Goal: Task Accomplishment & Management: Complete application form

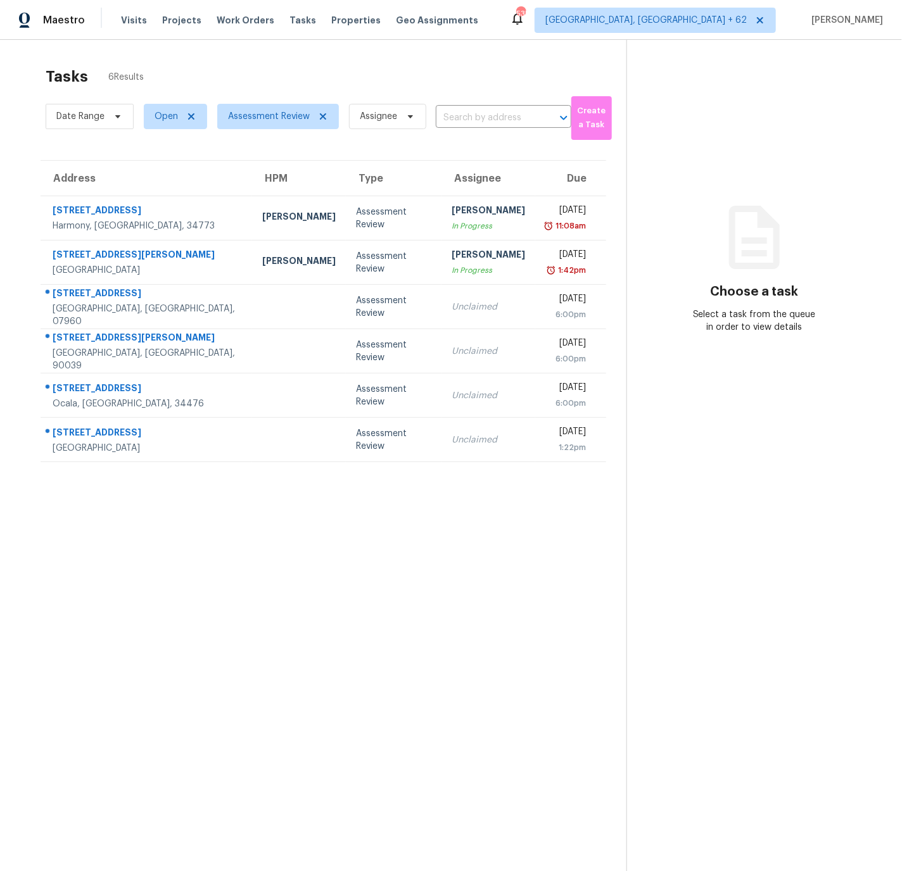
scroll to position [40, 0]
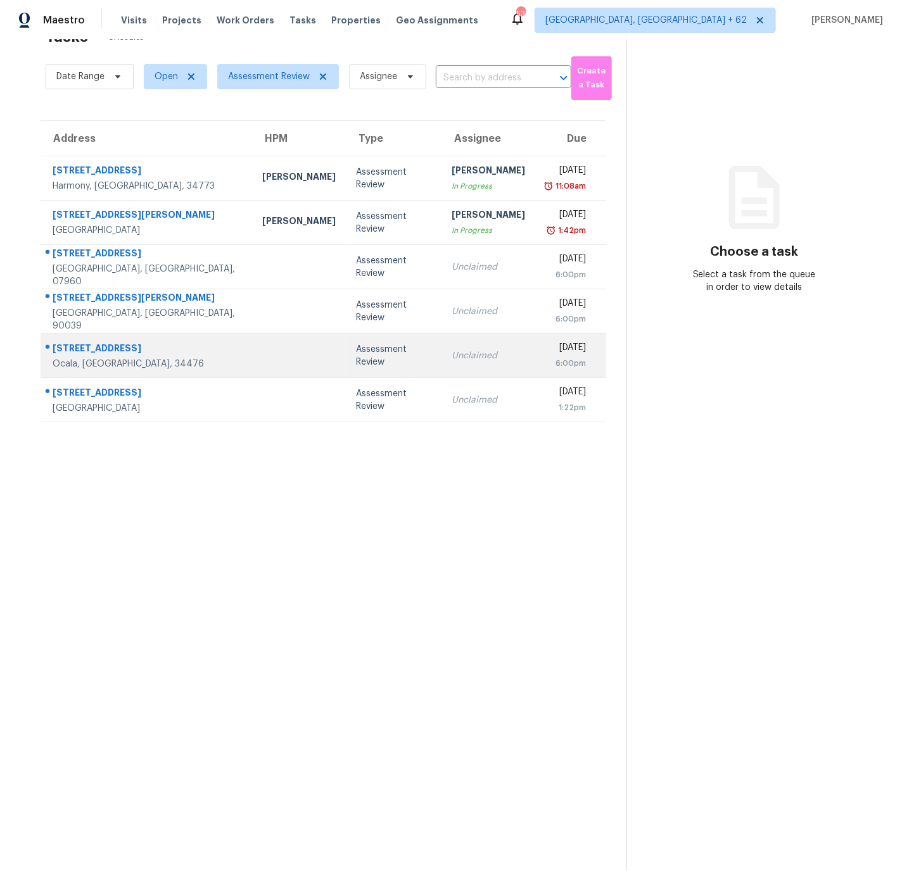
click at [182, 351] on div "9849 SW 61st Ct" at bounding box center [147, 350] width 189 height 16
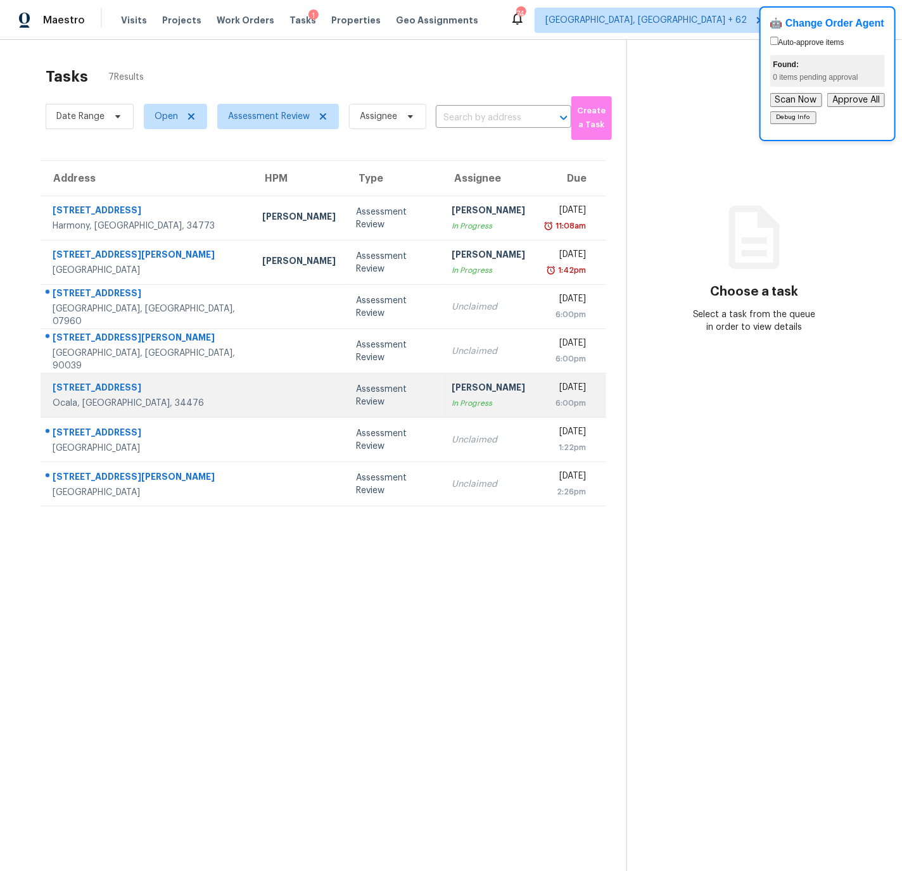
click at [252, 393] on td at bounding box center [299, 396] width 94 height 44
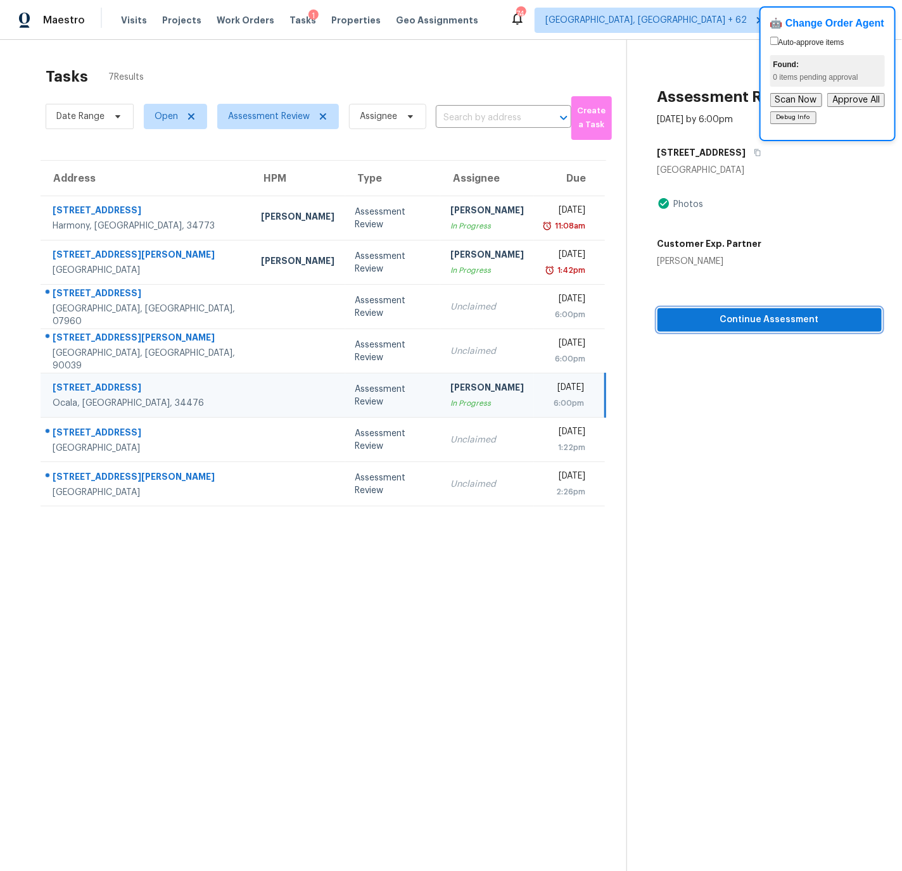
click at [762, 320] on span "Continue Assessment" at bounding box center [769, 320] width 204 height 16
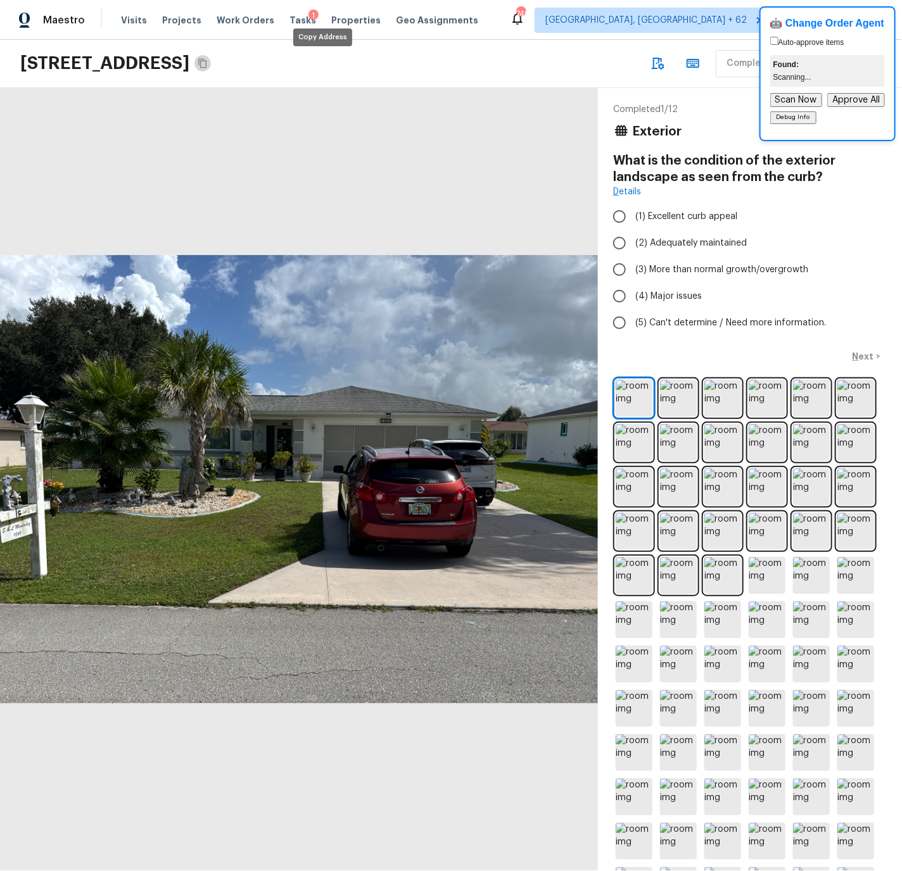
click at [208, 62] on icon "Copy Address" at bounding box center [203, 63] width 10 height 10
click at [629, 399] on img at bounding box center [633, 398] width 37 height 37
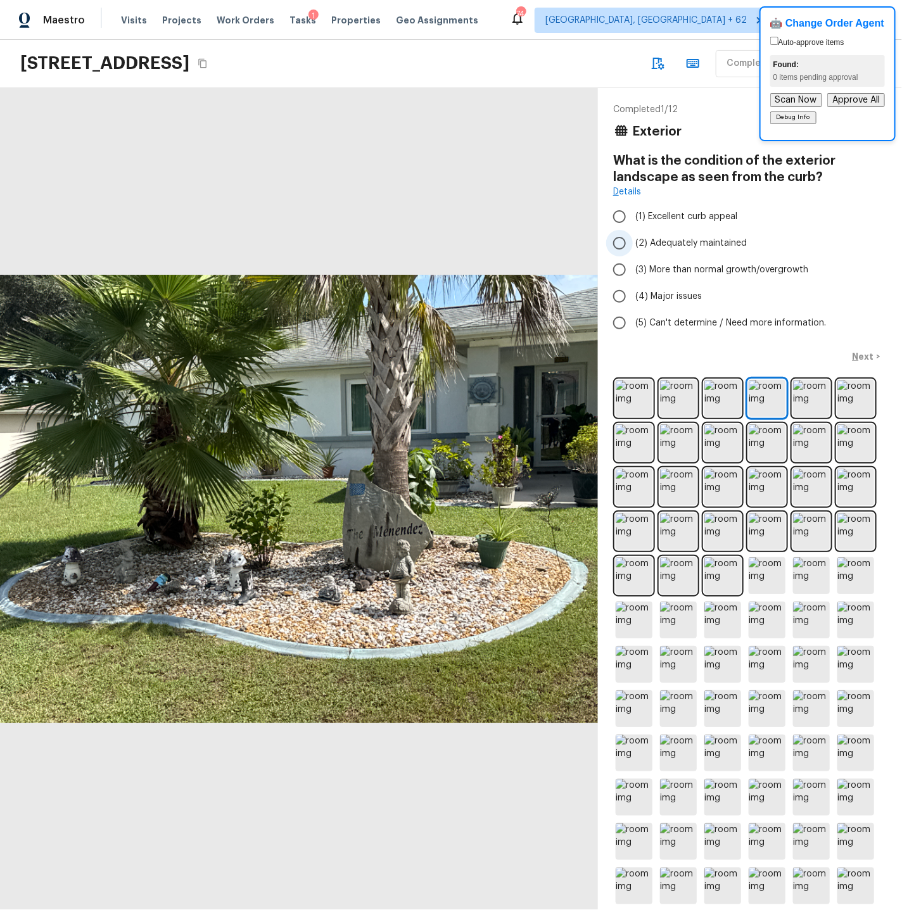
click at [619, 240] on input "(2) Adequately maintained" at bounding box center [619, 243] width 27 height 27
radio input "true"
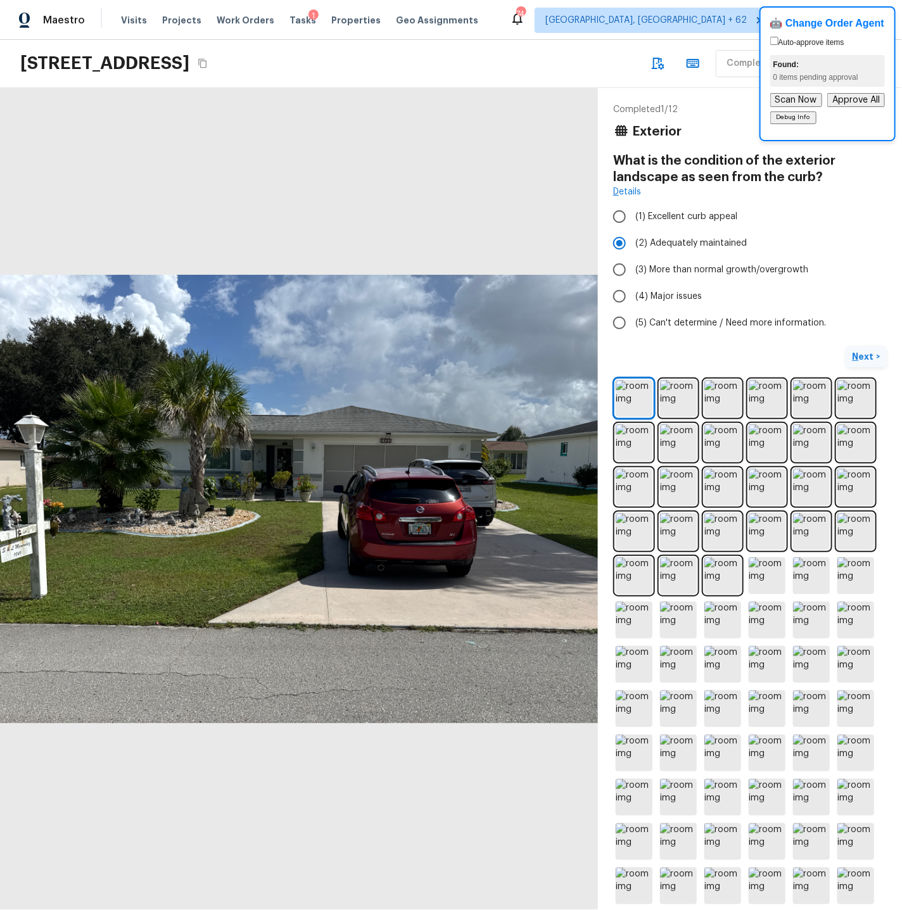
click at [811, 356] on p "Next" at bounding box center [864, 356] width 24 height 13
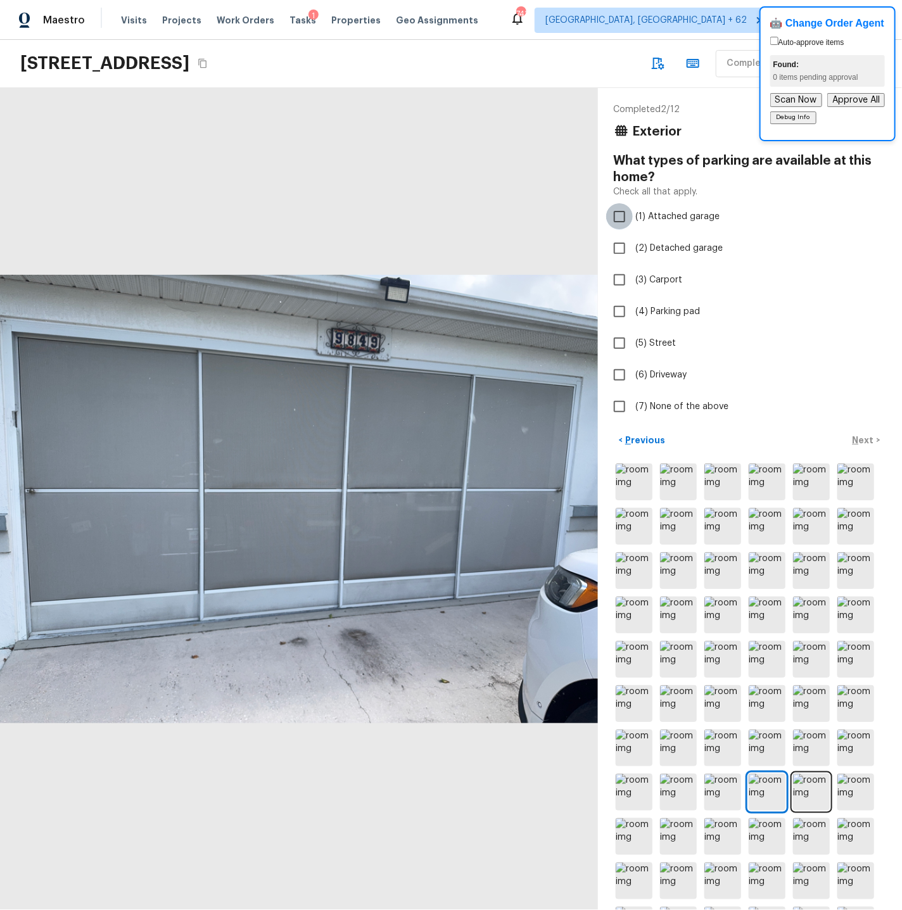
click at [620, 214] on input "(1) Attached garage" at bounding box center [619, 216] width 27 height 27
checkbox input "true"
click at [811, 440] on p "Next" at bounding box center [864, 440] width 24 height 13
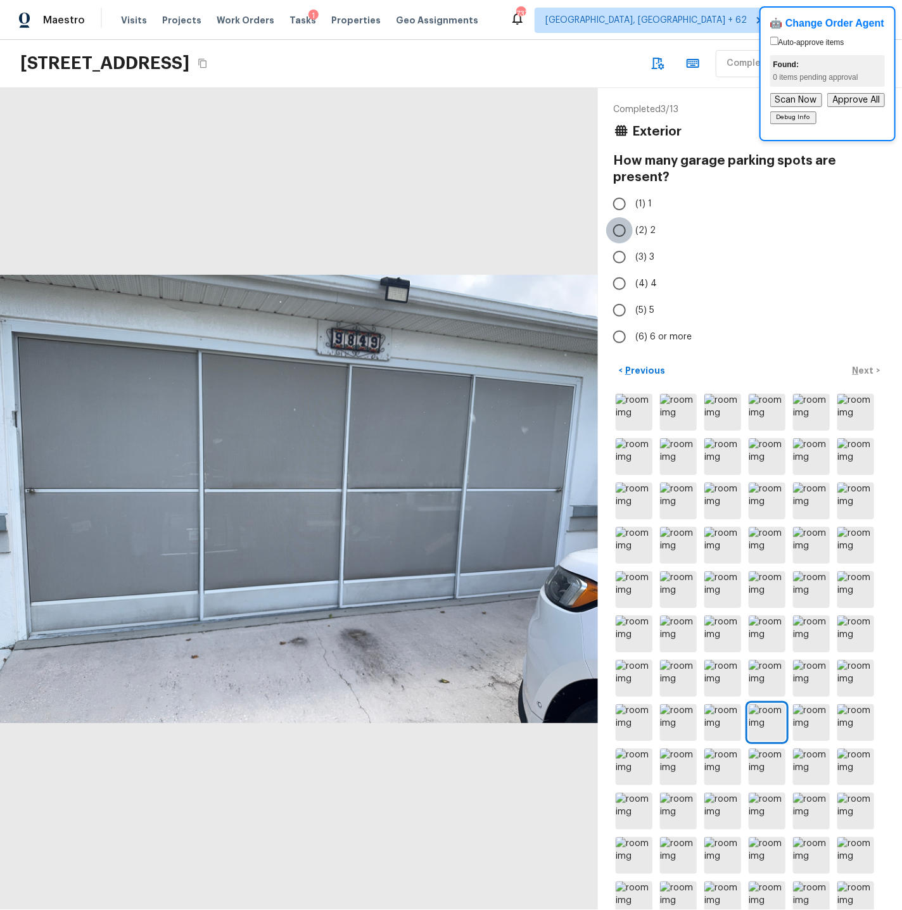
click at [620, 231] on input "(2) 2" at bounding box center [619, 230] width 27 height 27
radio input "true"
click at [811, 370] on p "Next" at bounding box center [864, 370] width 24 height 13
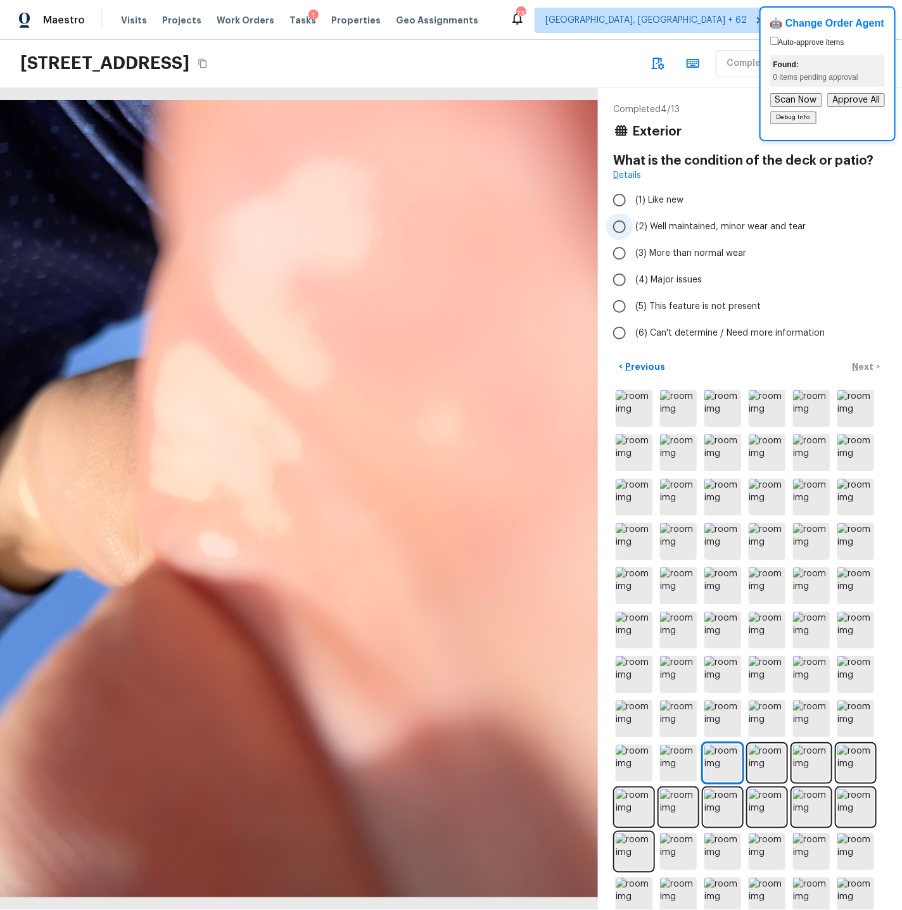
click at [621, 225] on input "(2) Well maintained, minor wear and tear" at bounding box center [619, 226] width 27 height 27
radio input "true"
click at [811, 362] on p "Next" at bounding box center [864, 366] width 24 height 13
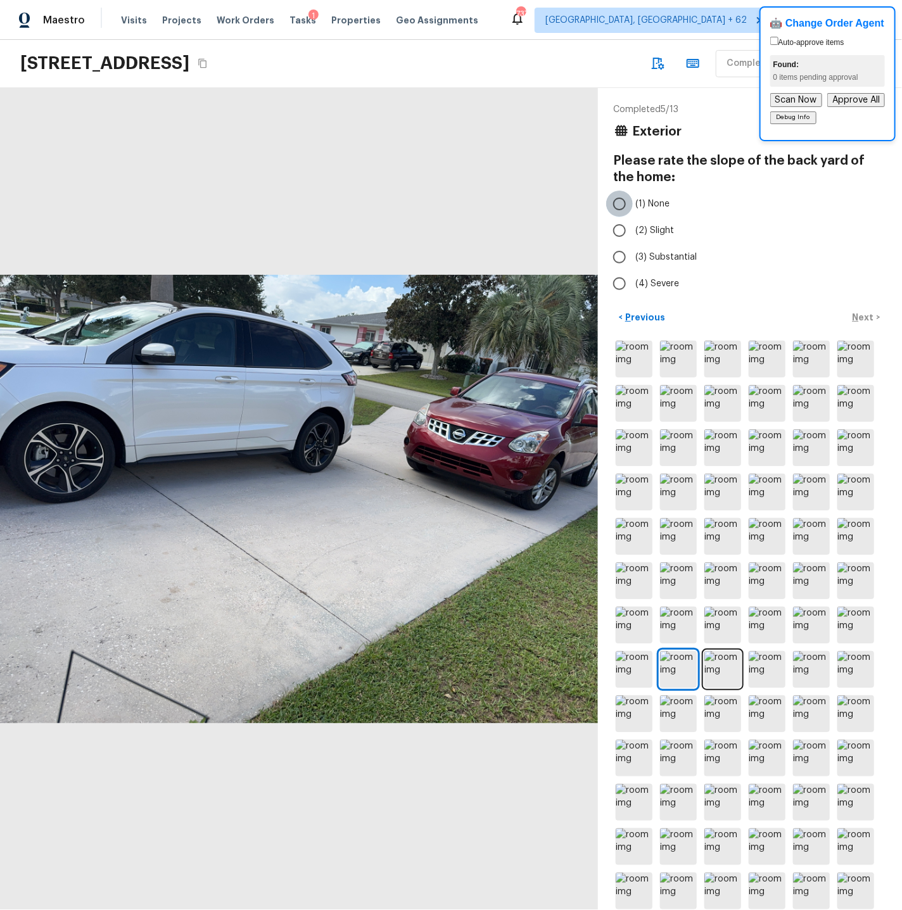
click at [619, 203] on input "(1) None" at bounding box center [619, 204] width 27 height 27
radio input "true"
click at [811, 315] on p "Next" at bounding box center [864, 317] width 24 height 13
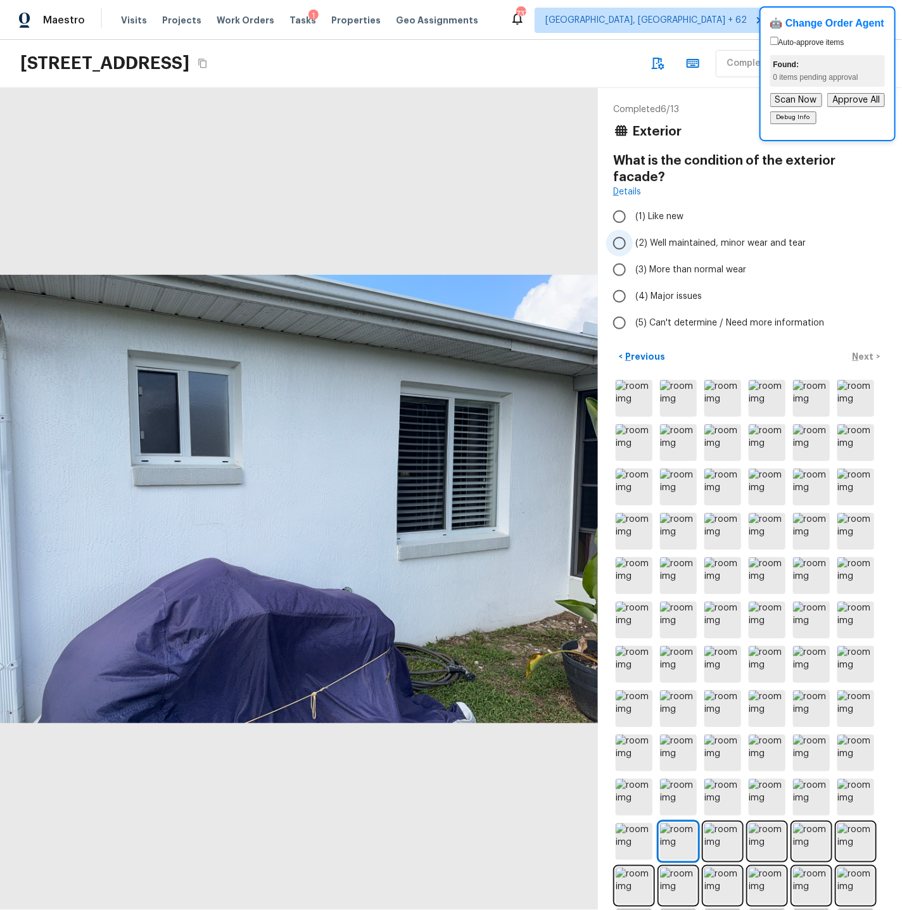
click at [622, 230] on input "(2) Well maintained, minor wear and tear" at bounding box center [619, 243] width 27 height 27
radio input "true"
click at [811, 350] on p "Next" at bounding box center [864, 356] width 24 height 13
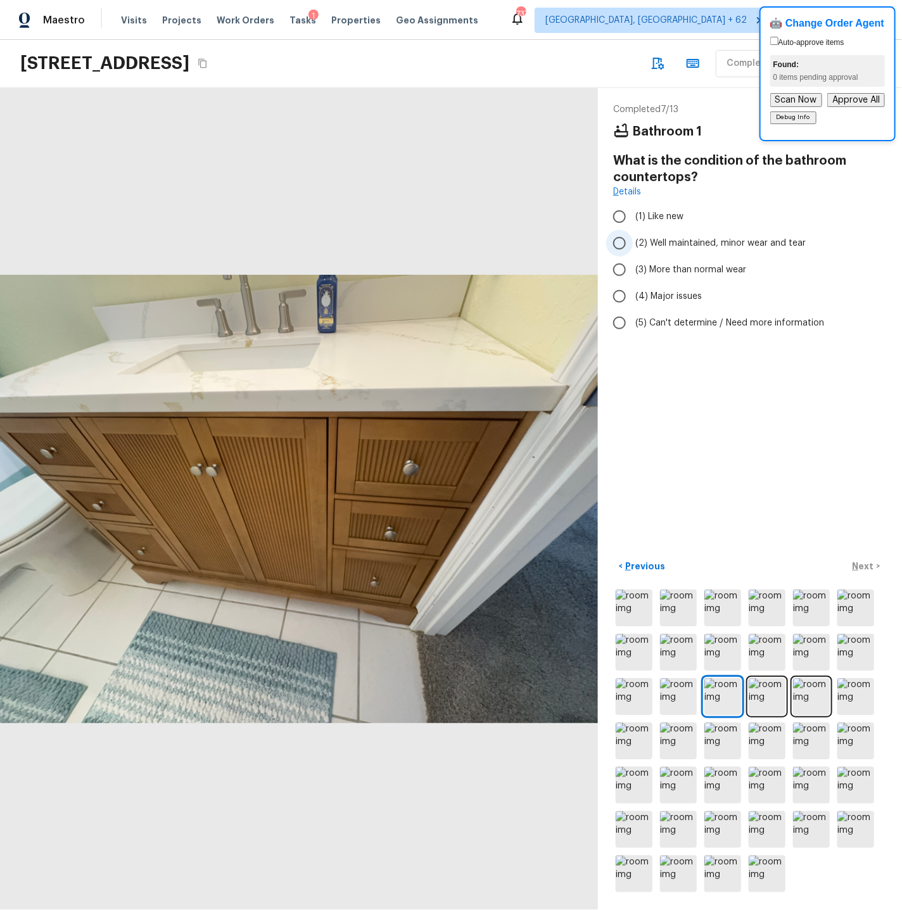
click at [620, 241] on input "(2) Well maintained, minor wear and tear" at bounding box center [619, 243] width 27 height 27
radio input "true"
click at [811, 565] on p "Next" at bounding box center [864, 566] width 24 height 13
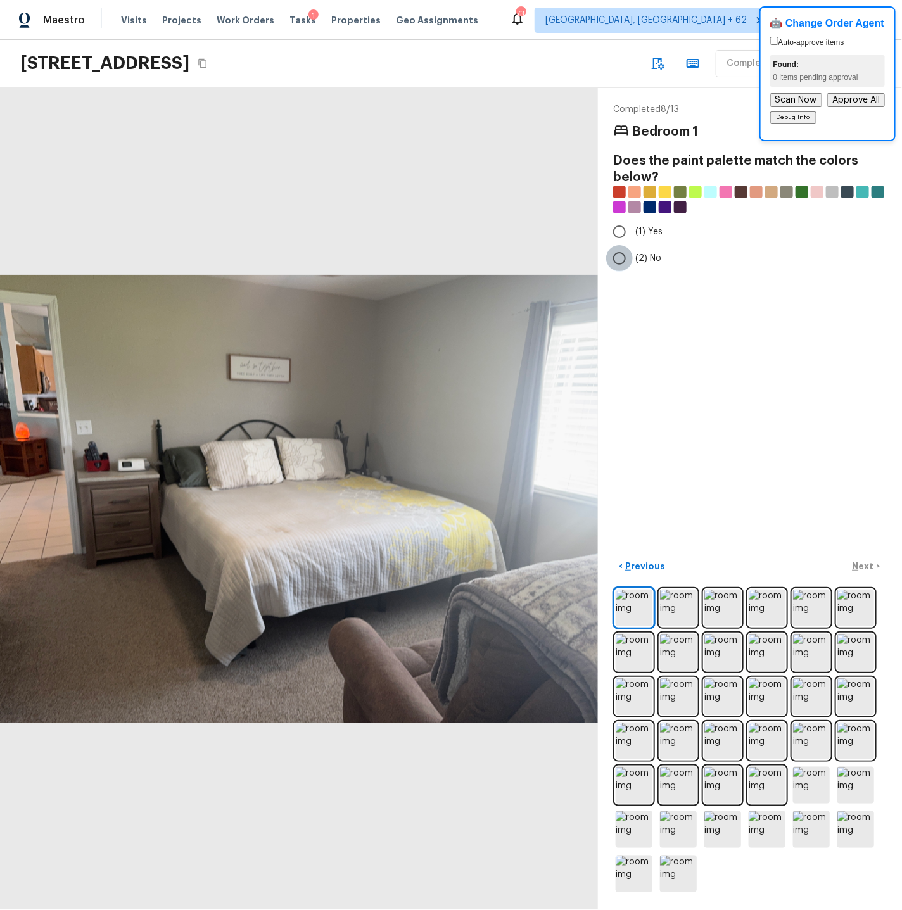
click at [622, 256] on input "(2) No" at bounding box center [619, 258] width 27 height 27
radio input "true"
click at [811, 567] on p "Next" at bounding box center [864, 566] width 24 height 13
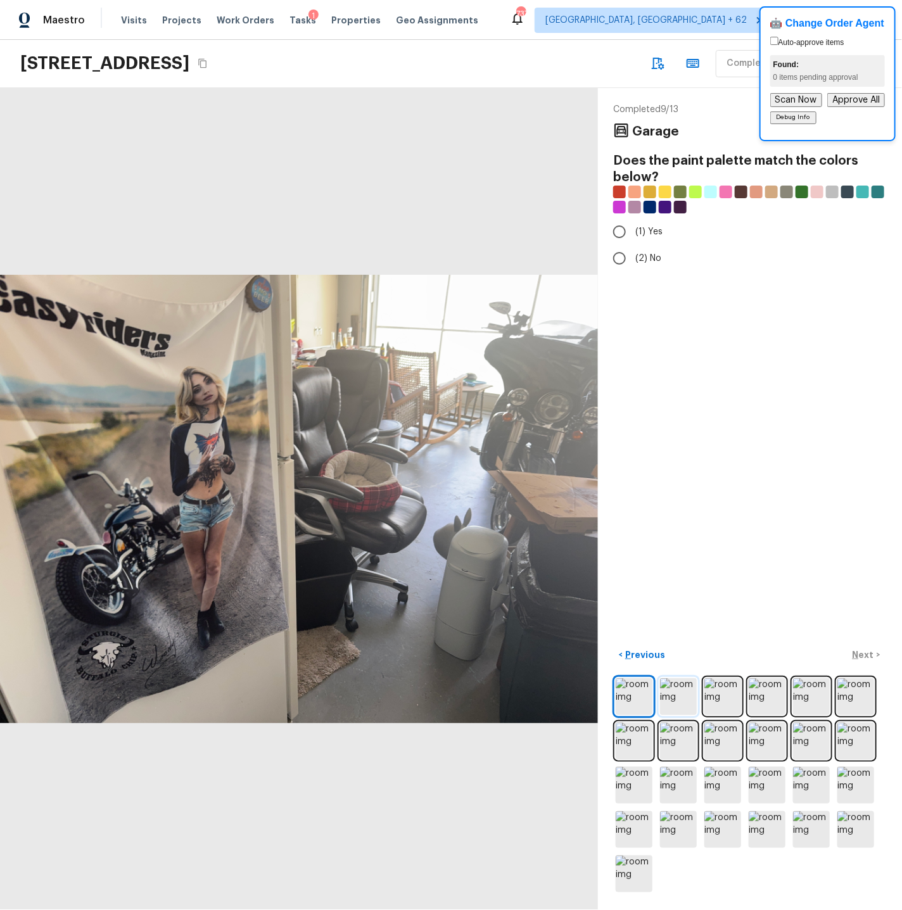
click at [683, 692] on img at bounding box center [678, 696] width 37 height 37
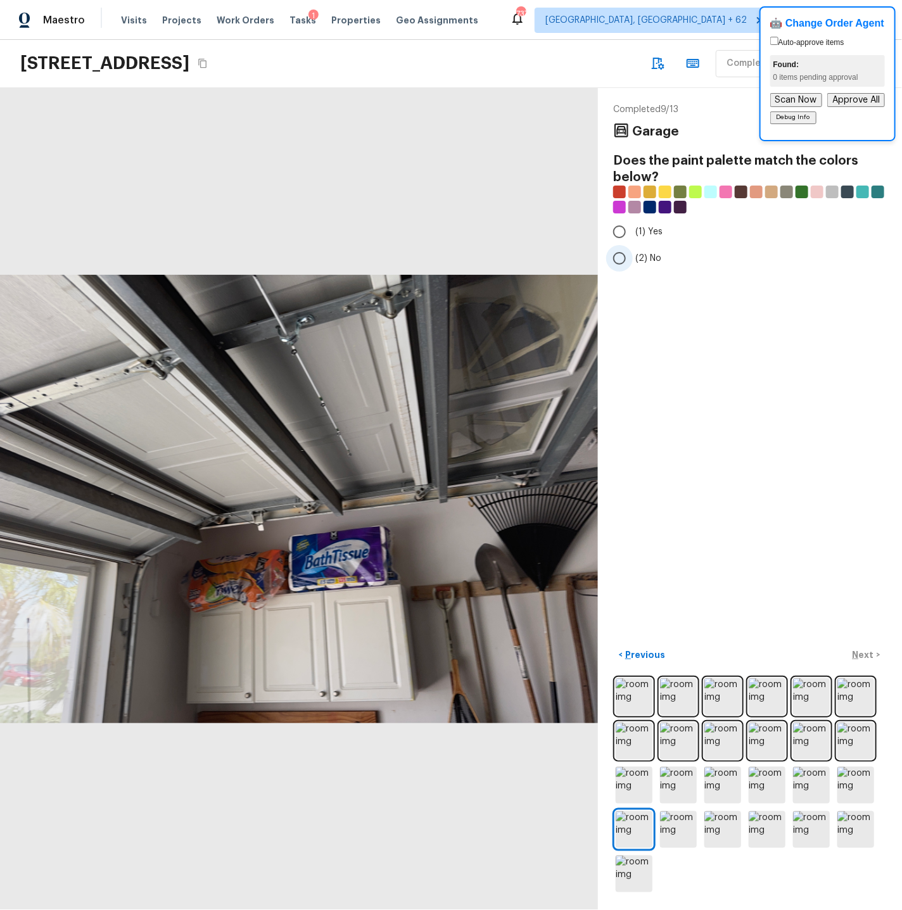
click at [621, 258] on input "(2) No" at bounding box center [619, 258] width 27 height 27
radio input "true"
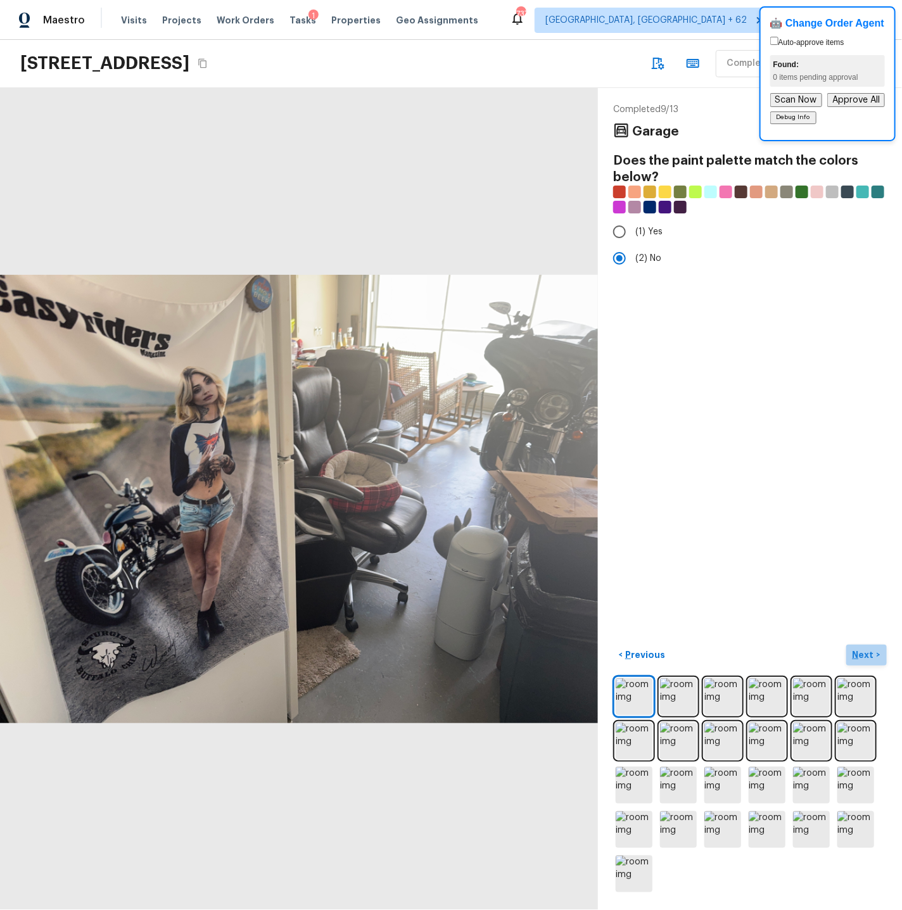
click at [811, 653] on p "Next" at bounding box center [864, 654] width 24 height 13
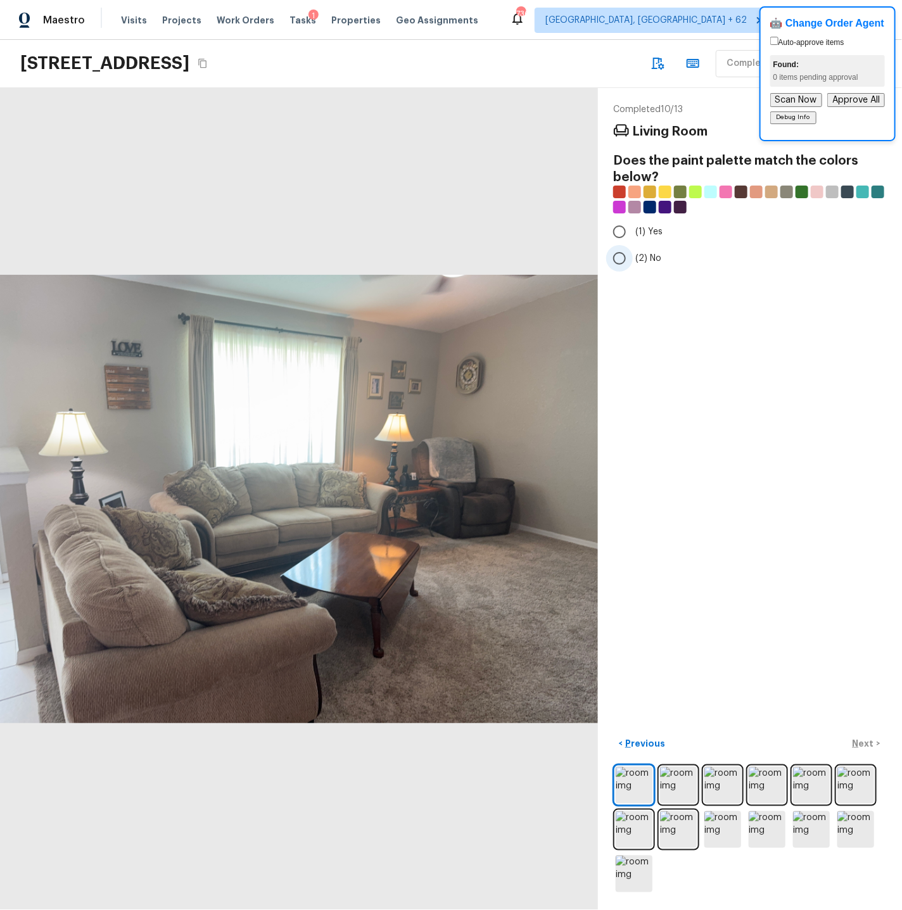
click at [618, 259] on input "(2) No" at bounding box center [619, 258] width 27 height 27
radio input "true"
click at [811, 741] on p "Next" at bounding box center [864, 743] width 24 height 13
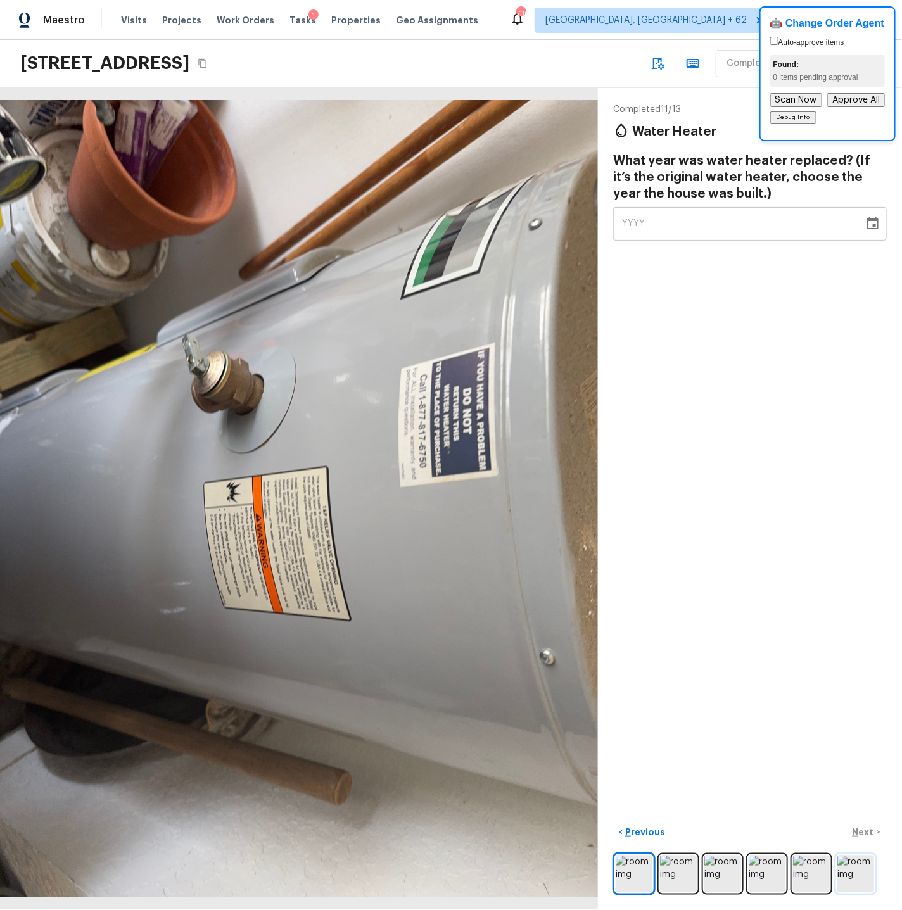
click at [811, 784] on img at bounding box center [855, 873] width 37 height 37
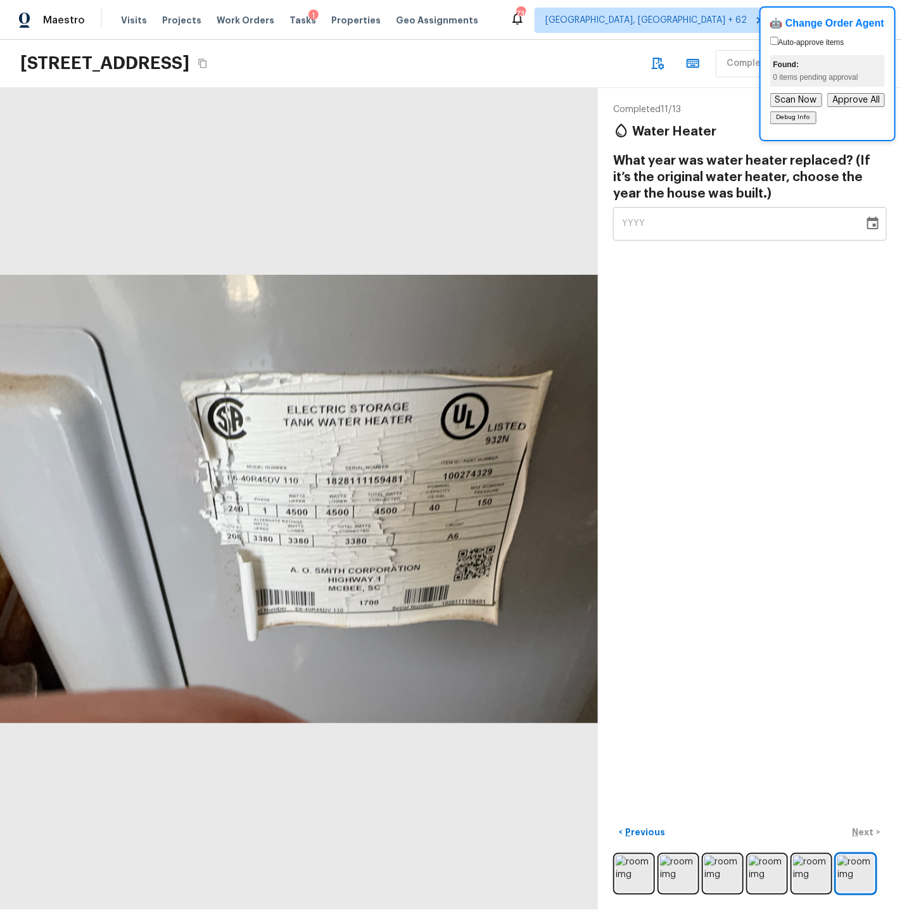
click at [811, 220] on icon "Choose date" at bounding box center [872, 223] width 11 height 13
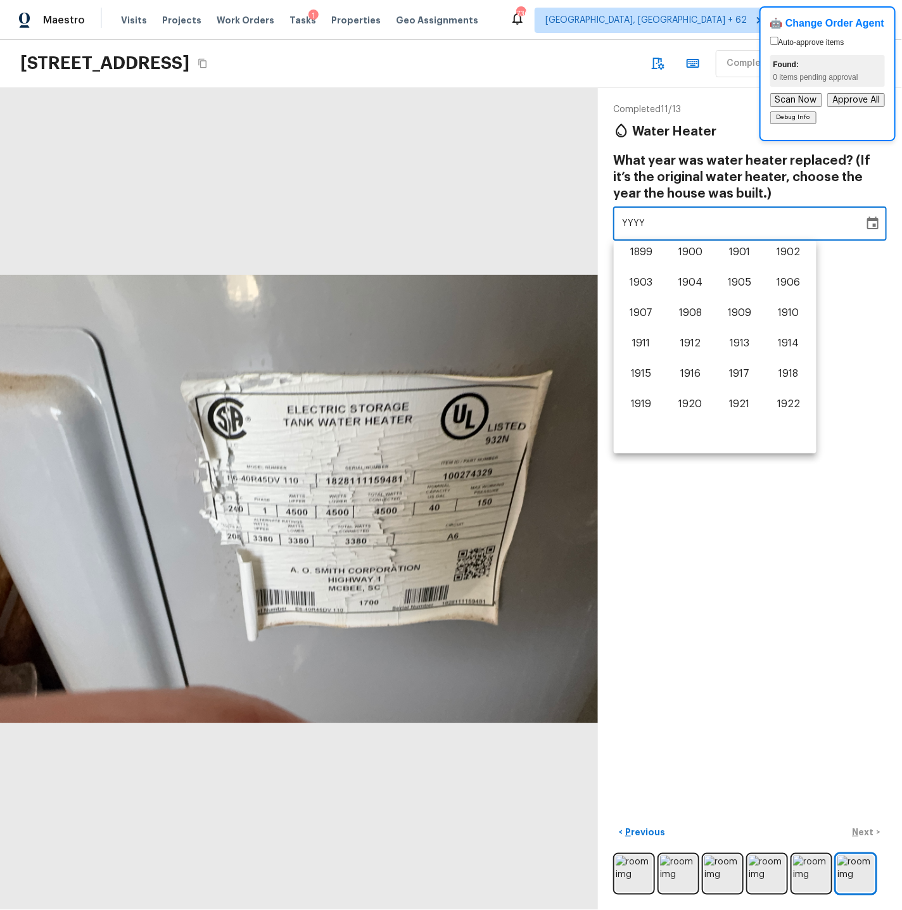
scroll to position [787, 0]
click at [785, 348] on button "2018" at bounding box center [788, 346] width 46 height 23
type input "2018"
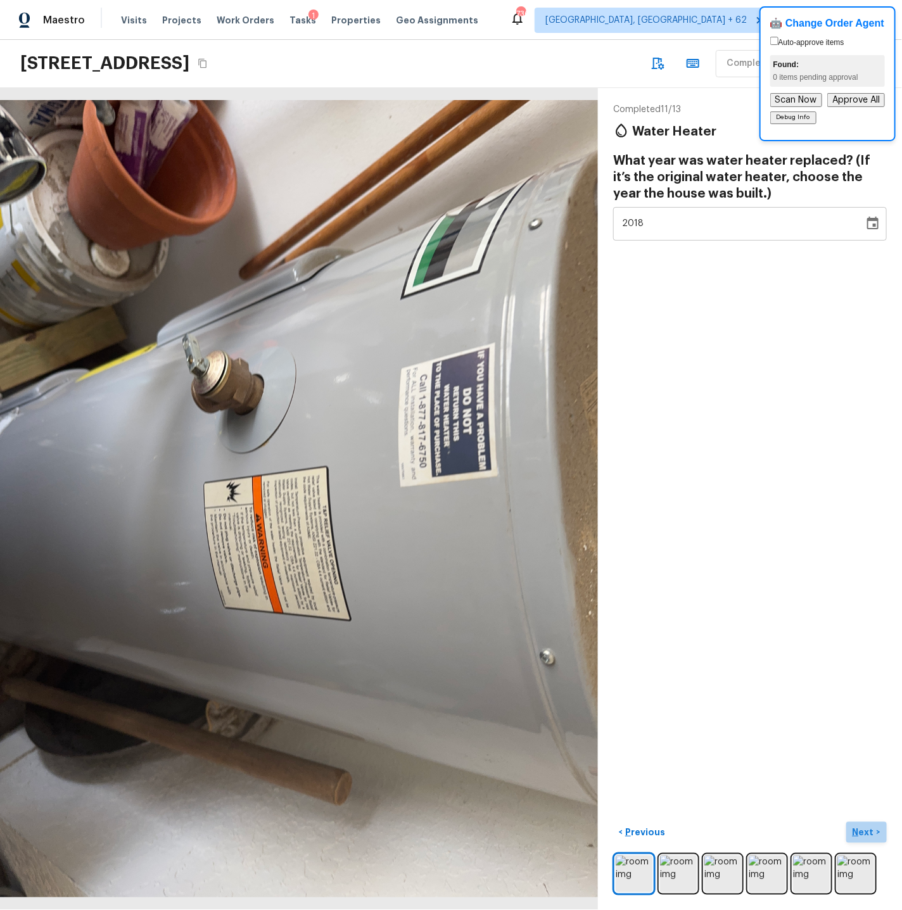
click at [811, 784] on p "Next" at bounding box center [864, 832] width 24 height 13
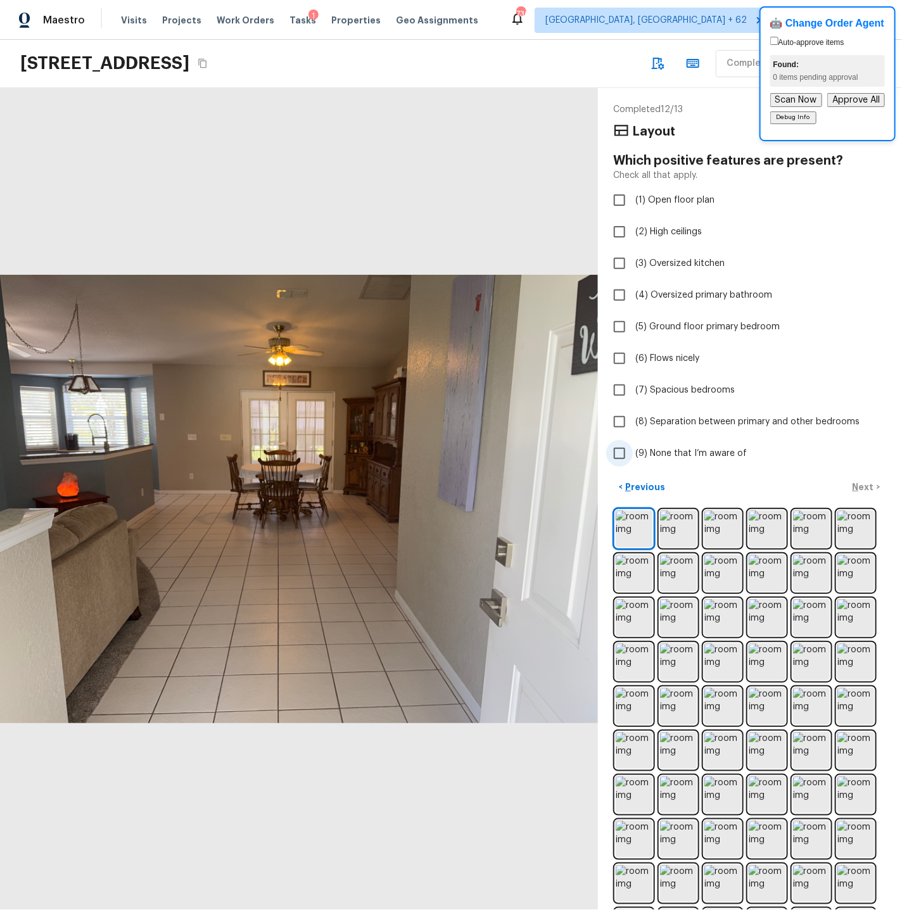
click at [693, 451] on span "(9) None that I’m aware of" at bounding box center [690, 453] width 111 height 13
click at [632, 451] on input "(9) None that I’m aware of" at bounding box center [619, 453] width 27 height 27
checkbox input "true"
click at [811, 485] on p "Next" at bounding box center [864, 487] width 24 height 13
click at [681, 453] on span "(9) None that I’m aware of" at bounding box center [690, 453] width 111 height 13
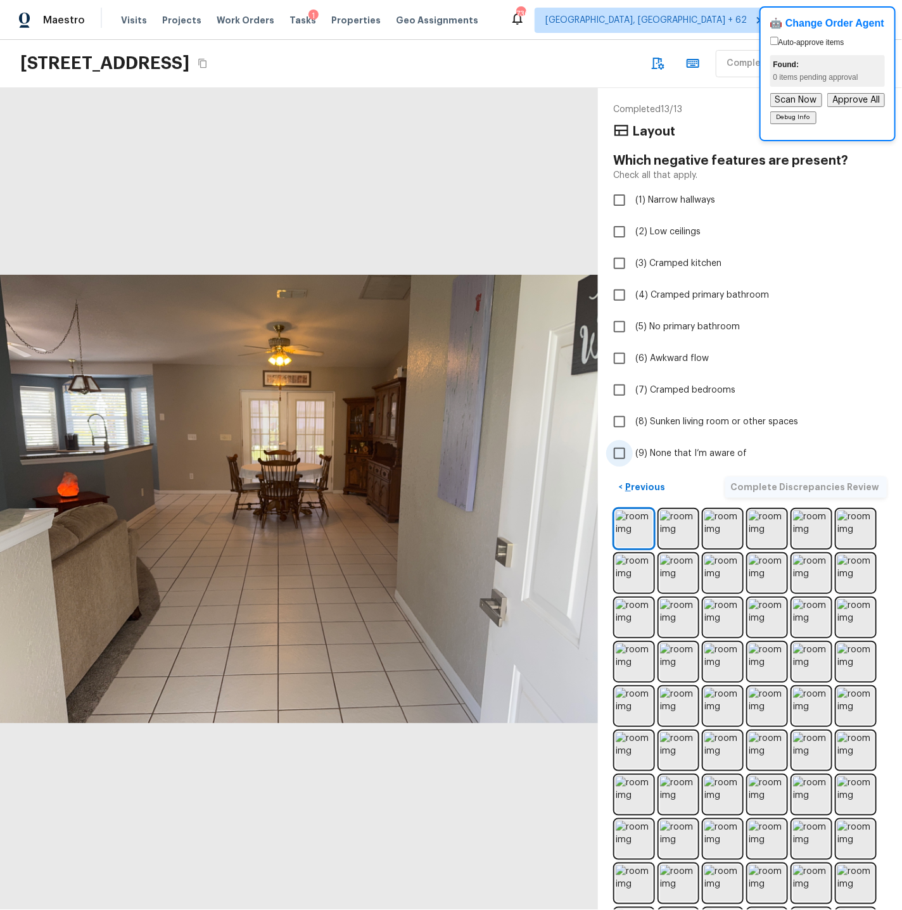
click at [632, 453] on input "(9) None that I’m aware of" at bounding box center [619, 453] width 27 height 27
checkbox input "true"
click at [639, 520] on img at bounding box center [633, 528] width 37 height 37
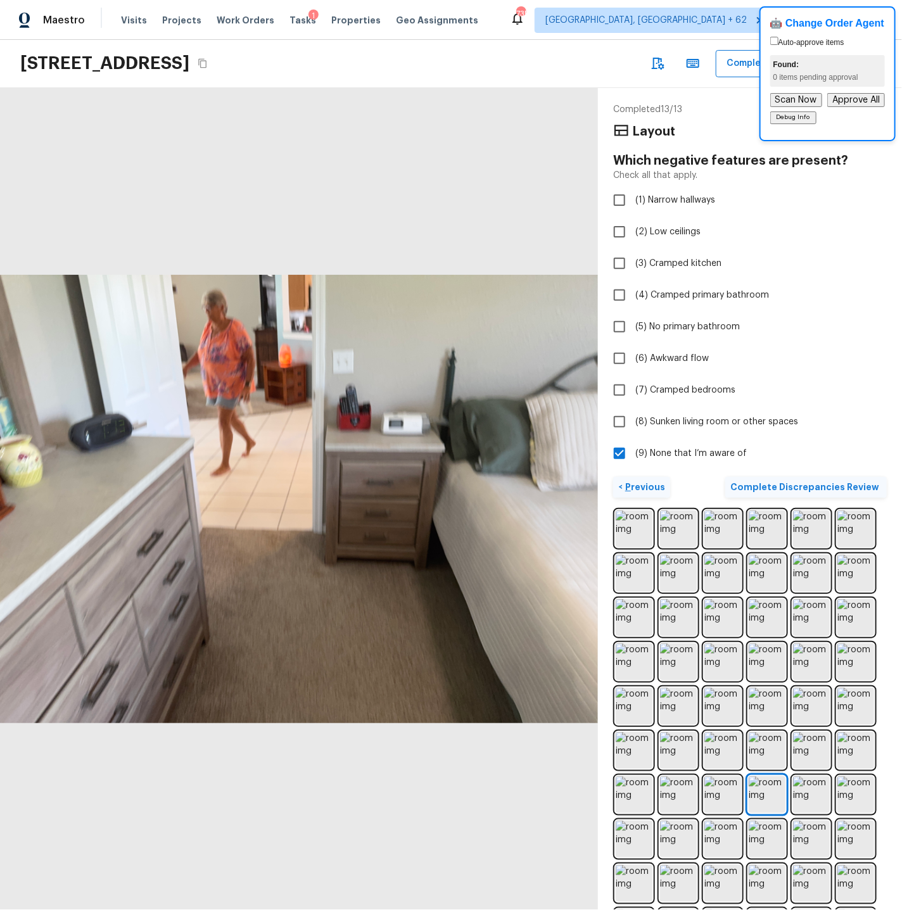
click at [649, 486] on p "Previous" at bounding box center [643, 487] width 42 height 13
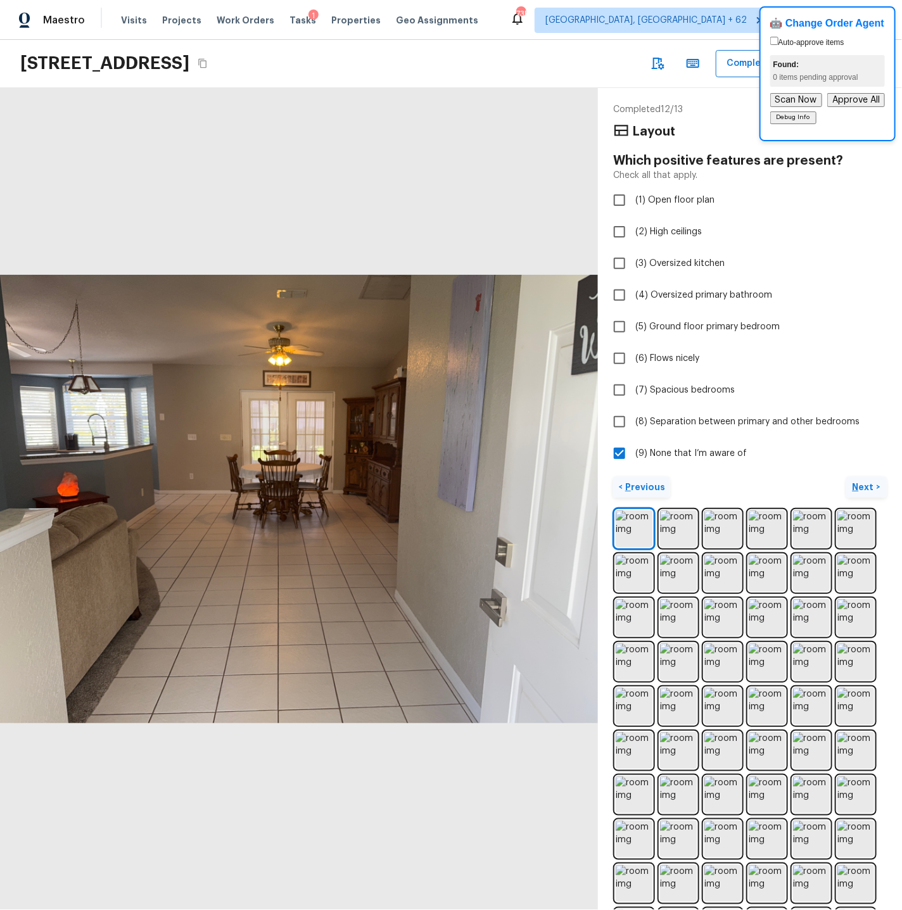
click at [649, 486] on p "Previous" at bounding box center [643, 487] width 42 height 13
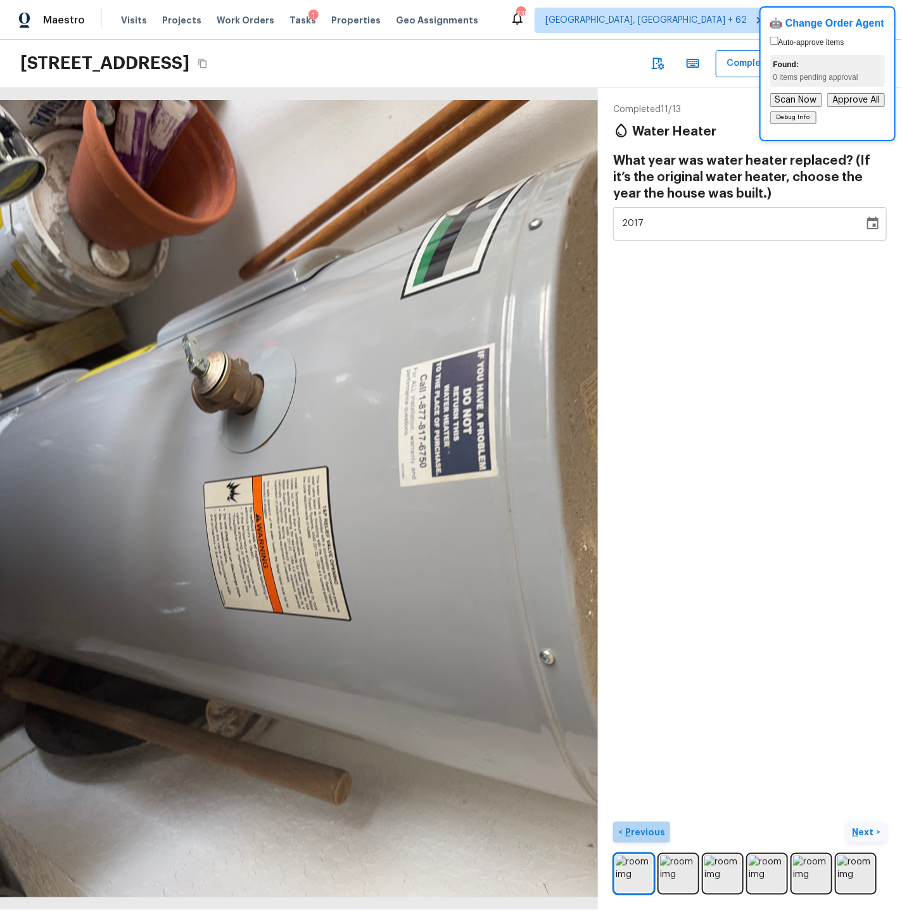
click at [643, 784] on p "Previous" at bounding box center [643, 832] width 42 height 13
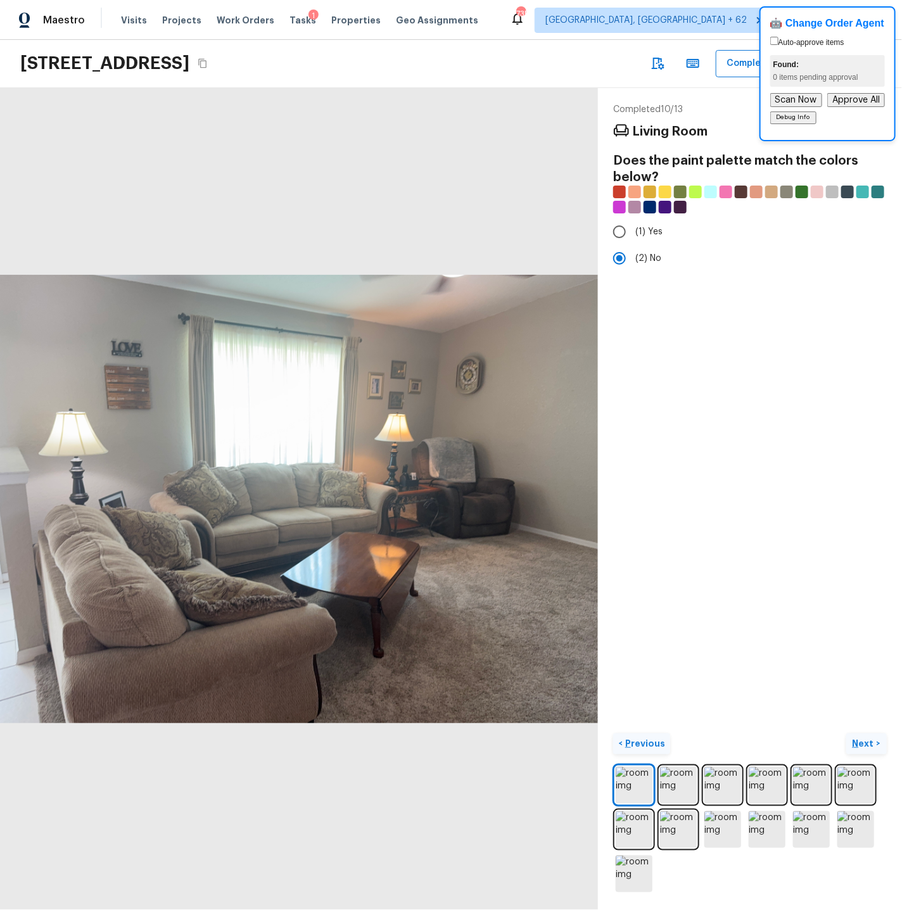
click at [641, 744] on p "Previous" at bounding box center [643, 743] width 42 height 13
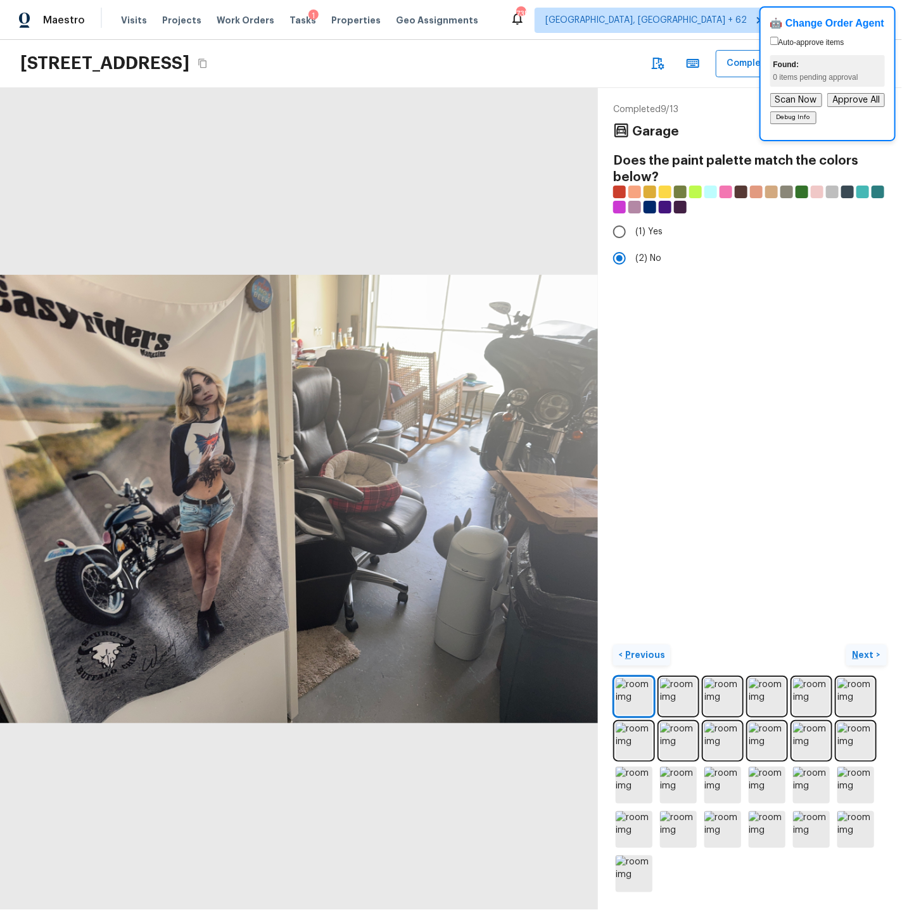
click at [641, 653] on p "Previous" at bounding box center [643, 654] width 42 height 13
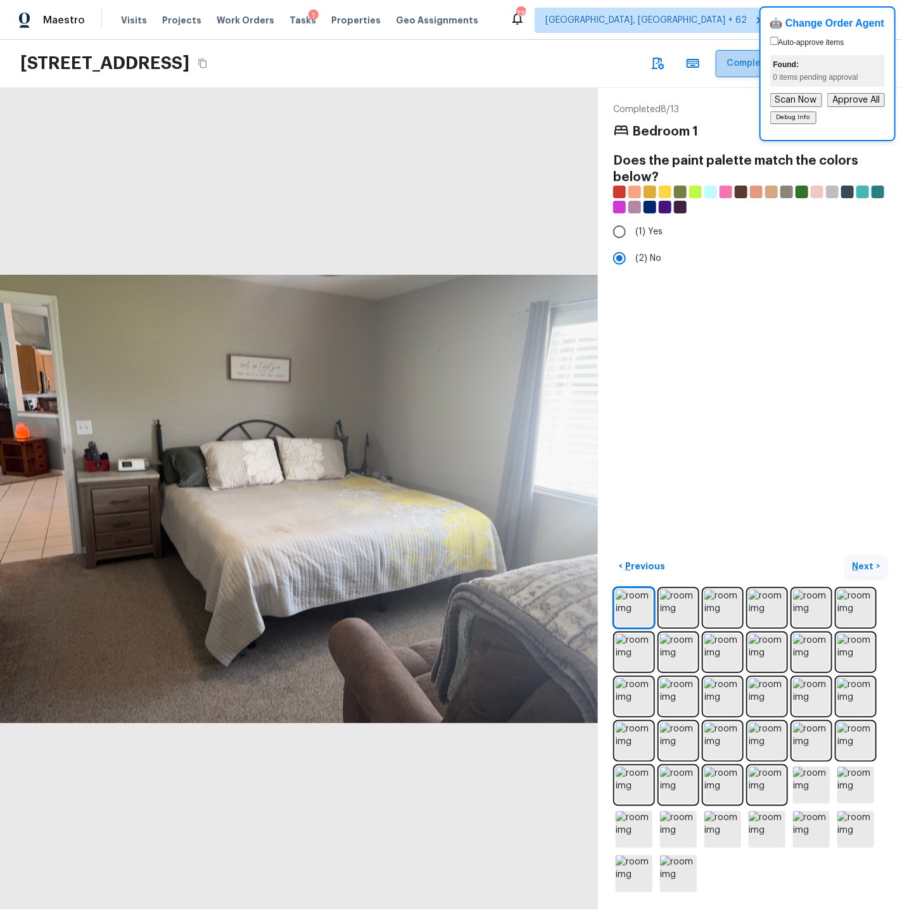
click at [745, 65] on button "Complete Discrepancies Review" at bounding box center [798, 63] width 166 height 27
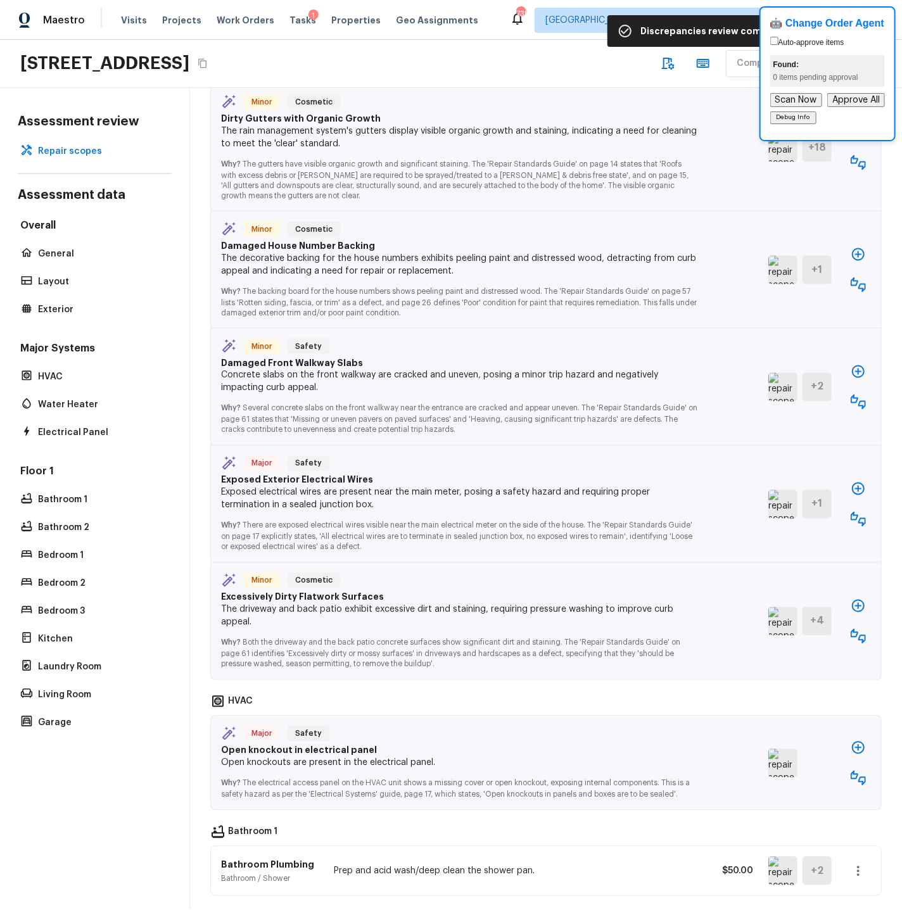
scroll to position [0, 0]
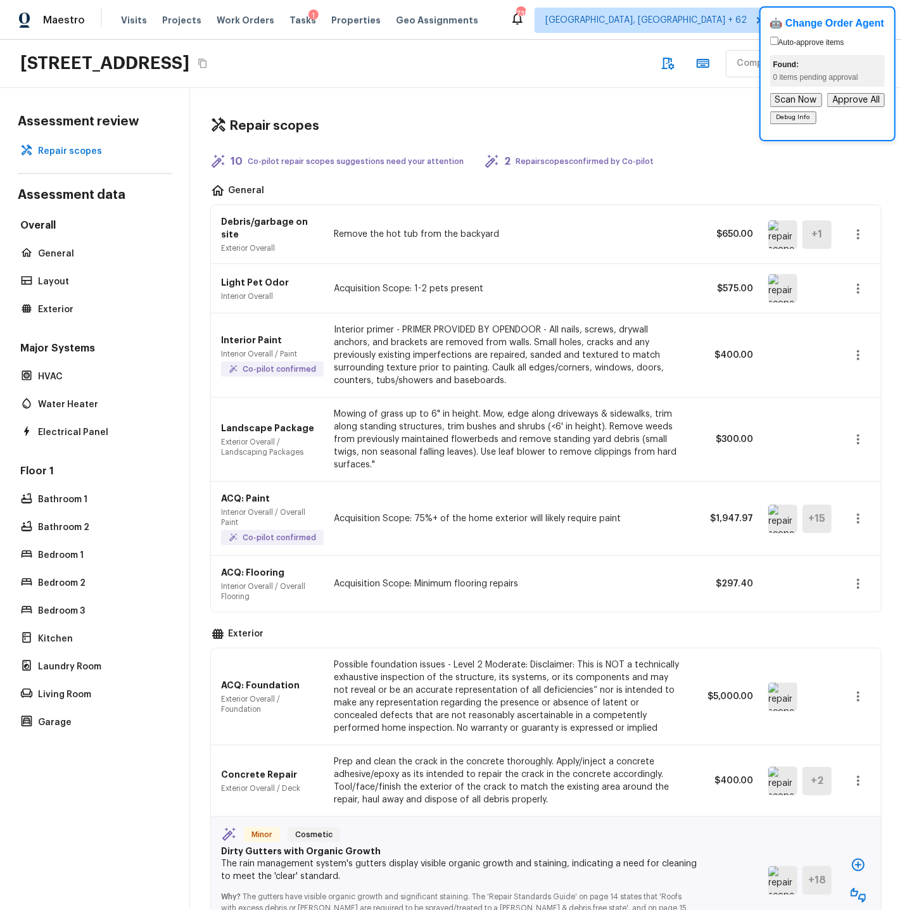
click at [775, 508] on img at bounding box center [782, 519] width 29 height 28
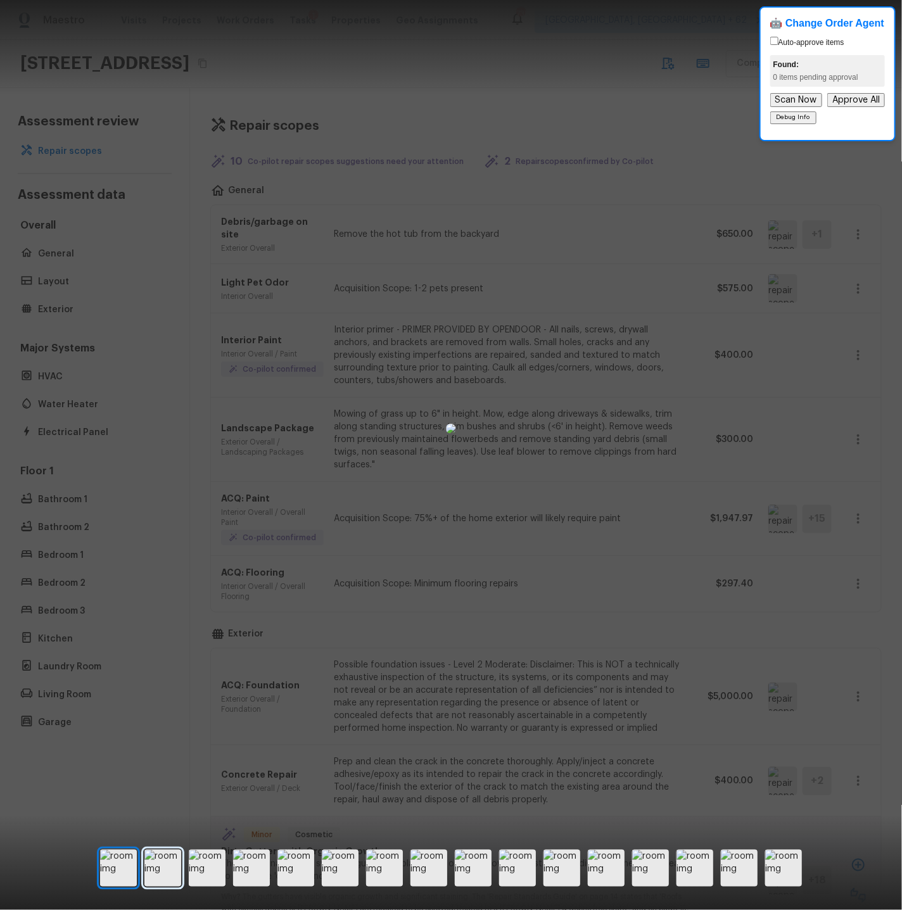
click at [157, 784] on img at bounding box center [162, 868] width 37 height 37
click at [550, 139] on div at bounding box center [451, 428] width 902 height 816
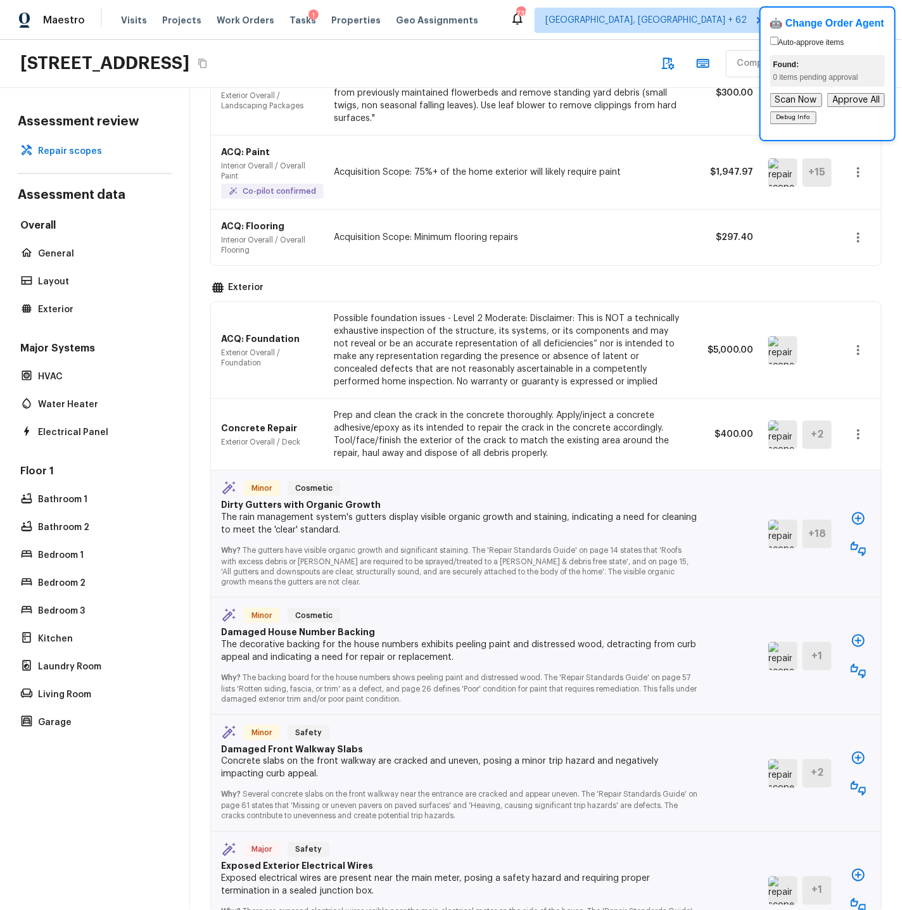
scroll to position [348, 0]
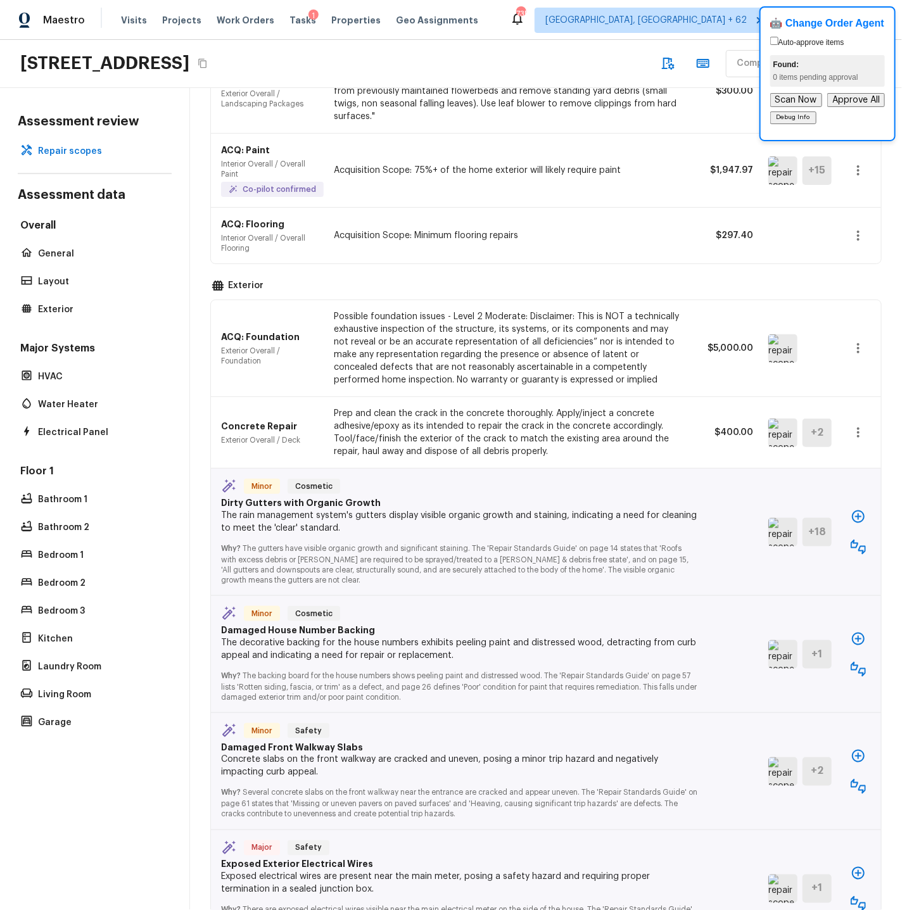
click at [780, 337] on img at bounding box center [782, 348] width 29 height 28
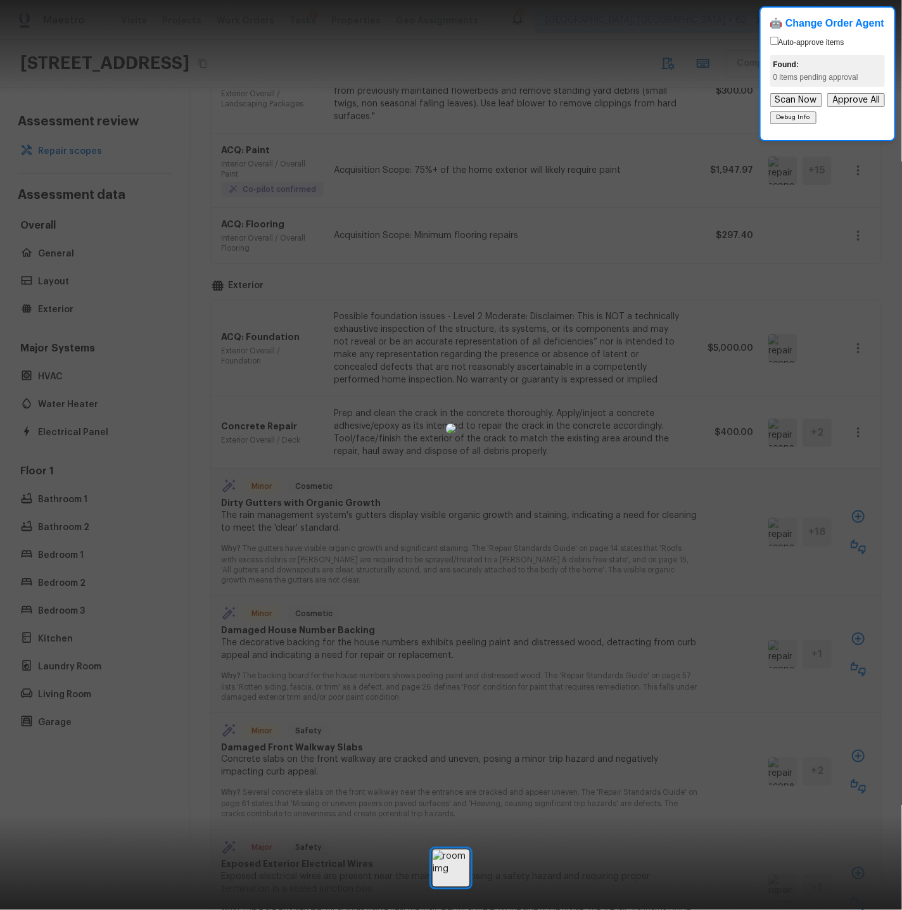
click at [811, 318] on div at bounding box center [451, 428] width 902 height 816
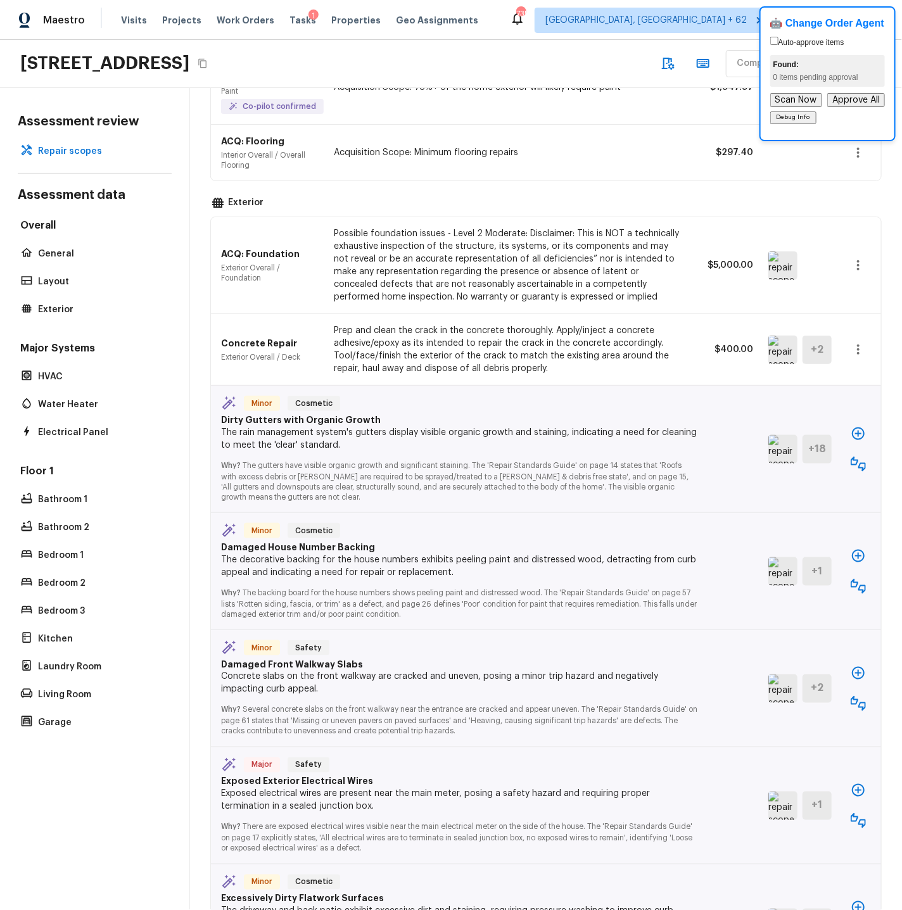
scroll to position [412, 0]
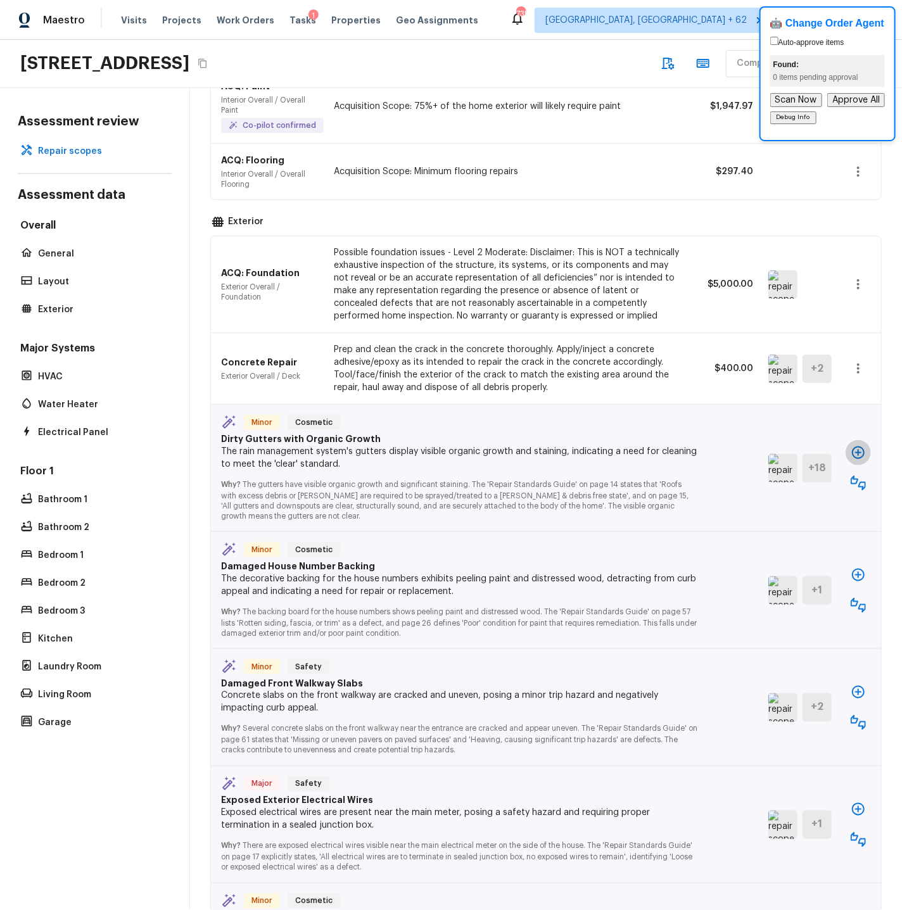
click at [811, 445] on icon "button" at bounding box center [857, 452] width 15 height 15
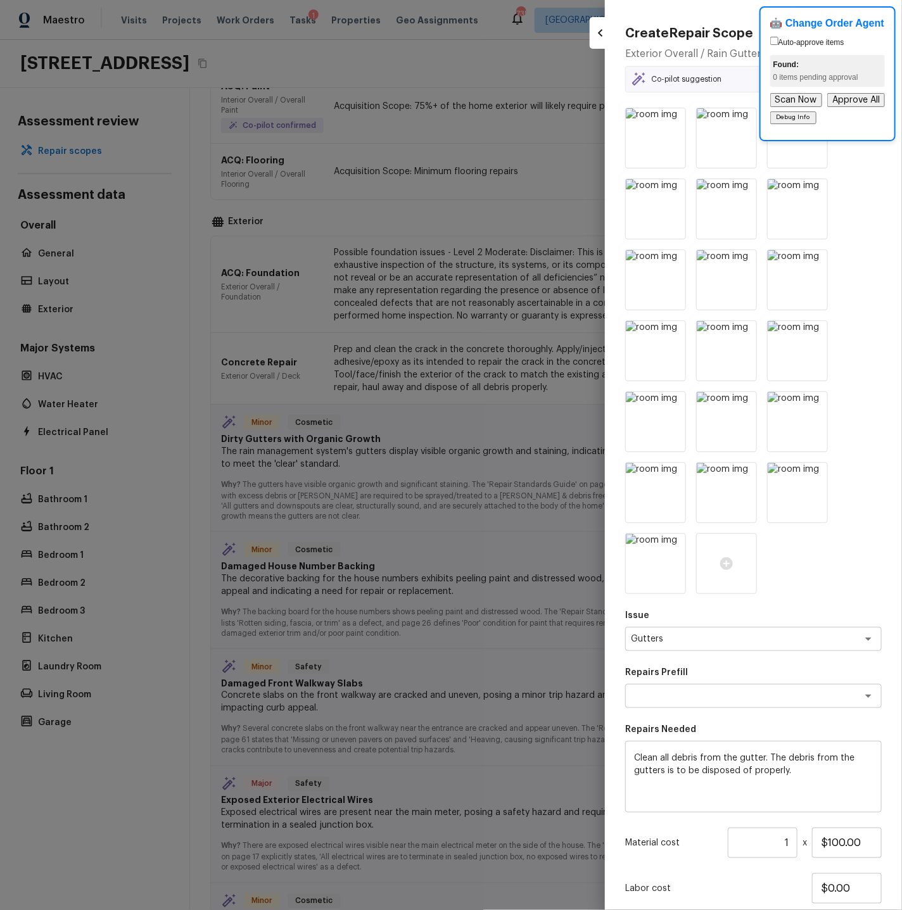
type textarea "Clean Gutters"
click at [677, 638] on textarea "Gutters" at bounding box center [736, 638] width 210 height 13
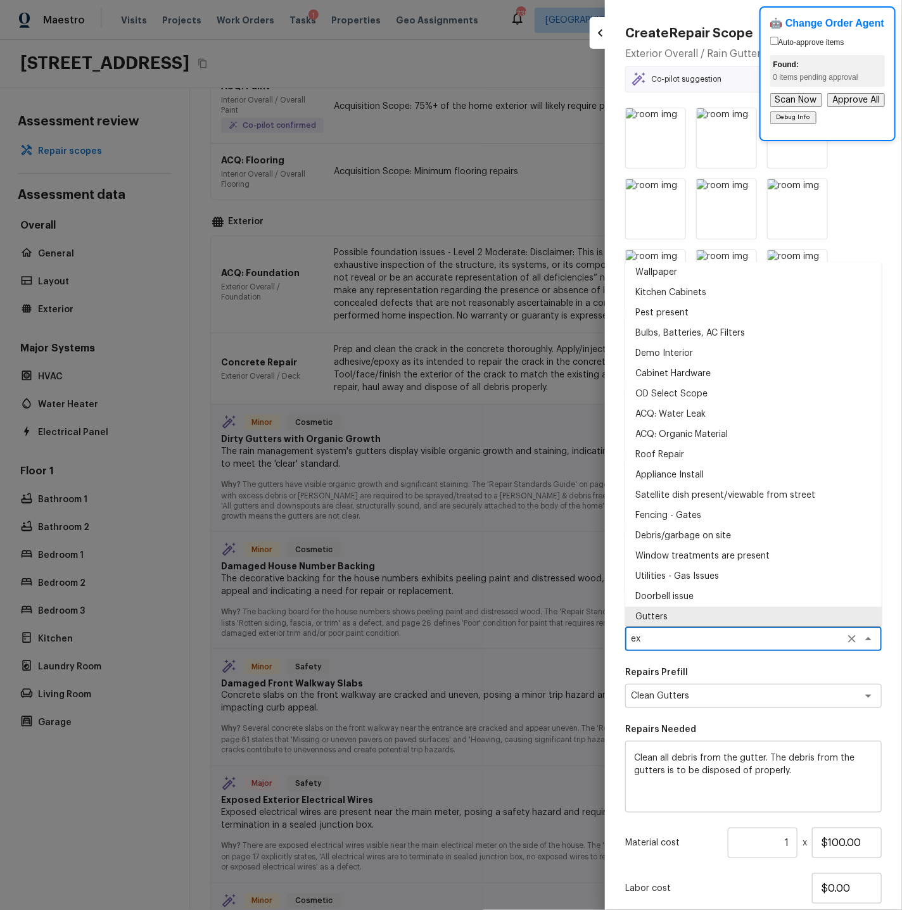
scroll to position [0, 0]
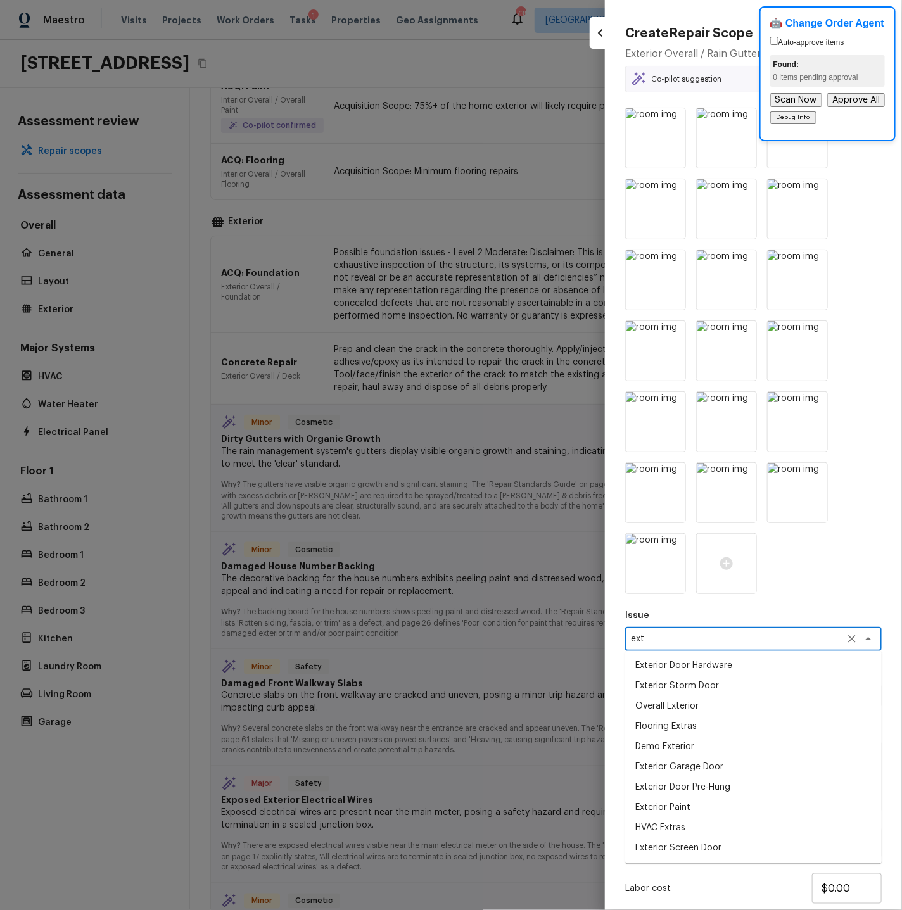
drag, startPoint x: 653, startPoint y: 807, endPoint x: 655, endPoint y: 797, distance: 10.2
click at [653, 784] on li "Exterior Paint" at bounding box center [753, 808] width 256 height 20
type textarea "Exterior Paint"
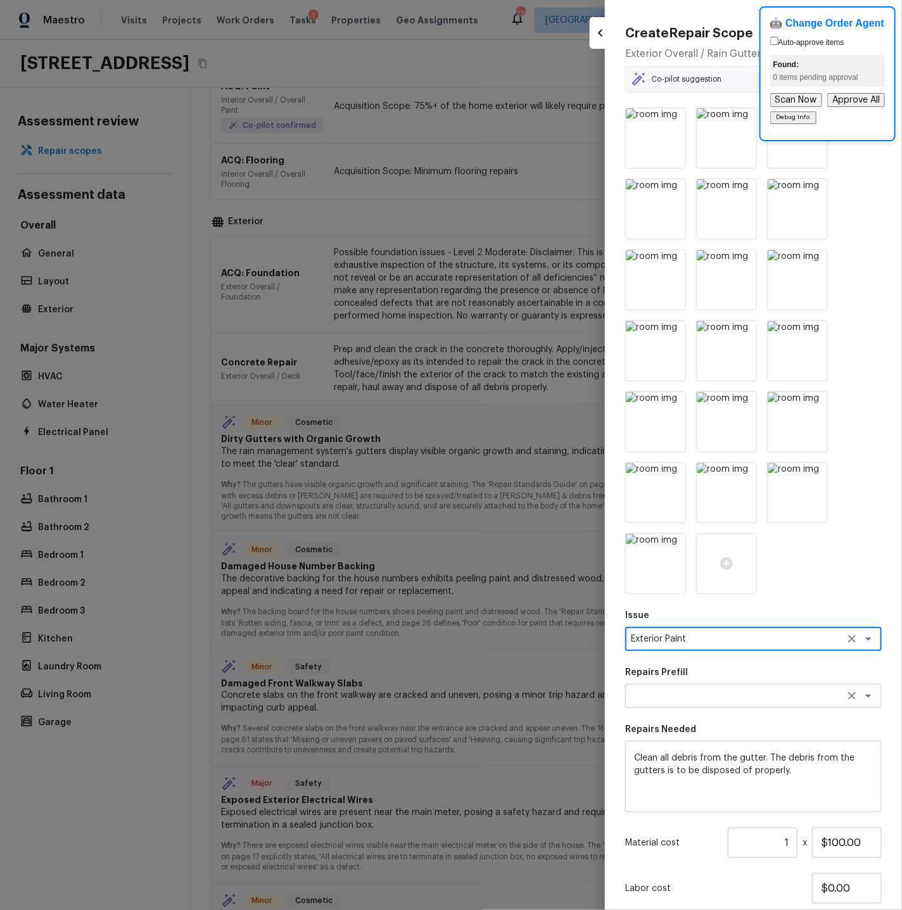
type textarea "Exterior Paint"
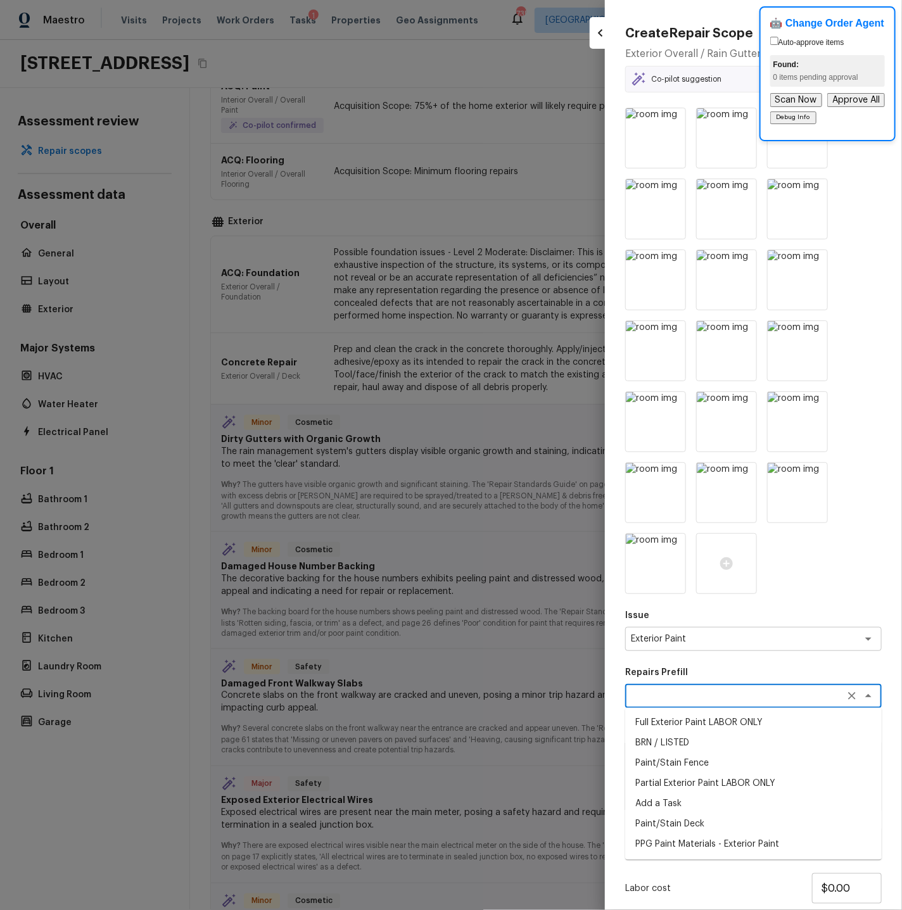
click at [669, 697] on textarea at bounding box center [736, 695] width 210 height 13
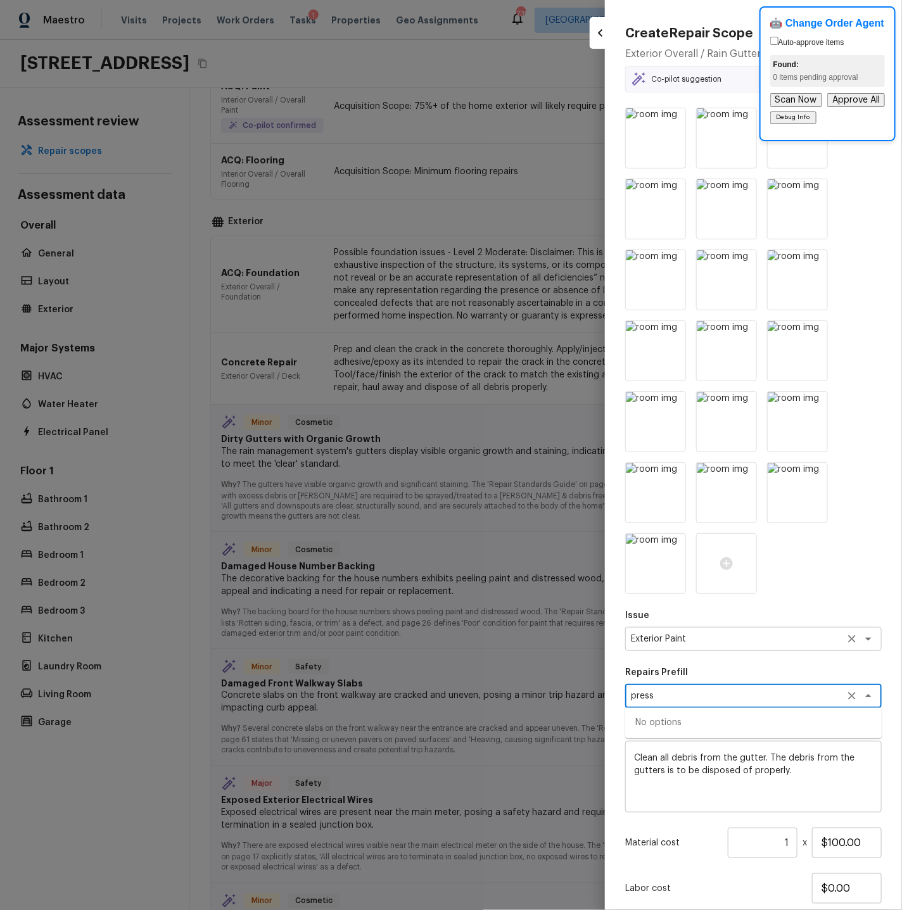
type textarea "press"
click at [693, 639] on textarea "Exterior Paint" at bounding box center [736, 638] width 210 height 13
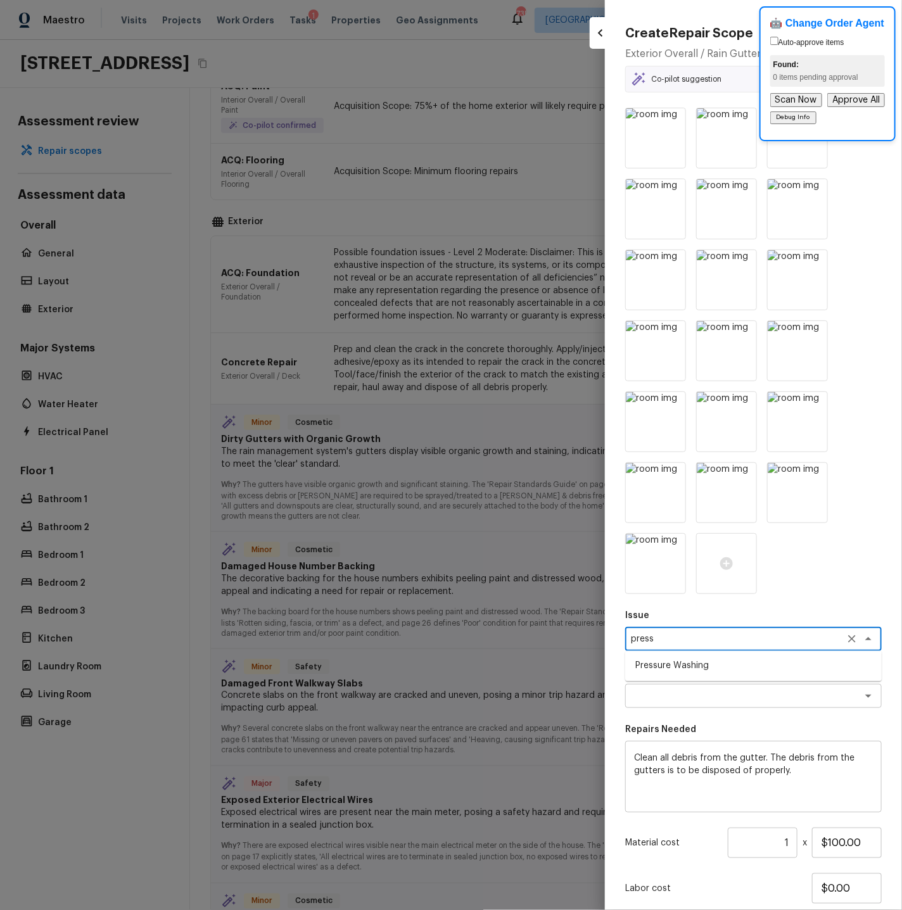
click at [671, 665] on li "Pressure Washing" at bounding box center [753, 666] width 256 height 20
type textarea "Pressure Washing"
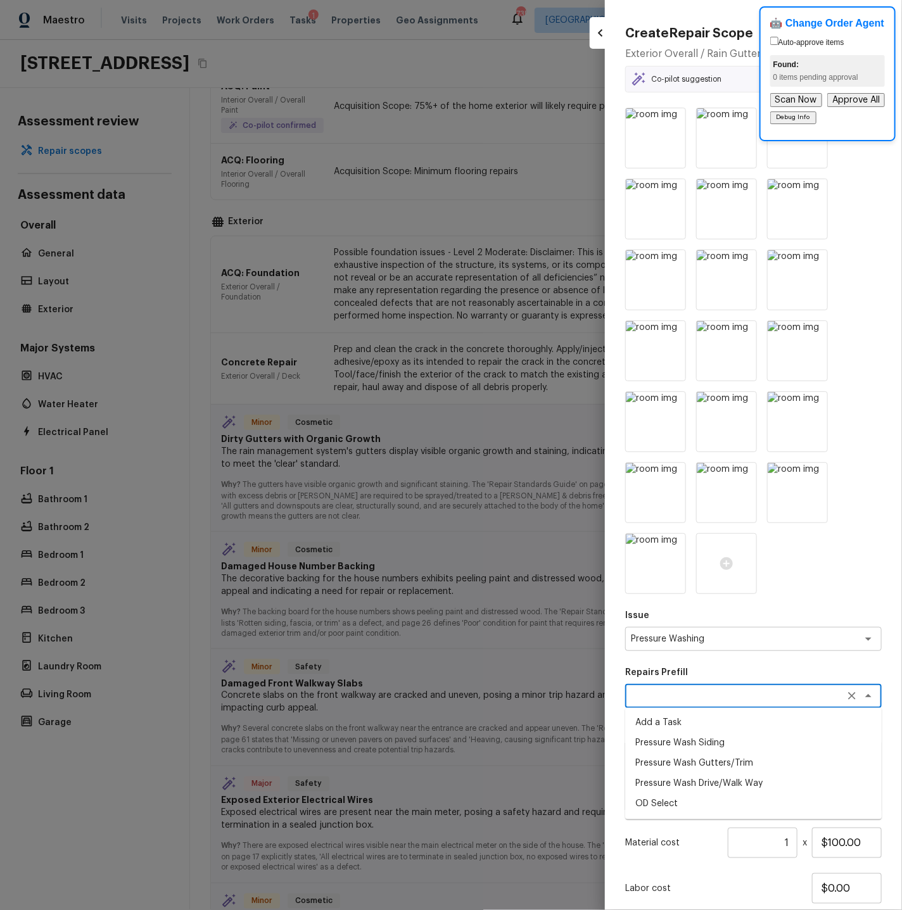
click at [669, 696] on textarea at bounding box center [736, 695] width 210 height 13
click at [669, 760] on li "Pressure Wash Gutters/Trim" at bounding box center [753, 763] width 256 height 20
type textarea "Pressure Wash Gutters/Trim"
type textarea "Protect areas as needed for pressure washing. Pressure wash the gutters and tri…"
type input "$0.99"
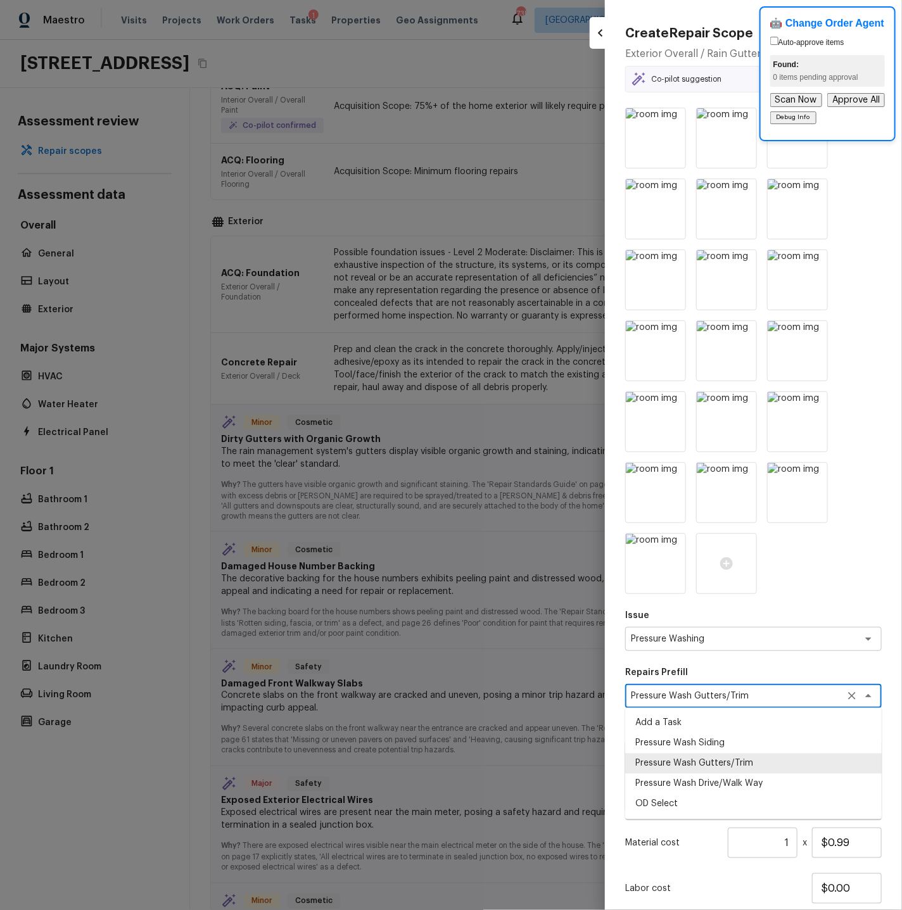
click at [777, 696] on textarea "Pressure Wash Gutters/Trim" at bounding box center [736, 695] width 210 height 13
click at [702, 743] on li "Pressure Wash Siding" at bounding box center [753, 743] width 256 height 20
type textarea "Pressure Wash Siding"
type textarea "Protect areas as needed for pressure washing. Pressure wash the siding on the h…"
type input "$225.00"
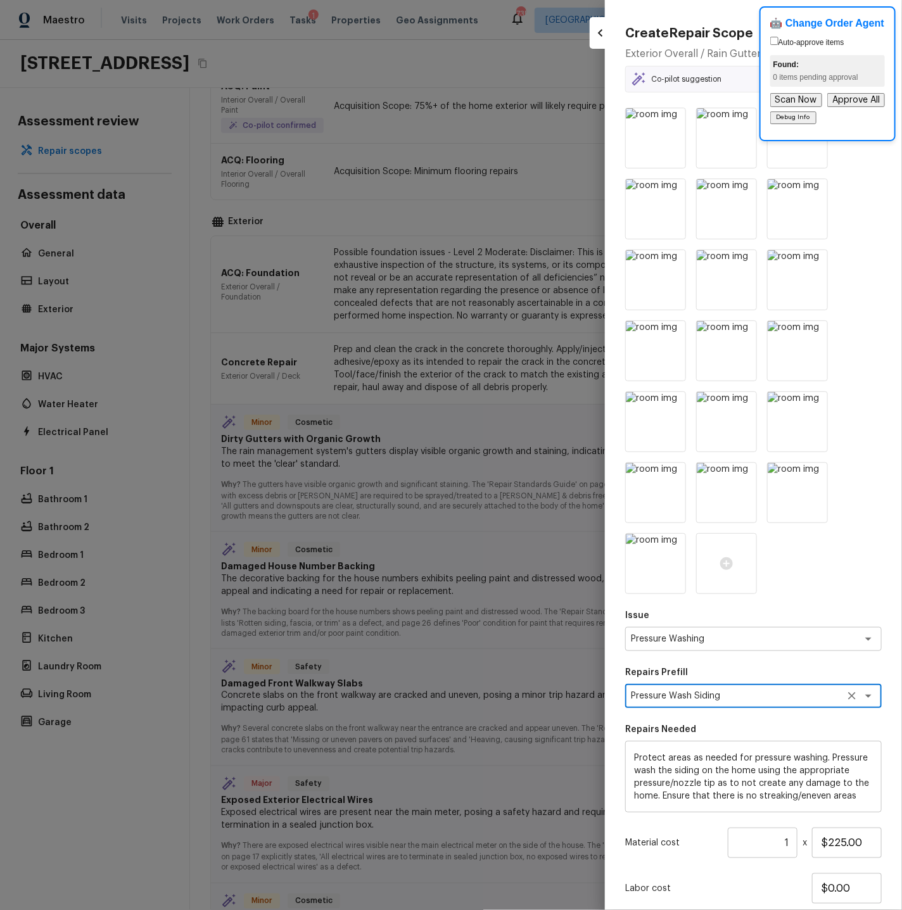
scroll to position [85, 0]
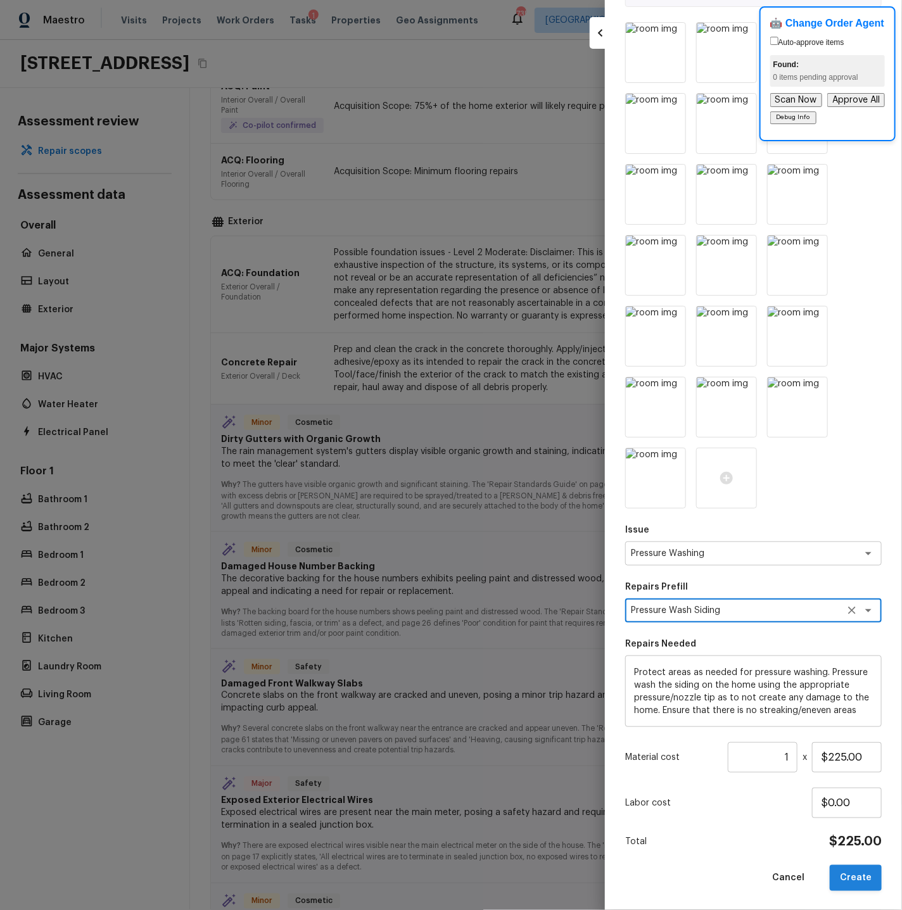
click at [811, 784] on button "Create" at bounding box center [855, 878] width 52 height 26
type textarea "Clean all debris from the gutter. The debris from the gutters is to be disposed…"
type input "$100.00"
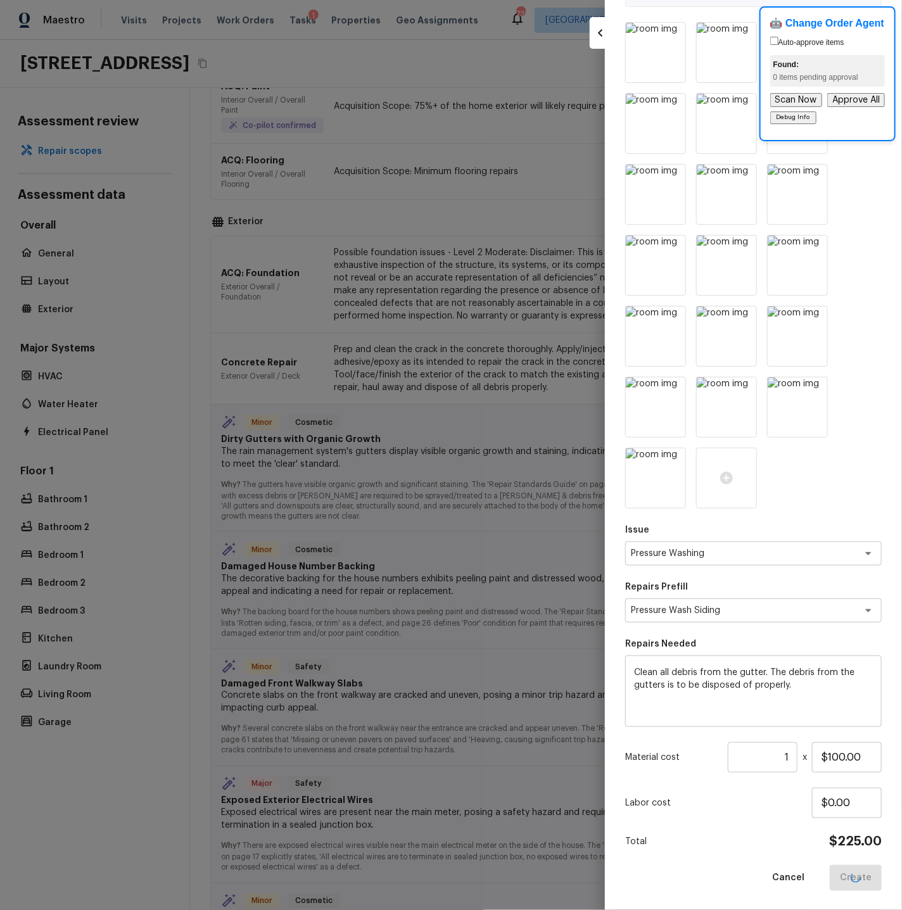
type textarea "Gutters"
type textarea "Clean Gutters"
type input "$0.00"
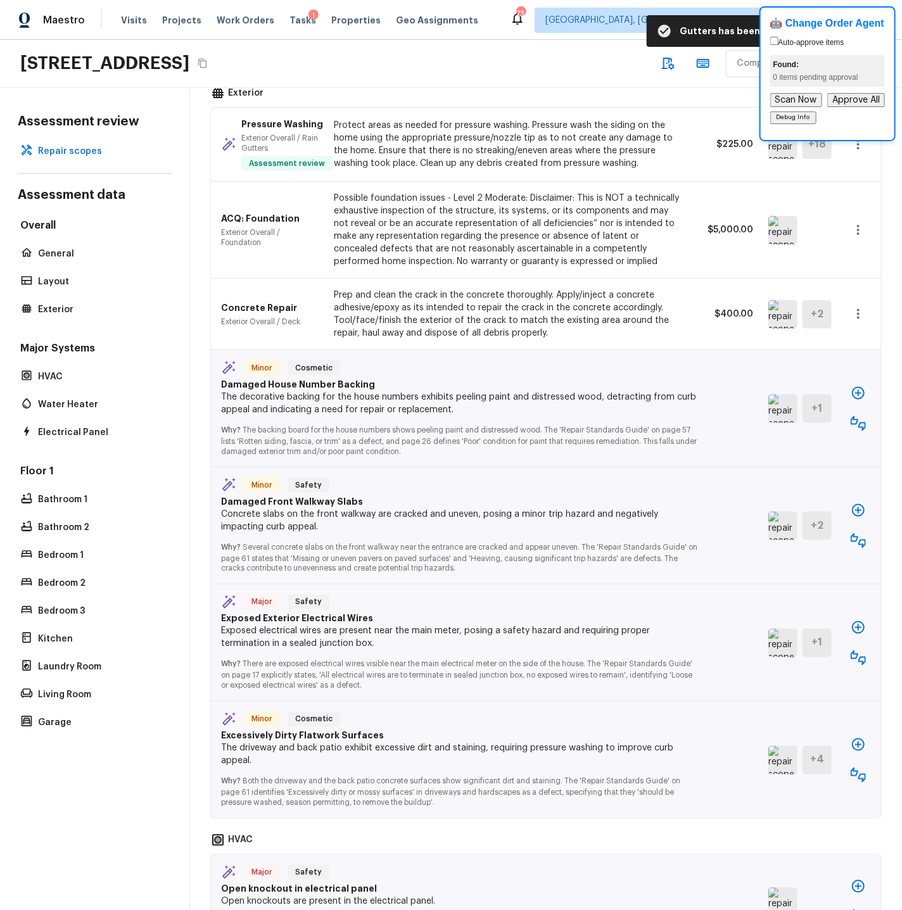
scroll to position [548, 0]
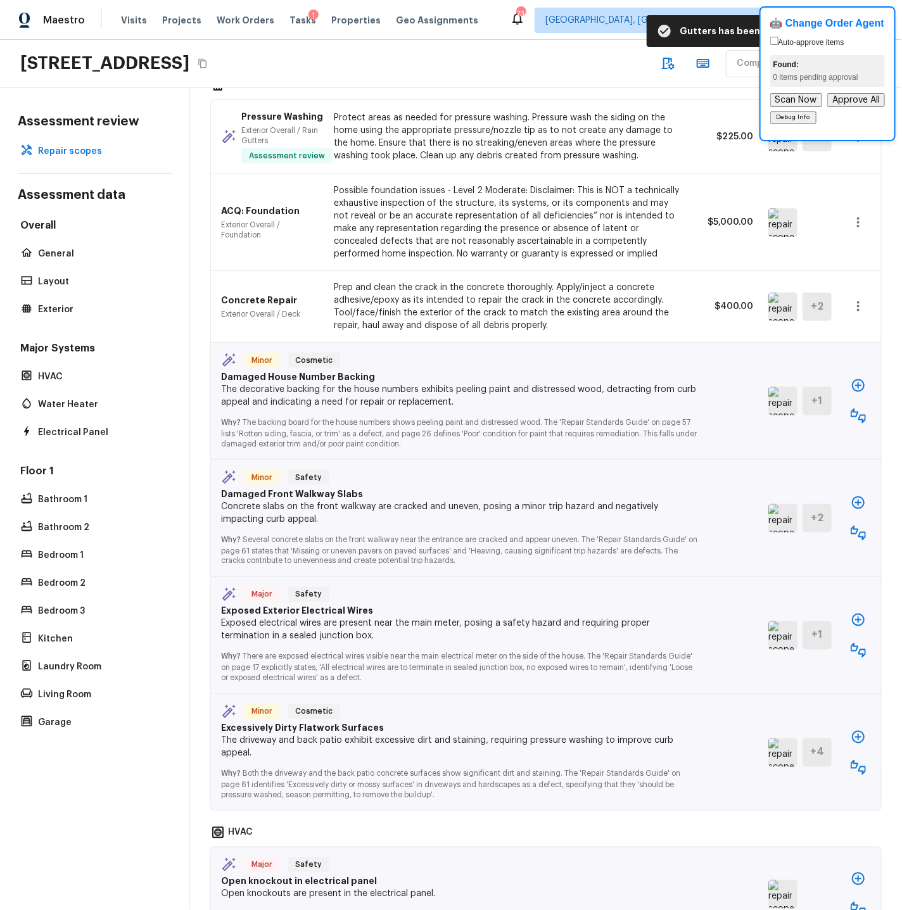
click at [777, 398] on img at bounding box center [782, 401] width 29 height 28
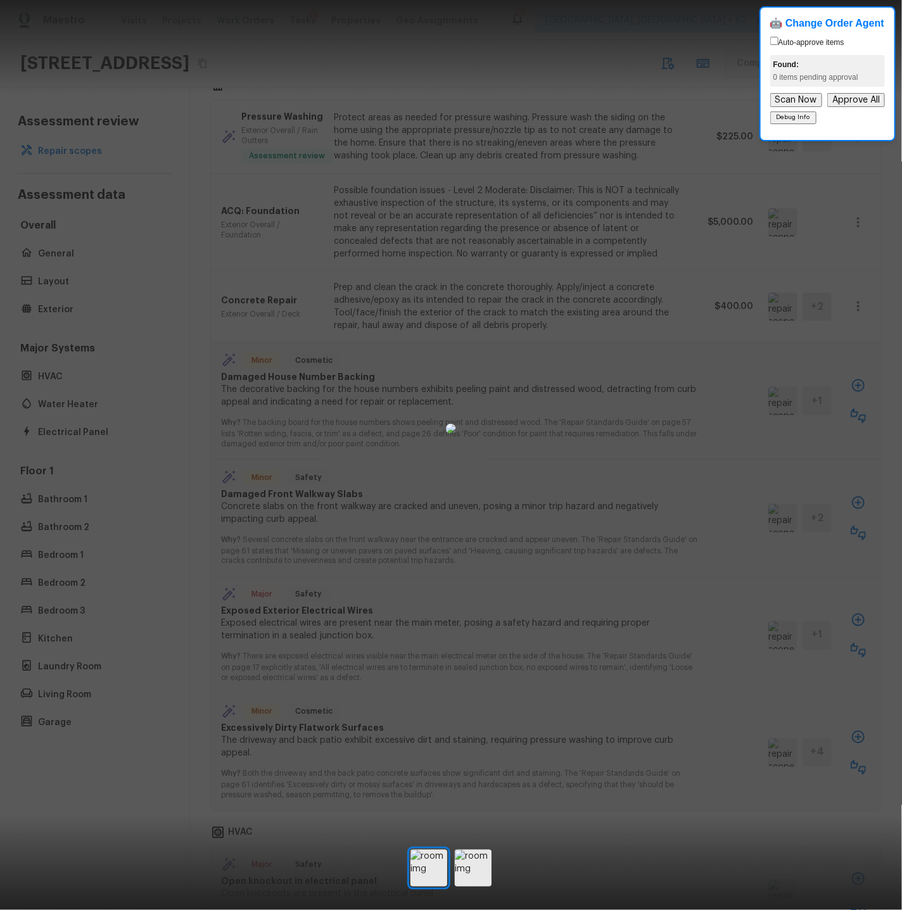
click at [811, 225] on div at bounding box center [451, 428] width 902 height 816
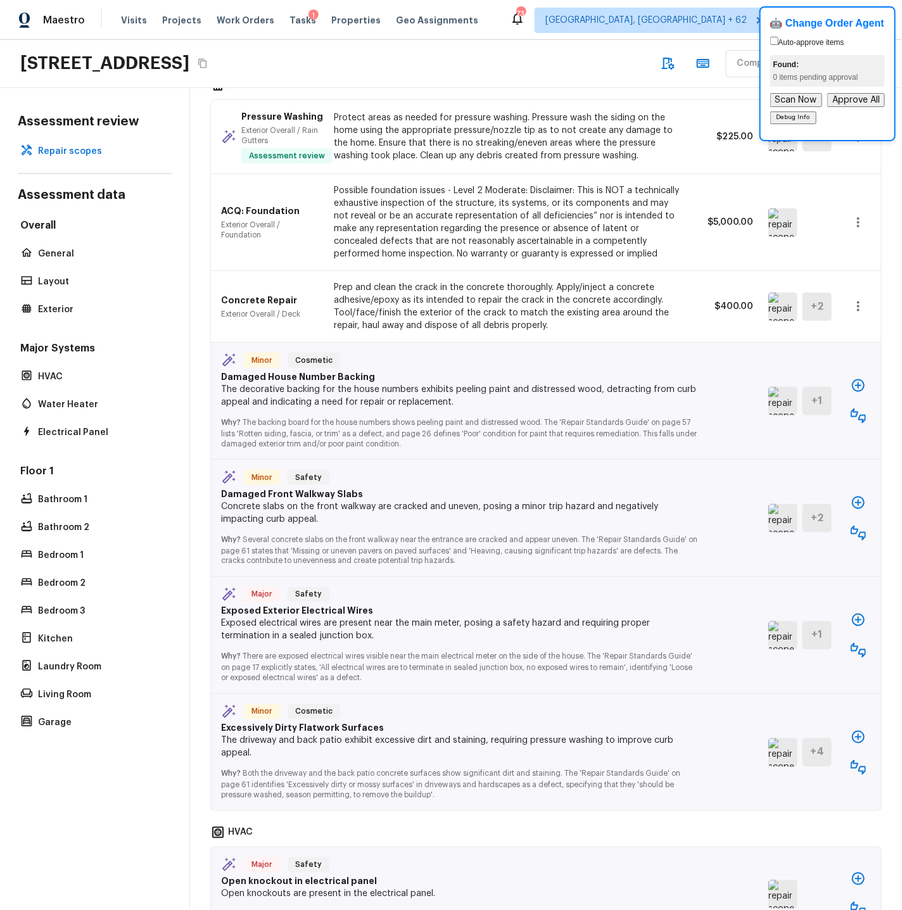
click at [811, 408] on icon "button" at bounding box center [857, 415] width 15 height 15
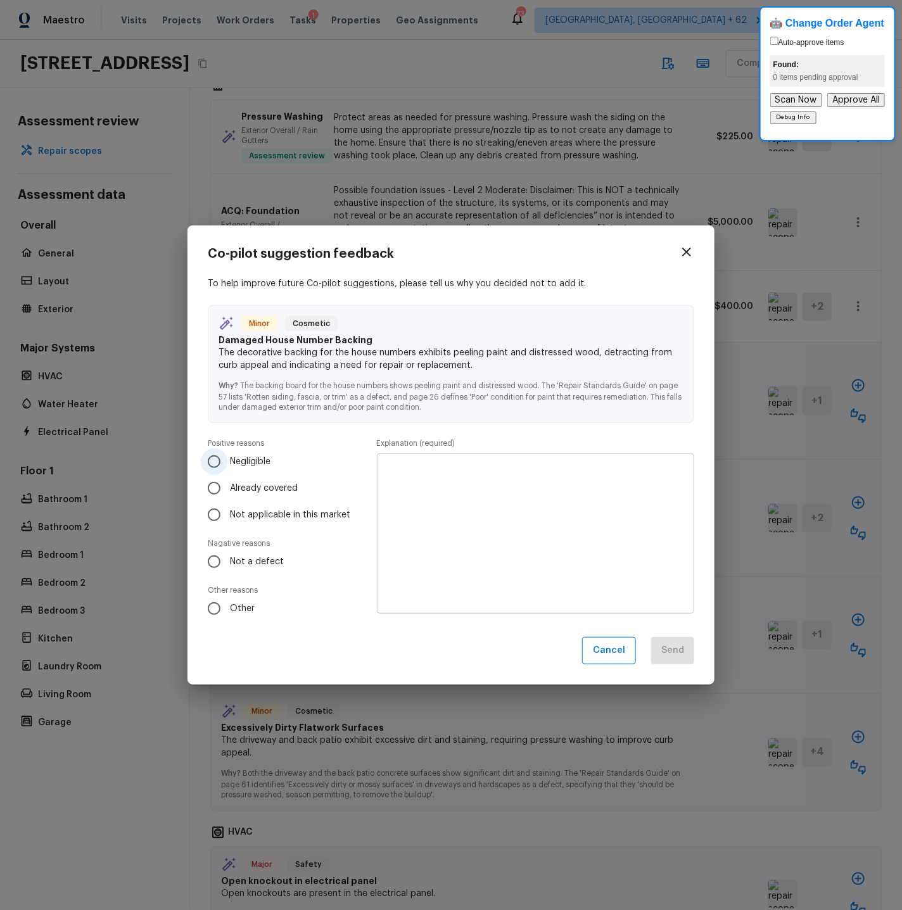
drag, startPoint x: 215, startPoint y: 460, endPoint x: 236, endPoint y: 460, distance: 20.3
click at [215, 460] on input "Negligible" at bounding box center [214, 461] width 27 height 27
radio input "true"
click at [398, 462] on div "x ​" at bounding box center [535, 533] width 317 height 160
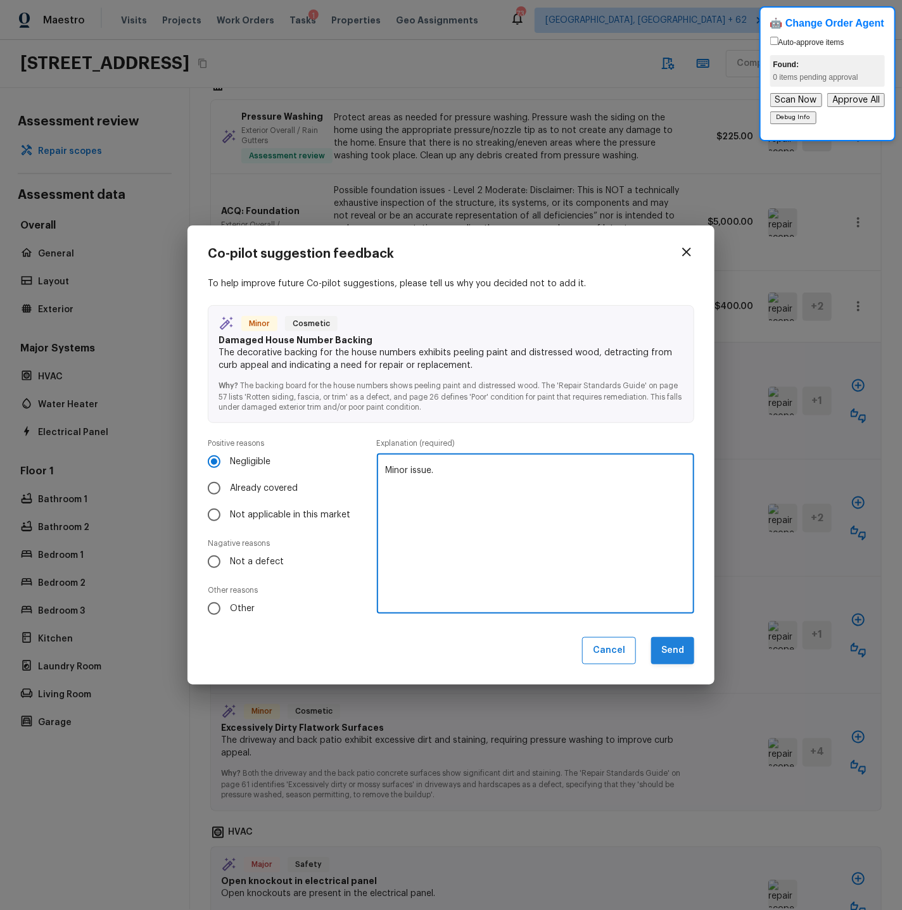
type textarea "Minor issue."
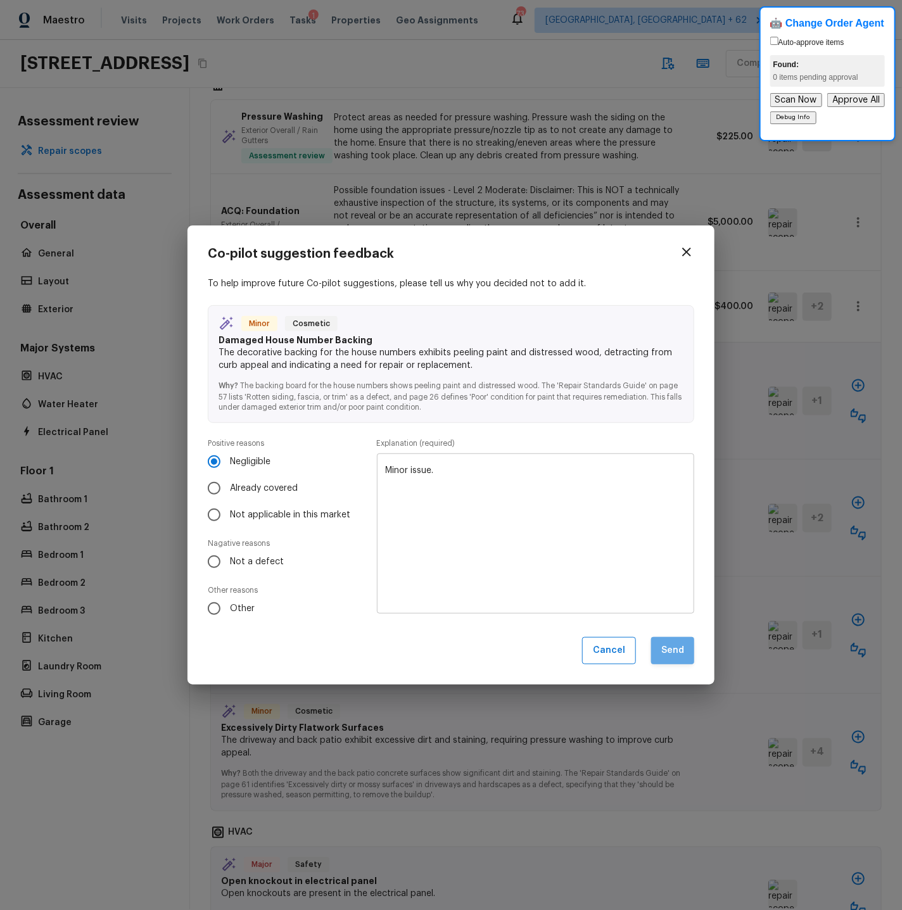
click at [681, 658] on button "Send" at bounding box center [672, 650] width 43 height 27
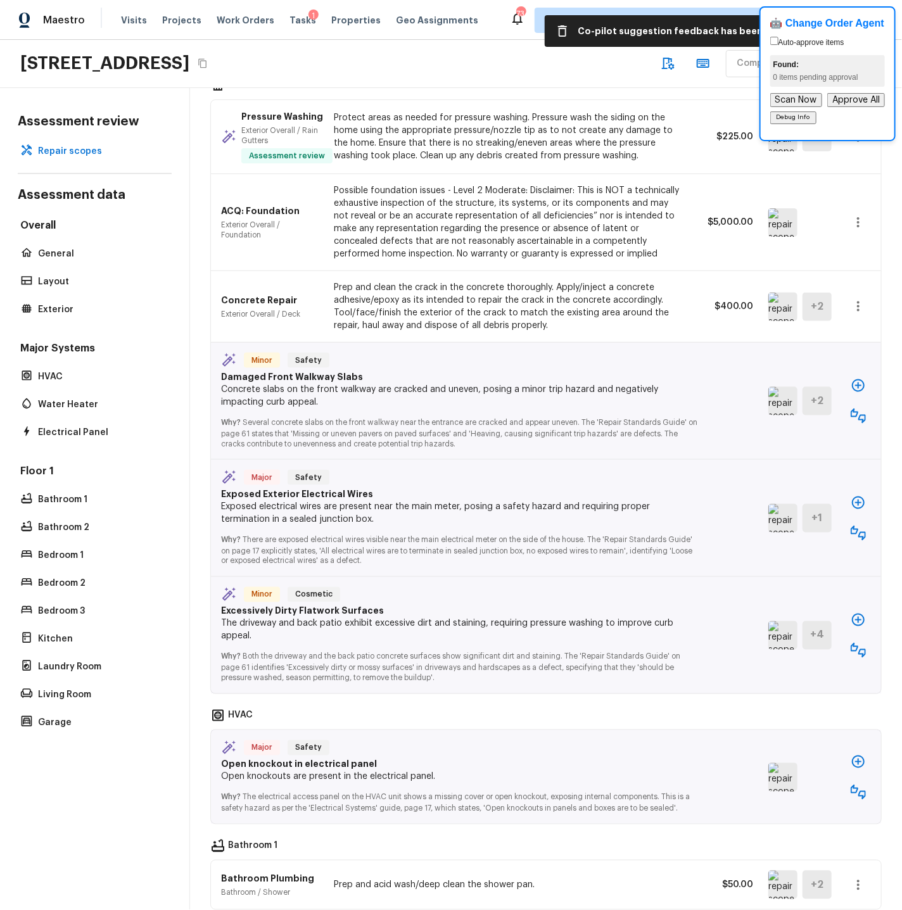
click at [781, 394] on img at bounding box center [782, 401] width 29 height 28
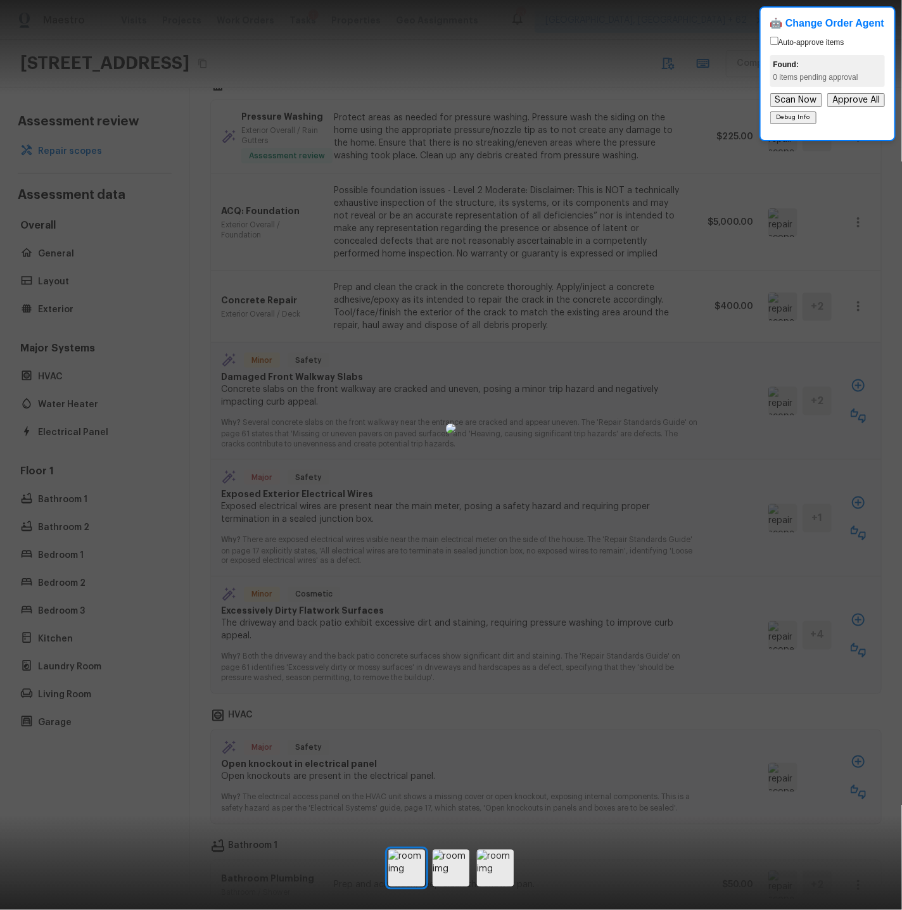
click at [811, 254] on div at bounding box center [451, 428] width 902 height 816
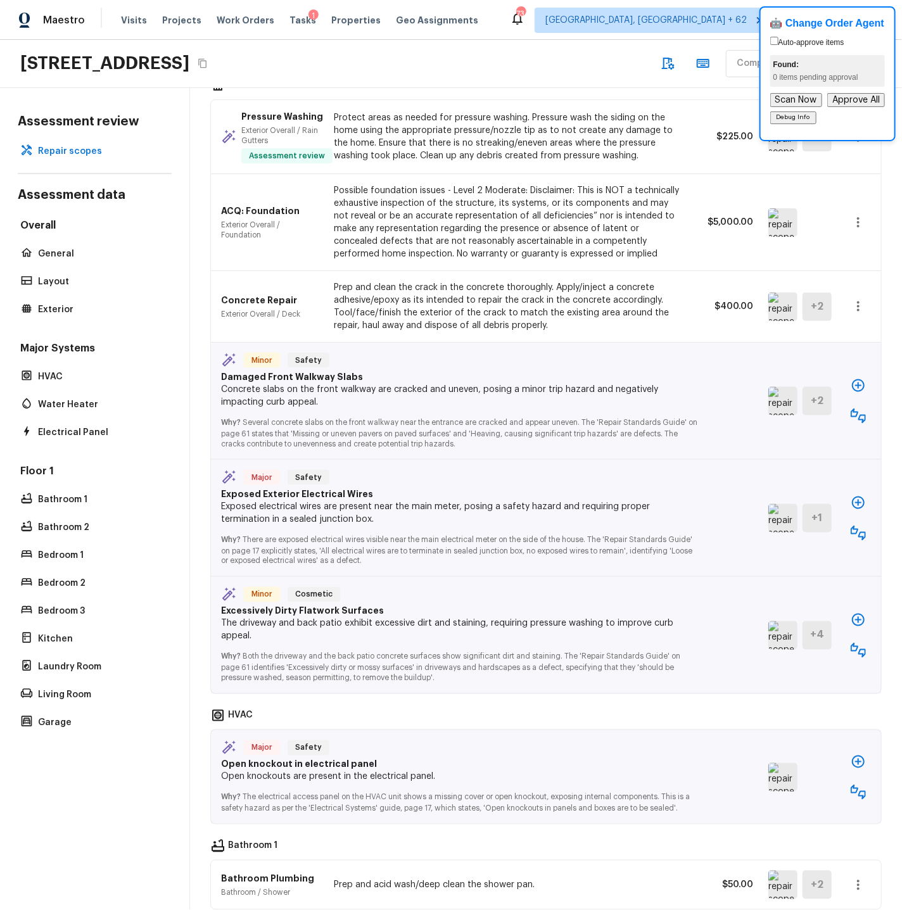
click at [811, 408] on icon "button" at bounding box center [857, 415] width 15 height 15
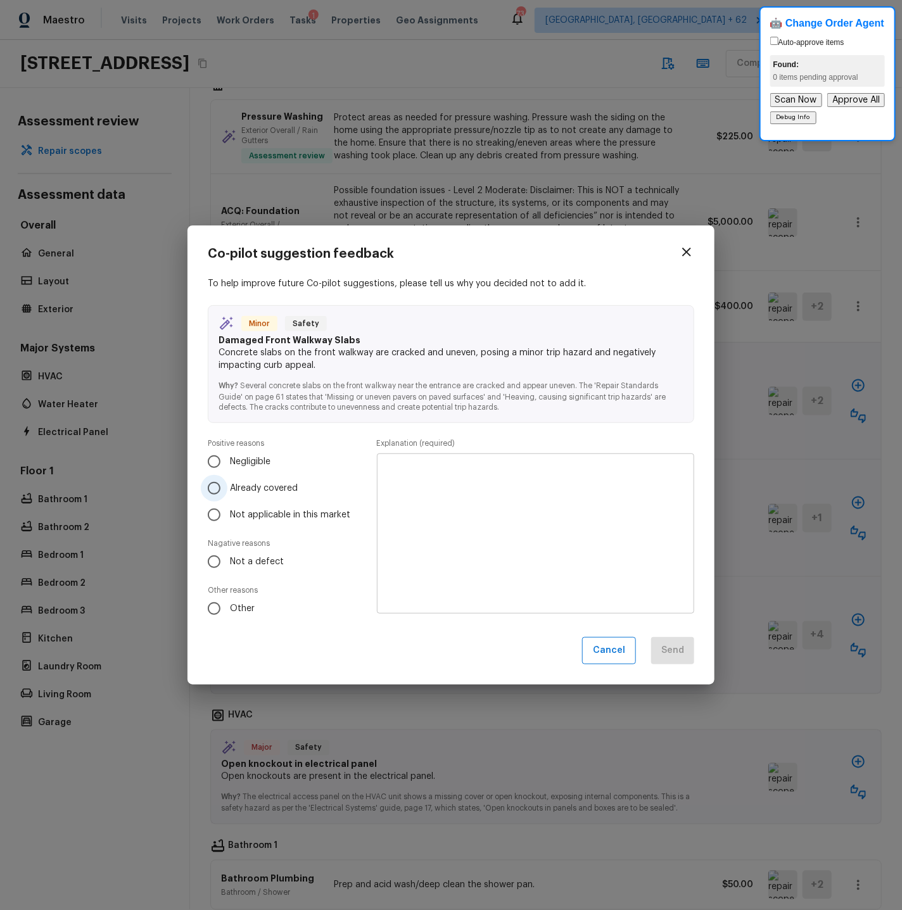
click at [213, 489] on input "Already covered" at bounding box center [214, 488] width 27 height 27
radio input "true"
click at [408, 481] on textarea at bounding box center [535, 533] width 299 height 139
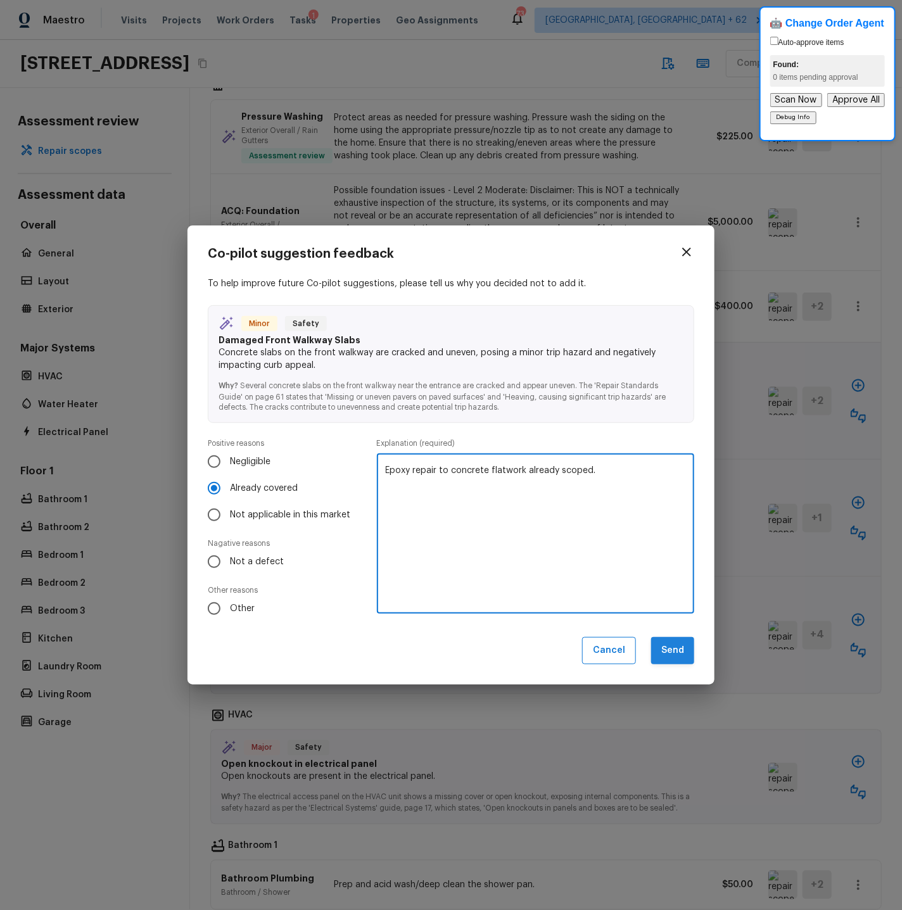
type textarea "Epoxy repair to concrete flatwork already scoped."
click at [671, 645] on button "Send" at bounding box center [672, 650] width 43 height 27
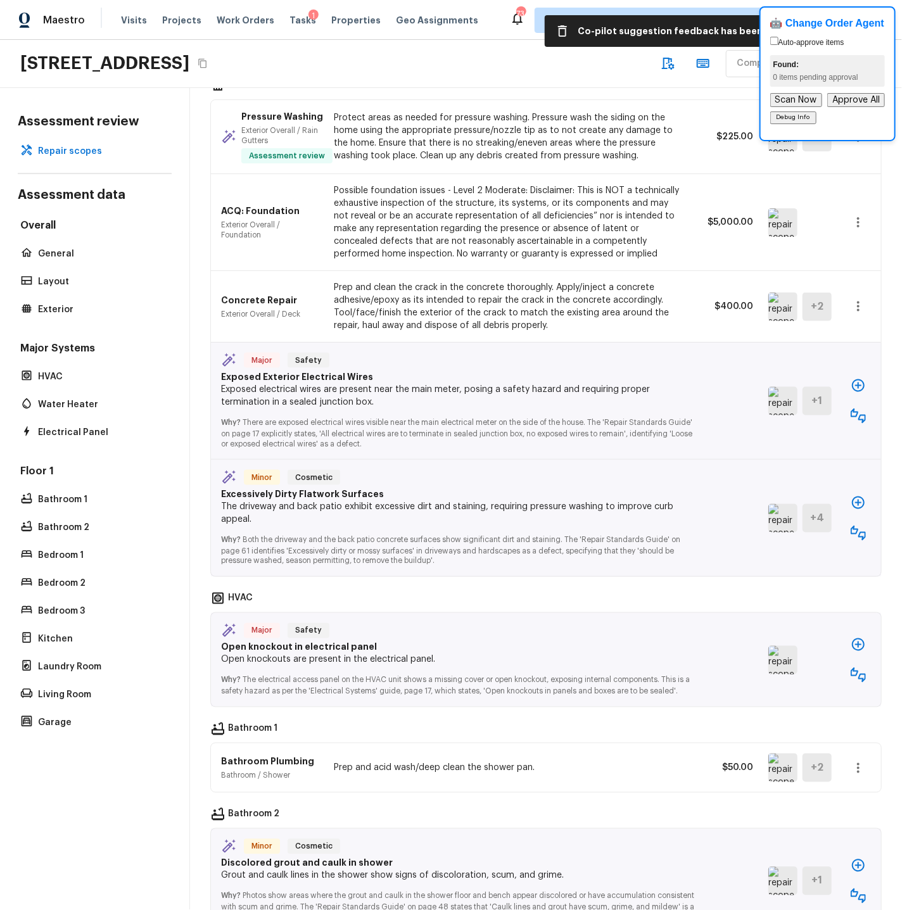
click at [783, 389] on img at bounding box center [782, 401] width 29 height 28
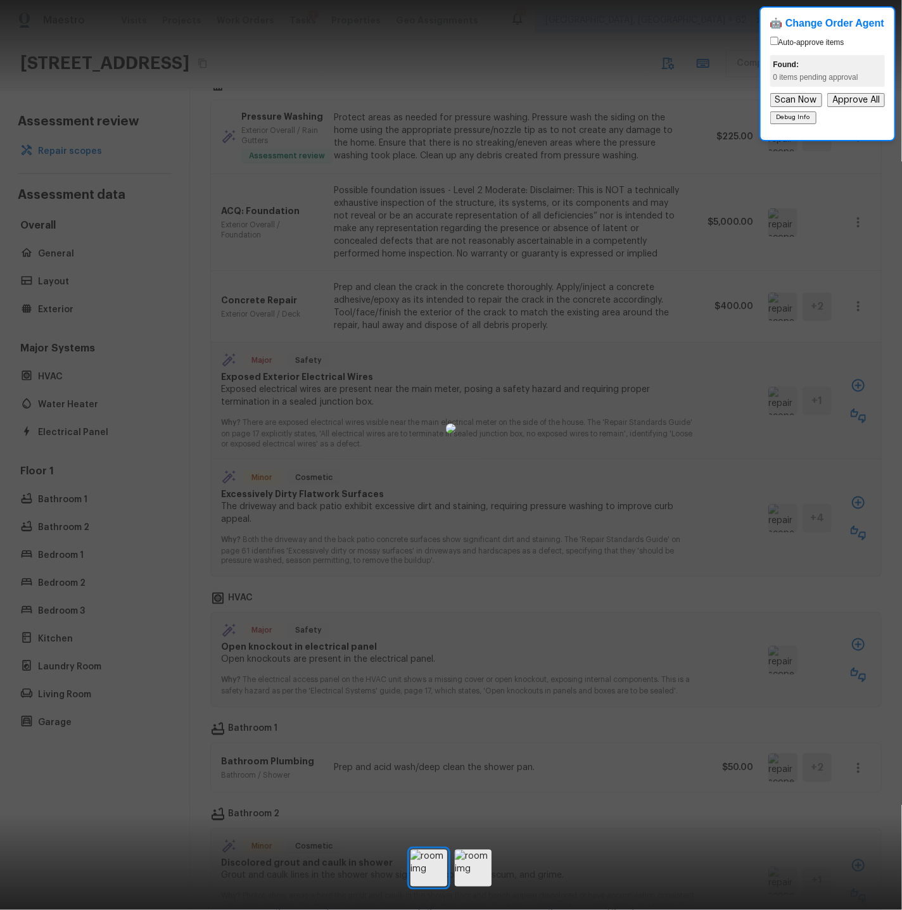
click at [811, 351] on div at bounding box center [451, 428] width 902 height 816
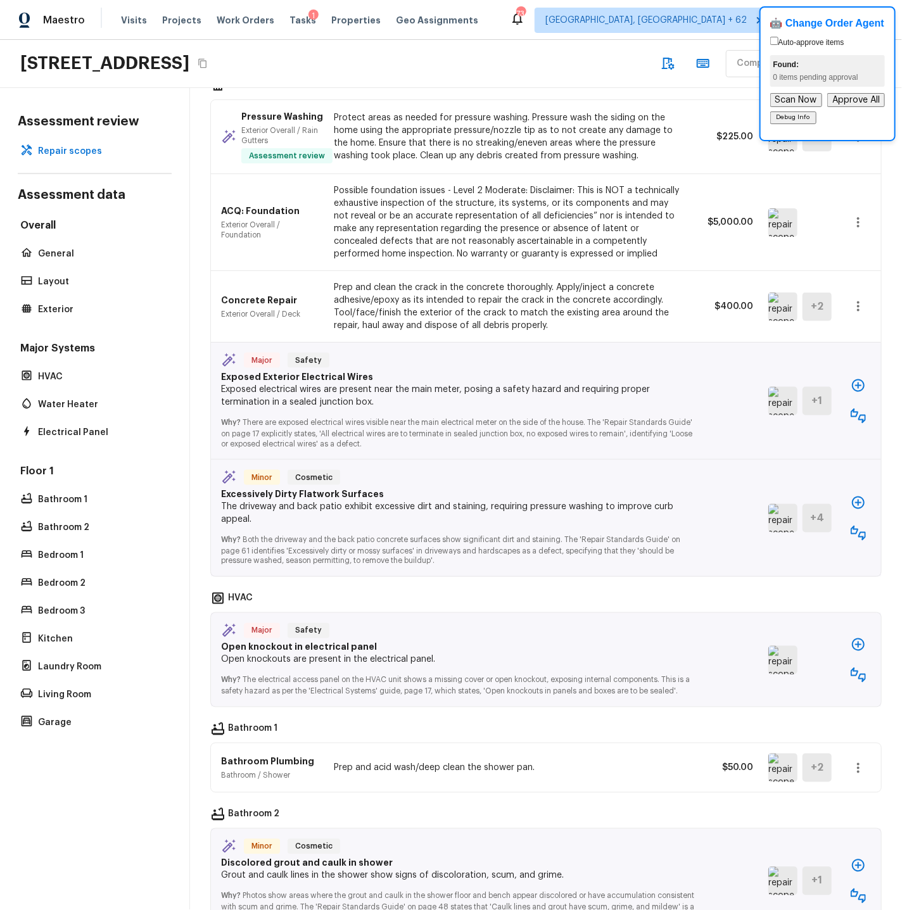
click at [811, 408] on icon "button" at bounding box center [857, 415] width 15 height 15
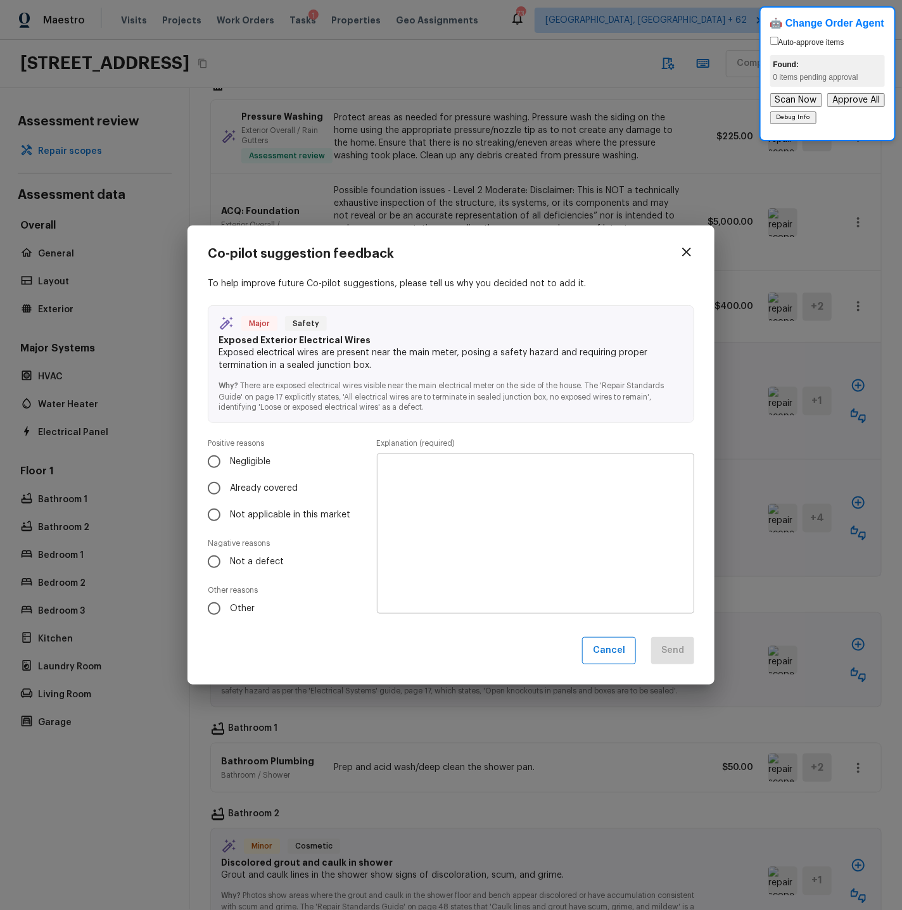
drag, startPoint x: 218, startPoint y: 558, endPoint x: 292, endPoint y: 537, distance: 77.0
click at [220, 558] on input "Not a defect" at bounding box center [214, 561] width 27 height 27
radio input "true"
click at [390, 493] on textarea at bounding box center [535, 533] width 299 height 139
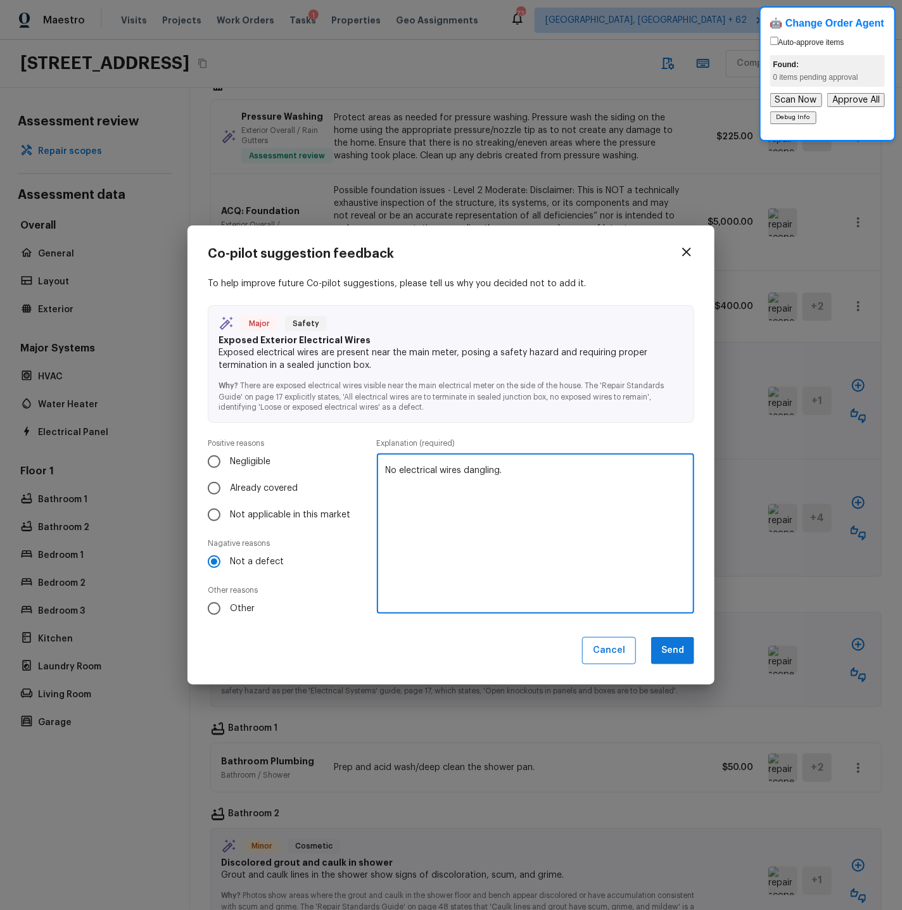
click at [542, 479] on textarea "No electrical wires dangling." at bounding box center [535, 533] width 299 height 139
type textarea "No electrical wires dangling or unsecured."
click at [679, 648] on button "Send" at bounding box center [672, 650] width 43 height 27
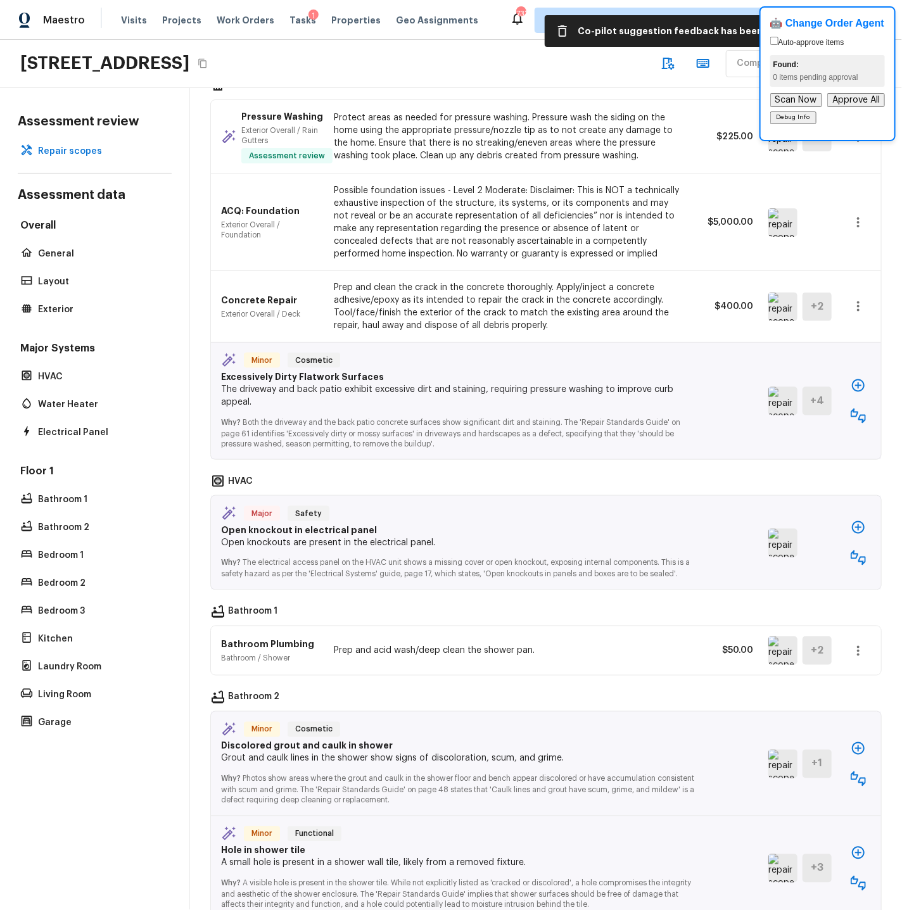
click at [811, 408] on icon "button" at bounding box center [857, 415] width 15 height 15
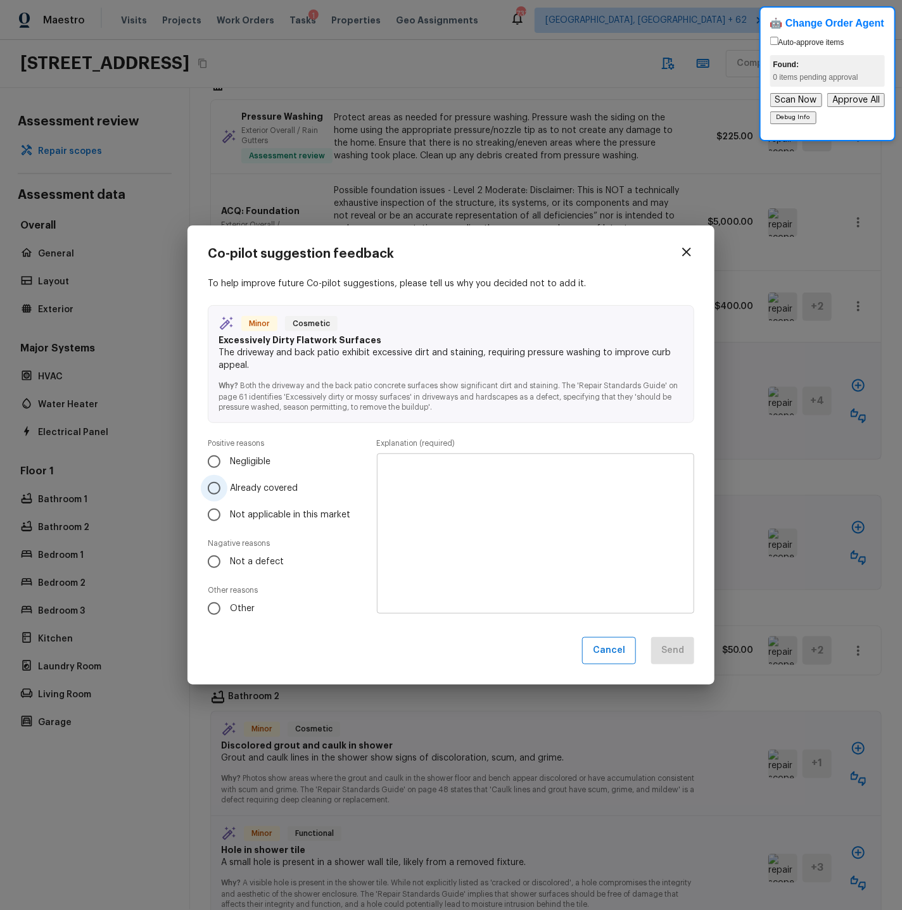
click at [234, 487] on span "Already covered" at bounding box center [264, 488] width 68 height 13
click at [227, 487] on input "Already covered" at bounding box center [214, 488] width 27 height 27
radio input "true"
click at [441, 489] on textarea at bounding box center [535, 533] width 299 height 139
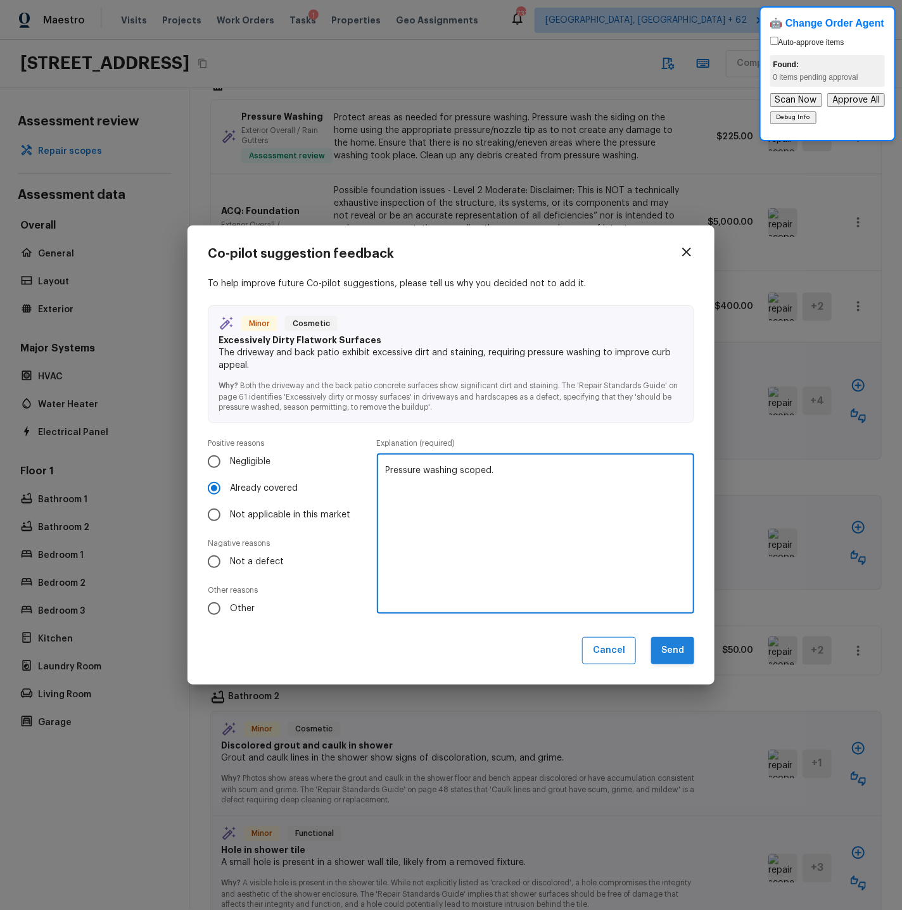
type textarea "Pressure washing scoped."
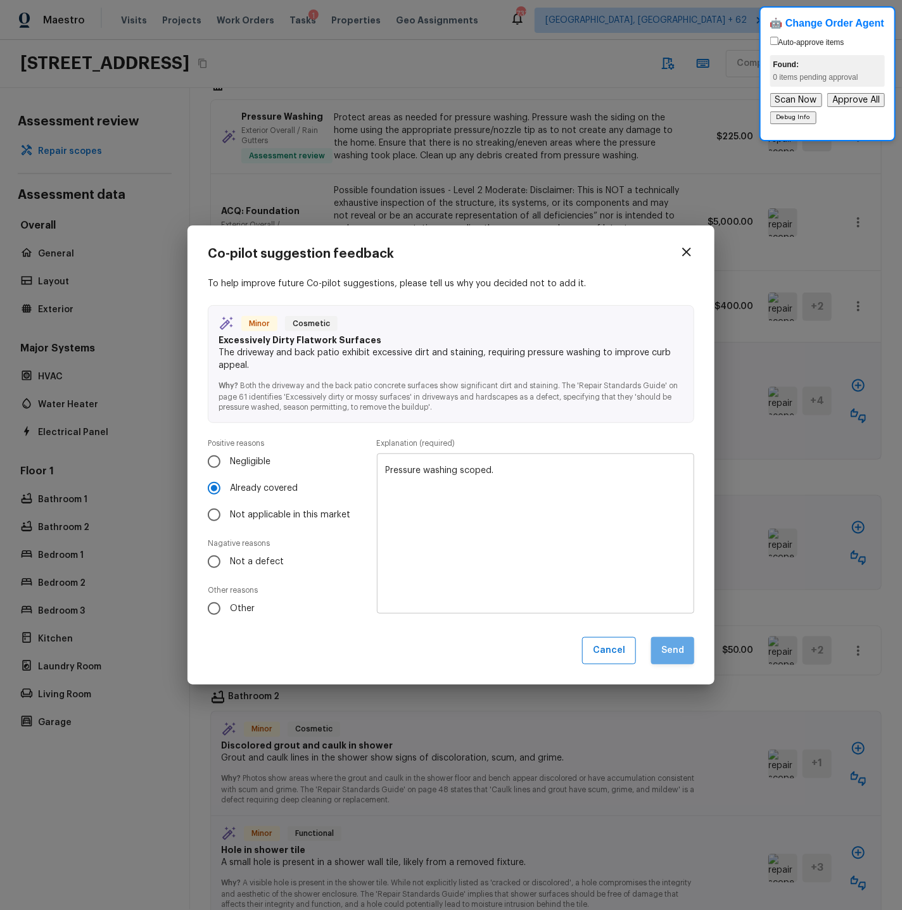
click at [681, 655] on button "Send" at bounding box center [672, 650] width 43 height 27
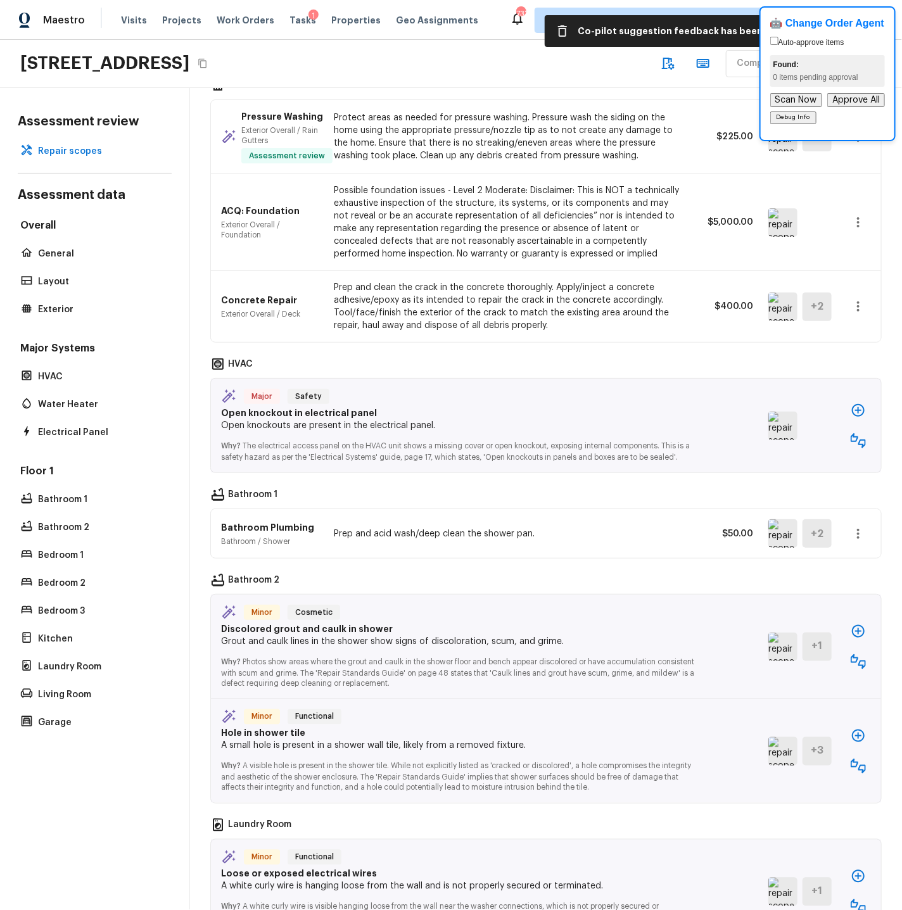
click at [781, 413] on img at bounding box center [782, 426] width 29 height 28
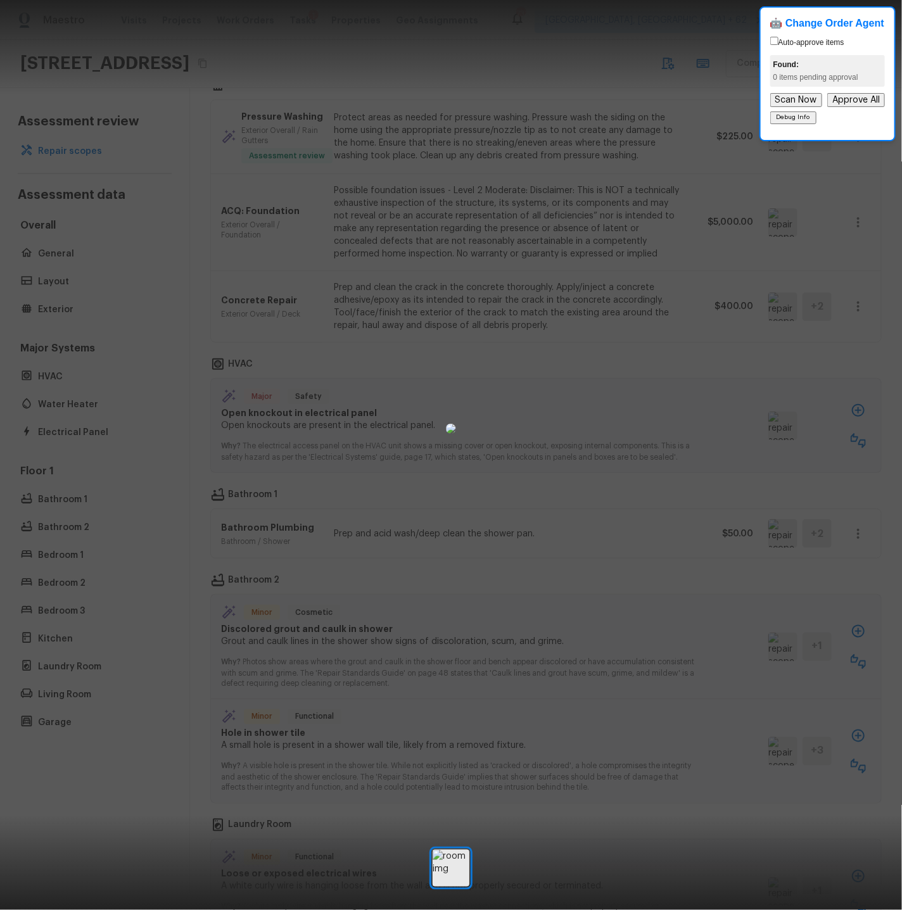
click at [800, 349] on div at bounding box center [451, 428] width 902 height 816
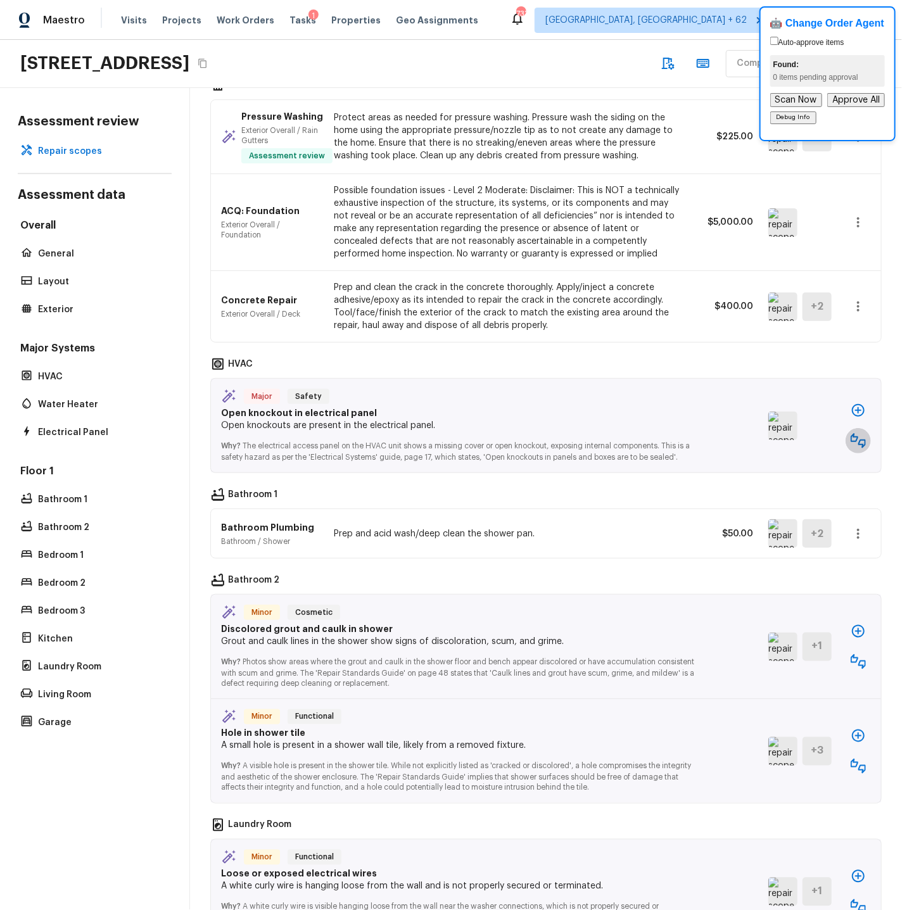
click at [811, 433] on icon "button" at bounding box center [857, 440] width 15 height 15
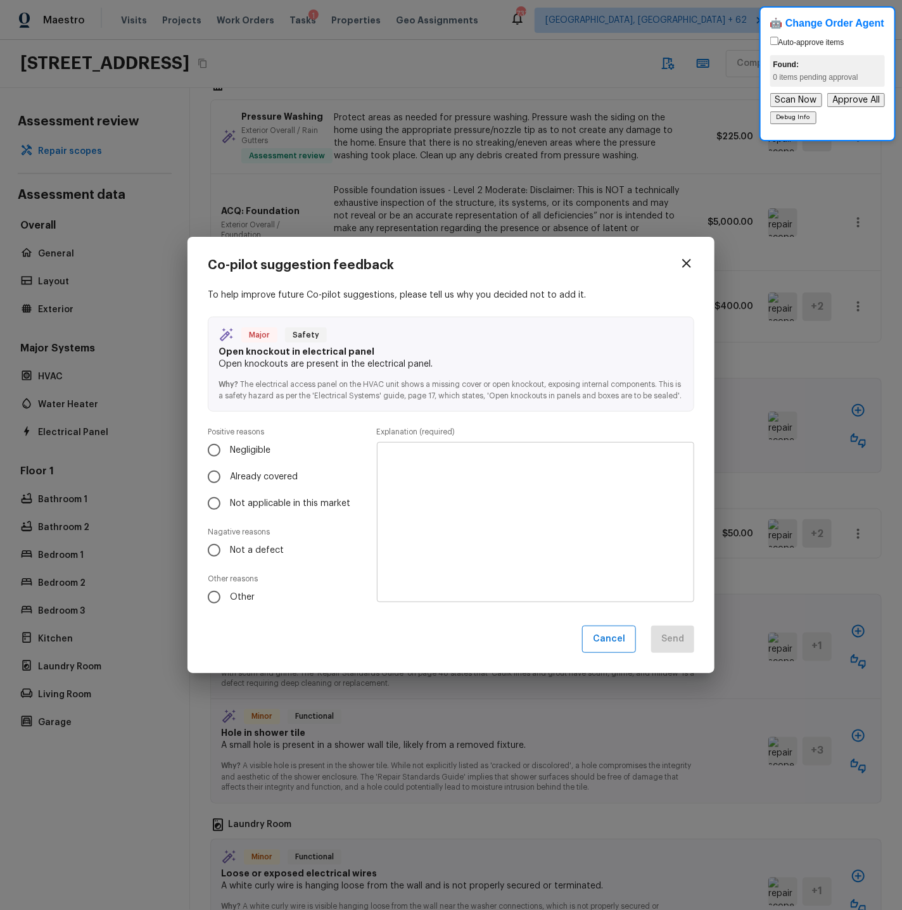
drag, startPoint x: 215, startPoint y: 557, endPoint x: 372, endPoint y: 513, distance: 162.4
click at [215, 557] on input "Not a defect" at bounding box center [214, 550] width 27 height 27
radio input "true"
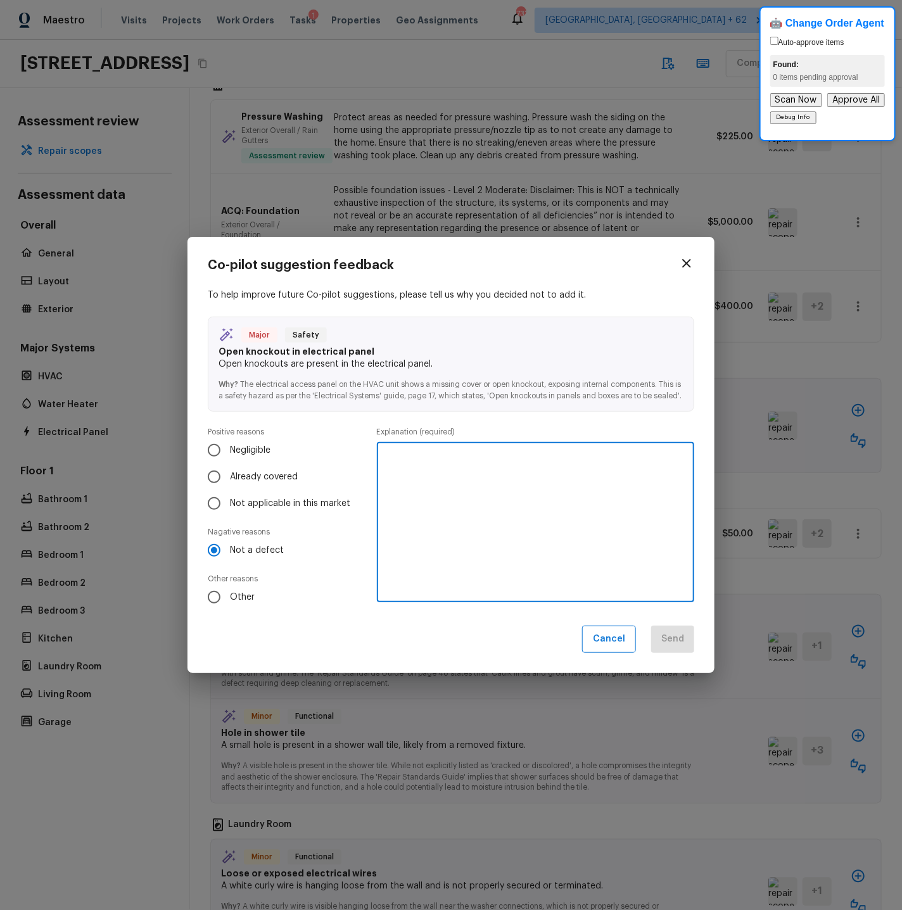
click at [436, 481] on textarea at bounding box center [535, 522] width 299 height 139
type textarea "No open knockouts present."
click at [682, 642] on button "Send" at bounding box center [672, 639] width 43 height 27
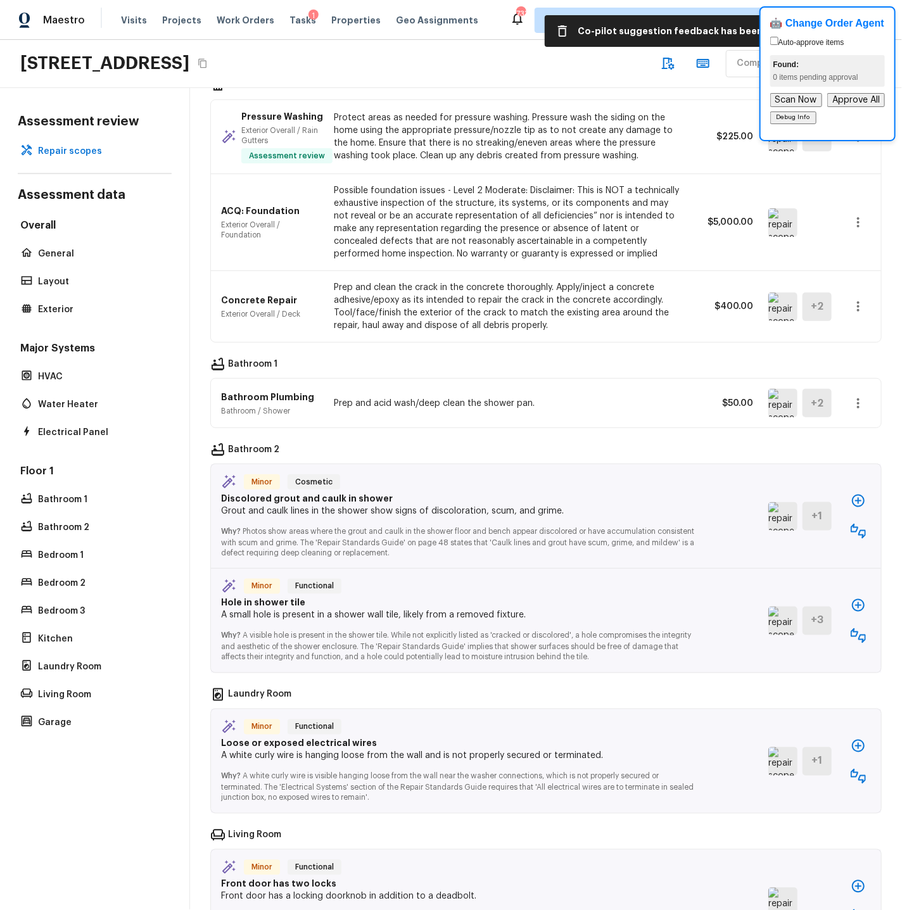
click at [781, 397] on img at bounding box center [782, 403] width 29 height 28
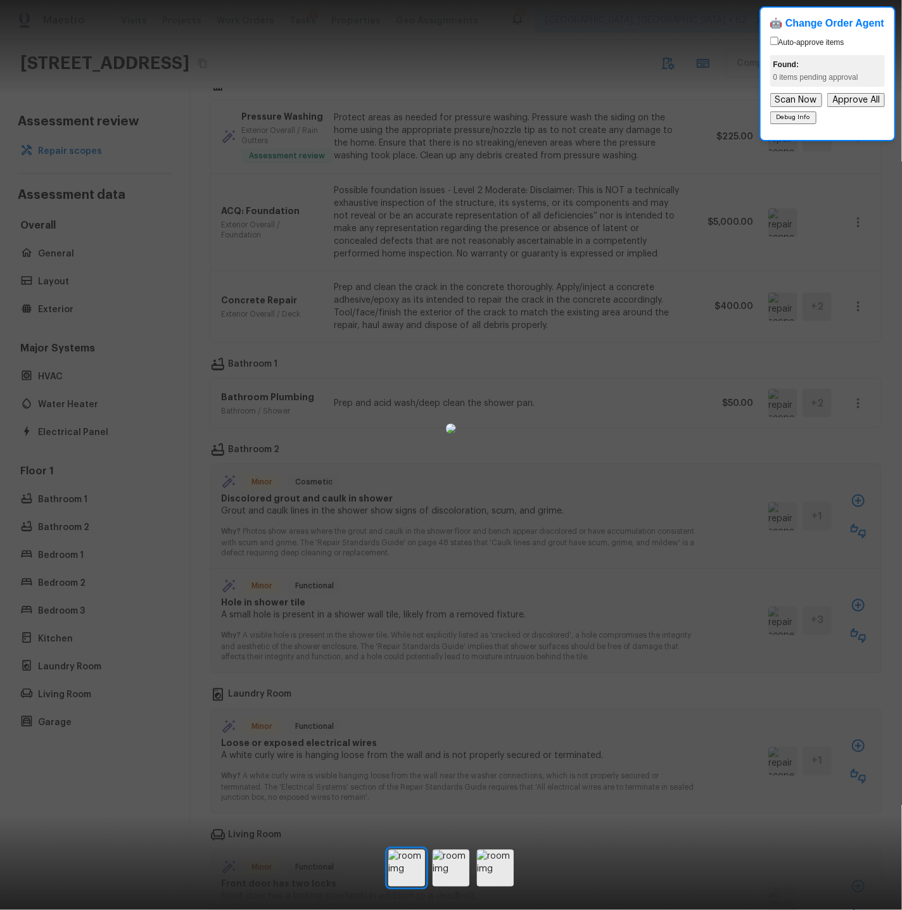
click at [791, 346] on div at bounding box center [451, 428] width 902 height 816
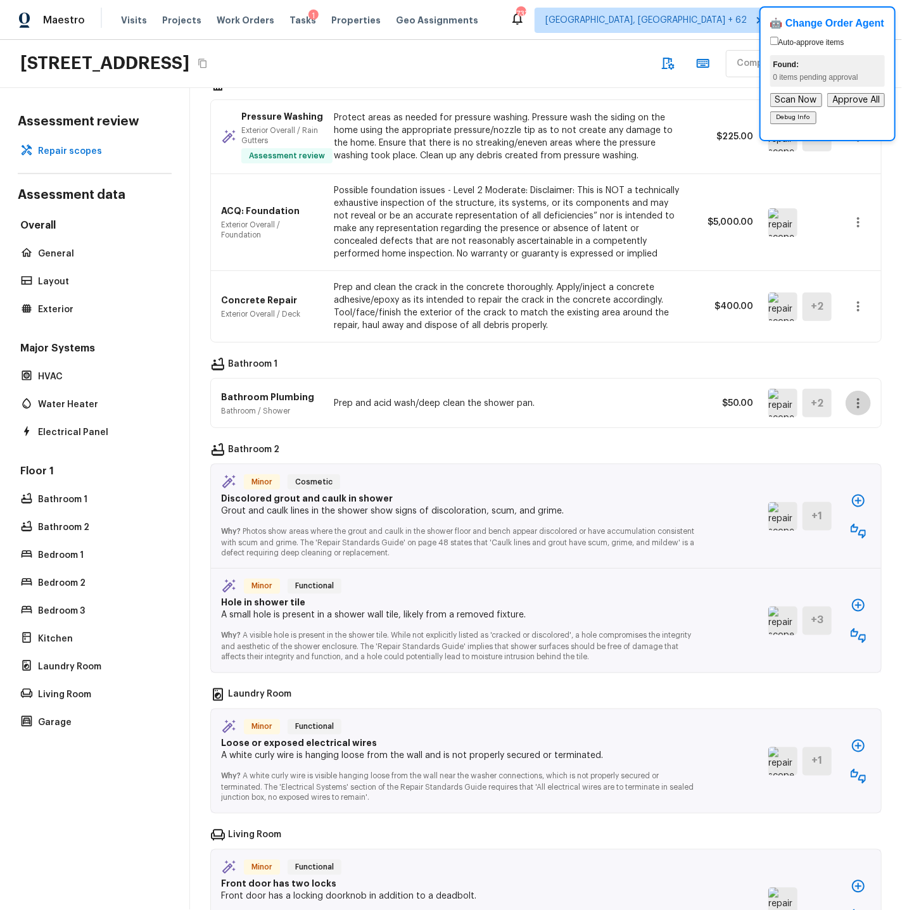
click at [811, 396] on icon "button" at bounding box center [857, 403] width 15 height 15
click at [781, 393] on div at bounding box center [451, 455] width 902 height 910
click at [781, 393] on img at bounding box center [782, 403] width 29 height 28
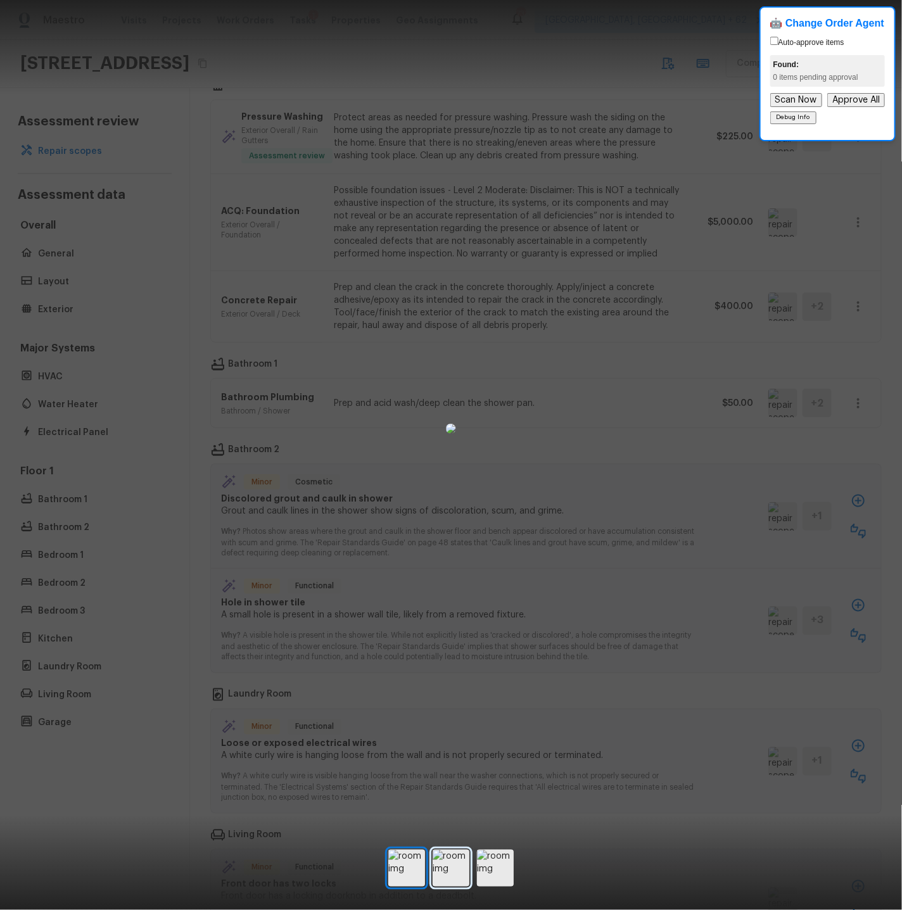
click at [440, 784] on img at bounding box center [450, 868] width 37 height 37
click at [491, 784] on img at bounding box center [495, 868] width 37 height 37
click at [811, 341] on div at bounding box center [451, 428] width 902 height 816
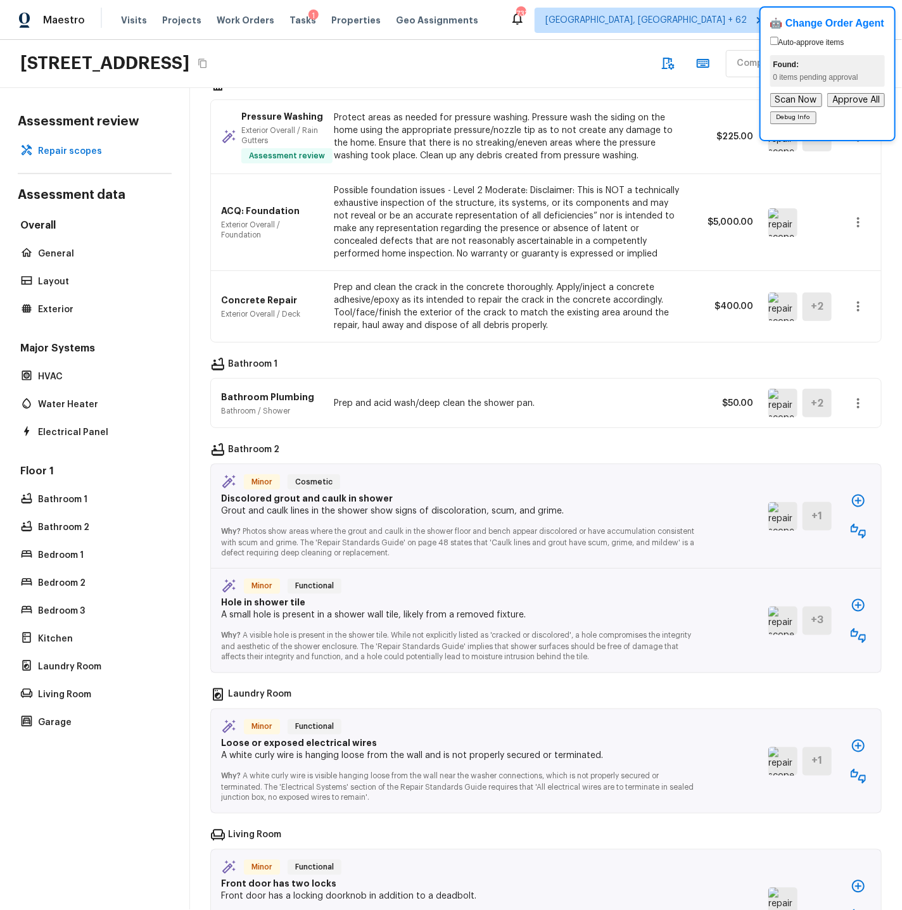
click at [811, 398] on icon "button" at bounding box center [858, 403] width 3 height 10
click at [811, 465] on li "Remove" at bounding box center [853, 469] width 82 height 38
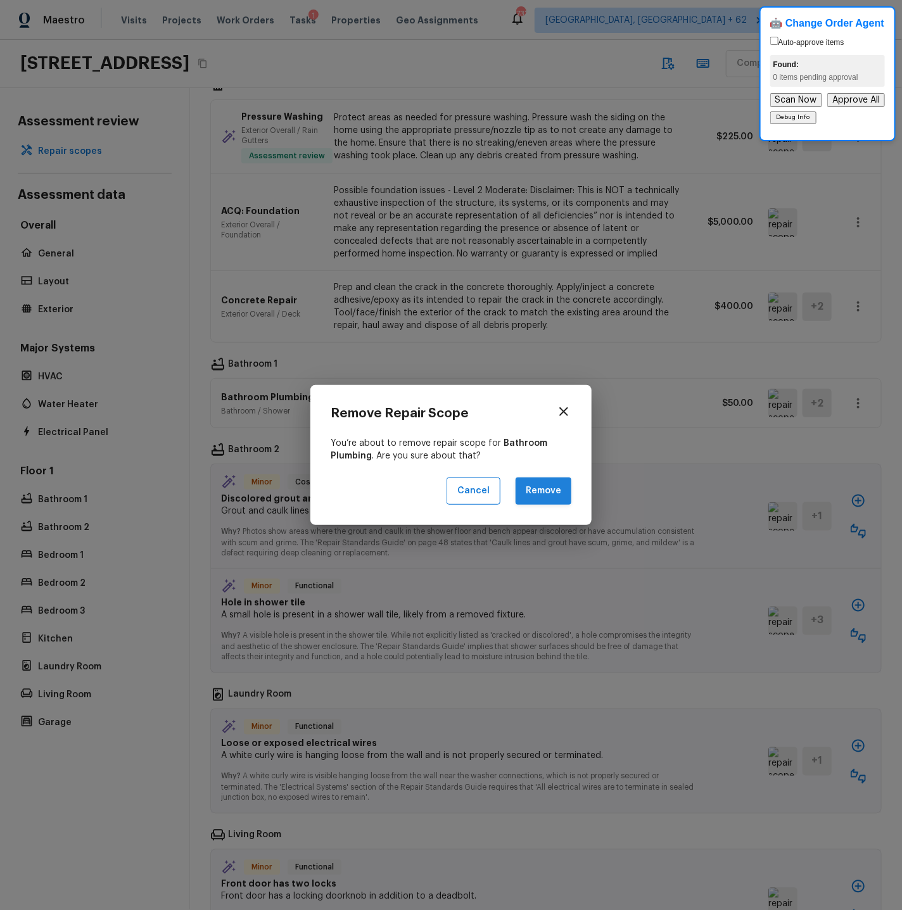
click at [536, 488] on button "Remove" at bounding box center [543, 490] width 56 height 27
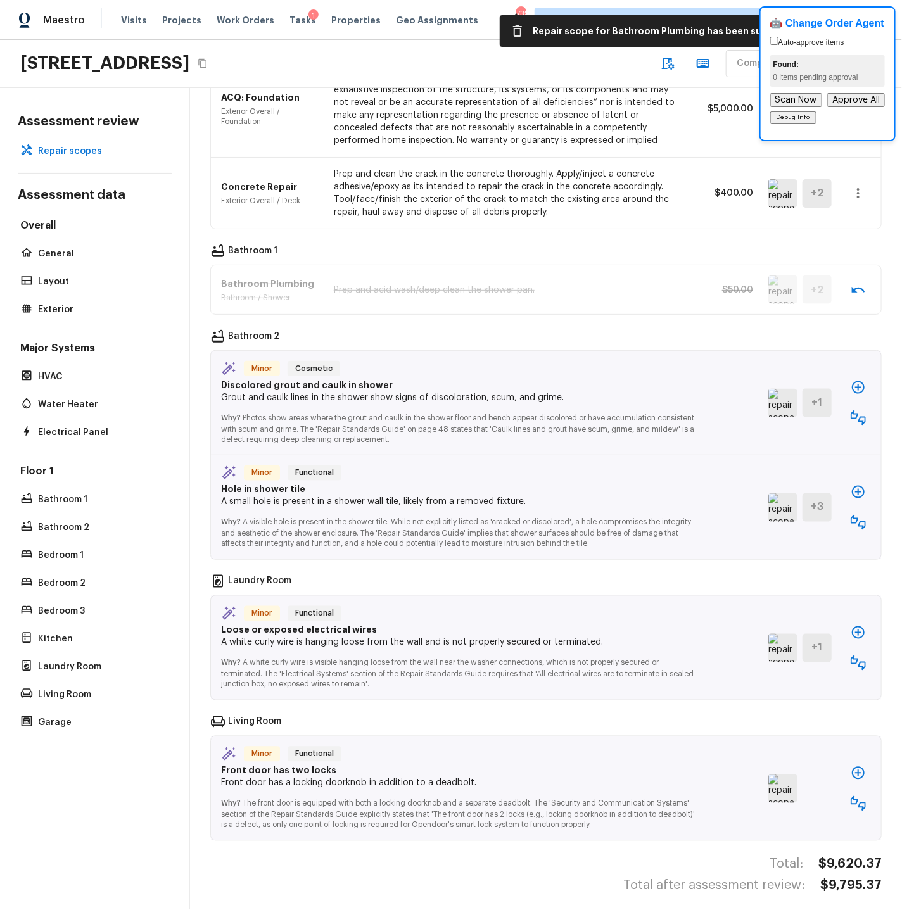
scroll to position [662, 0]
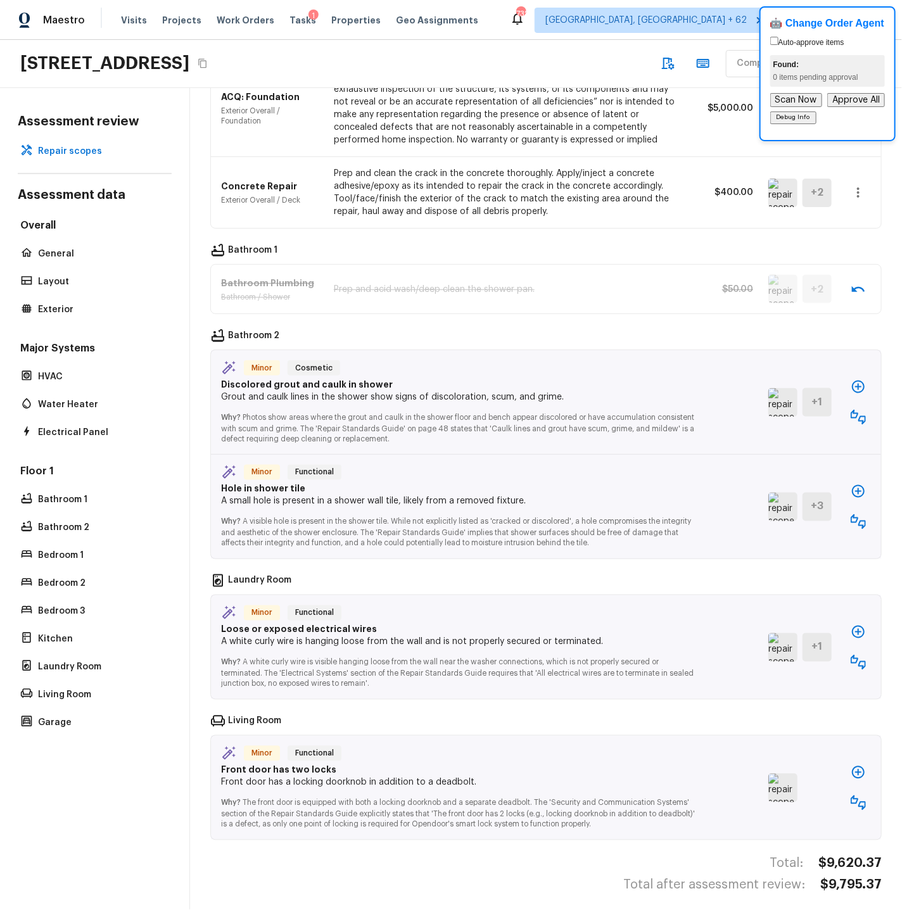
click at [779, 395] on img at bounding box center [782, 402] width 29 height 28
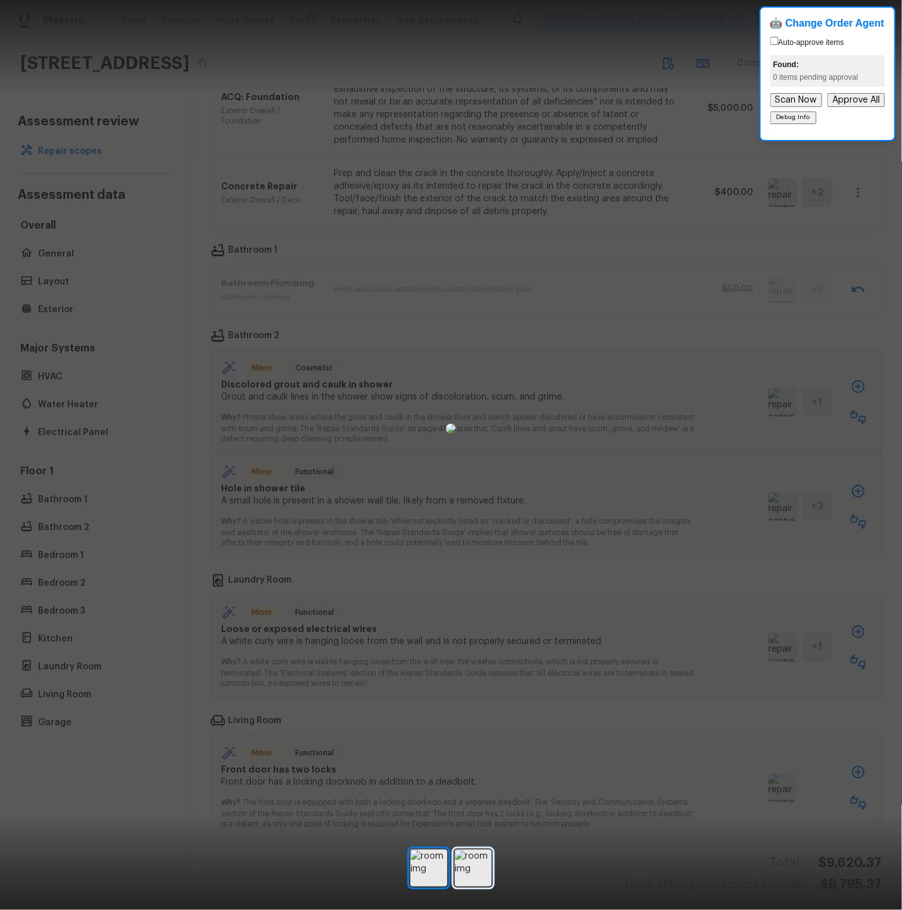
click at [477, 784] on img at bounding box center [473, 868] width 37 height 37
click at [811, 332] on div at bounding box center [451, 428] width 902 height 816
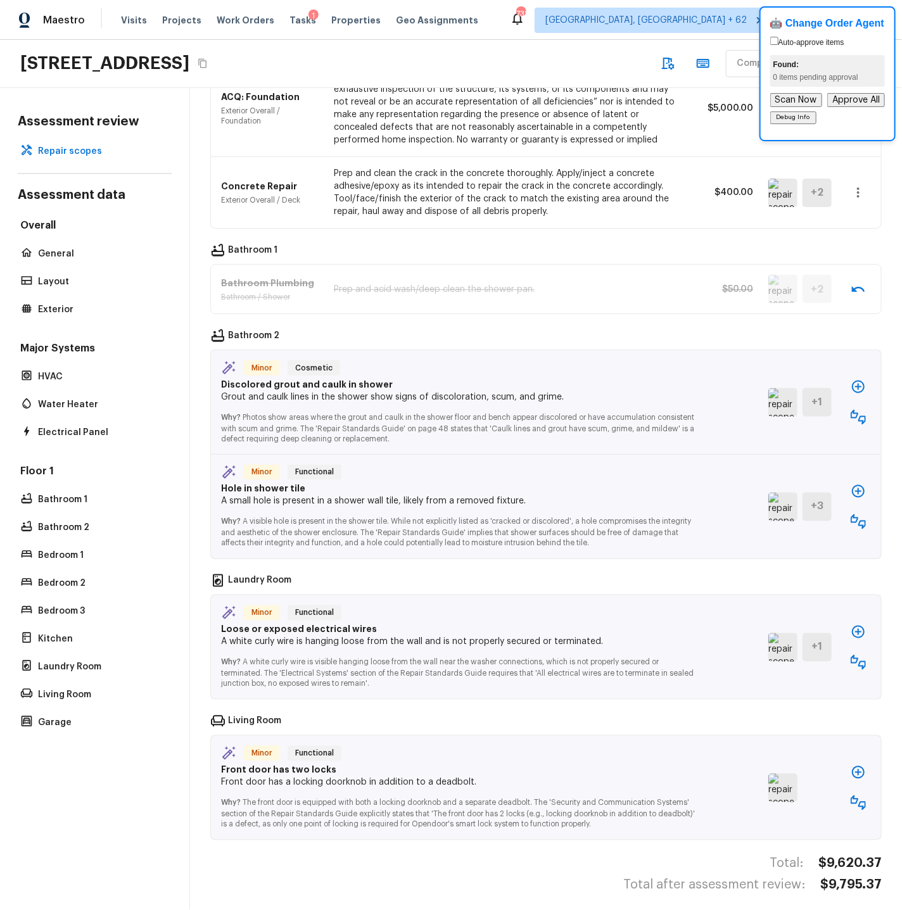
click at [781, 500] on img at bounding box center [782, 507] width 29 height 28
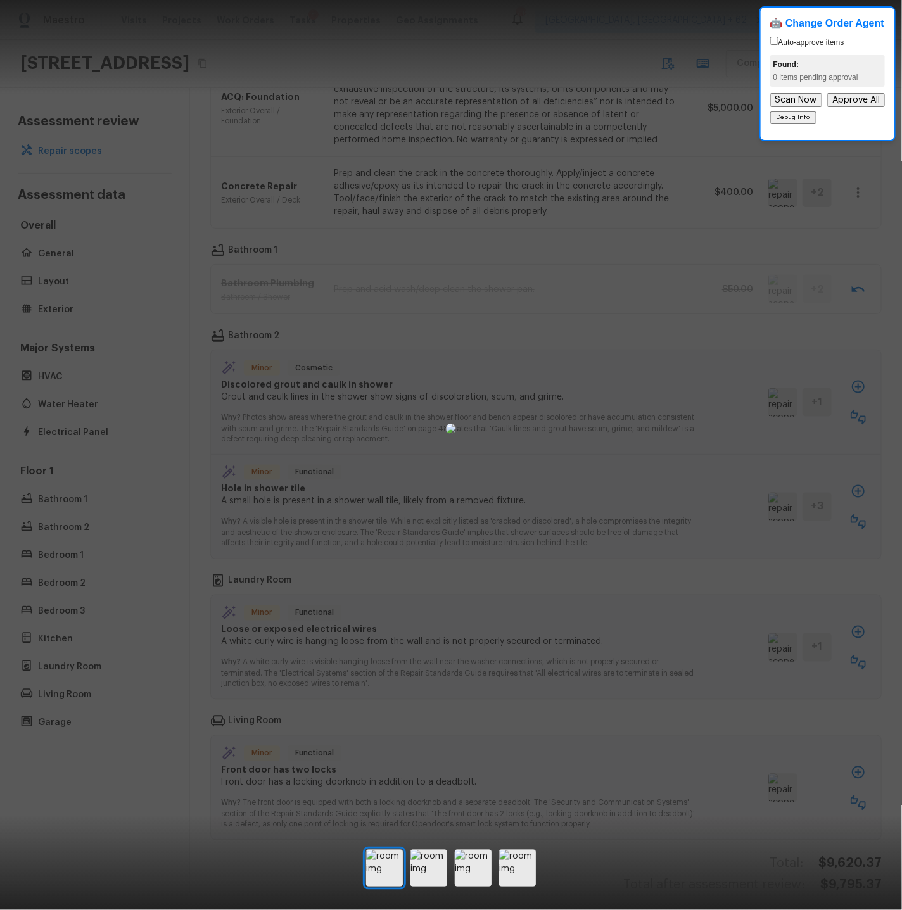
click at [811, 342] on div at bounding box center [451, 428] width 902 height 816
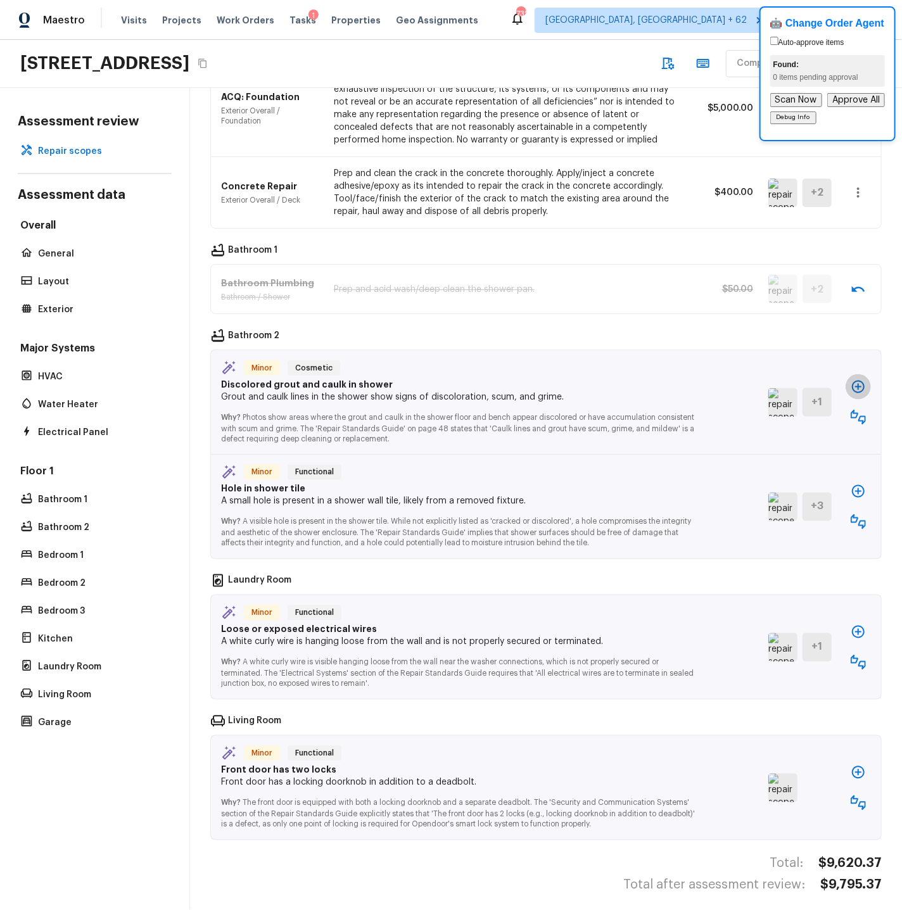
click at [811, 379] on icon "button" at bounding box center [857, 386] width 15 height 15
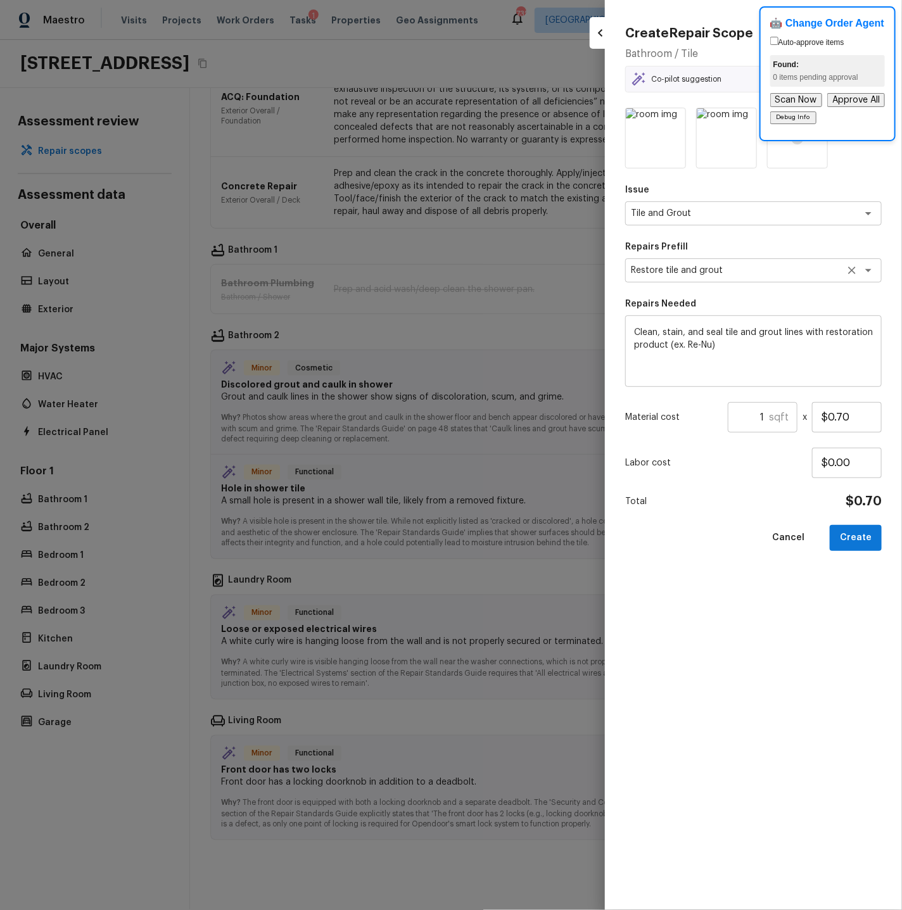
click at [698, 272] on textarea "Restore tile and grout" at bounding box center [736, 270] width 210 height 13
type textarea "Restore tile and grout"
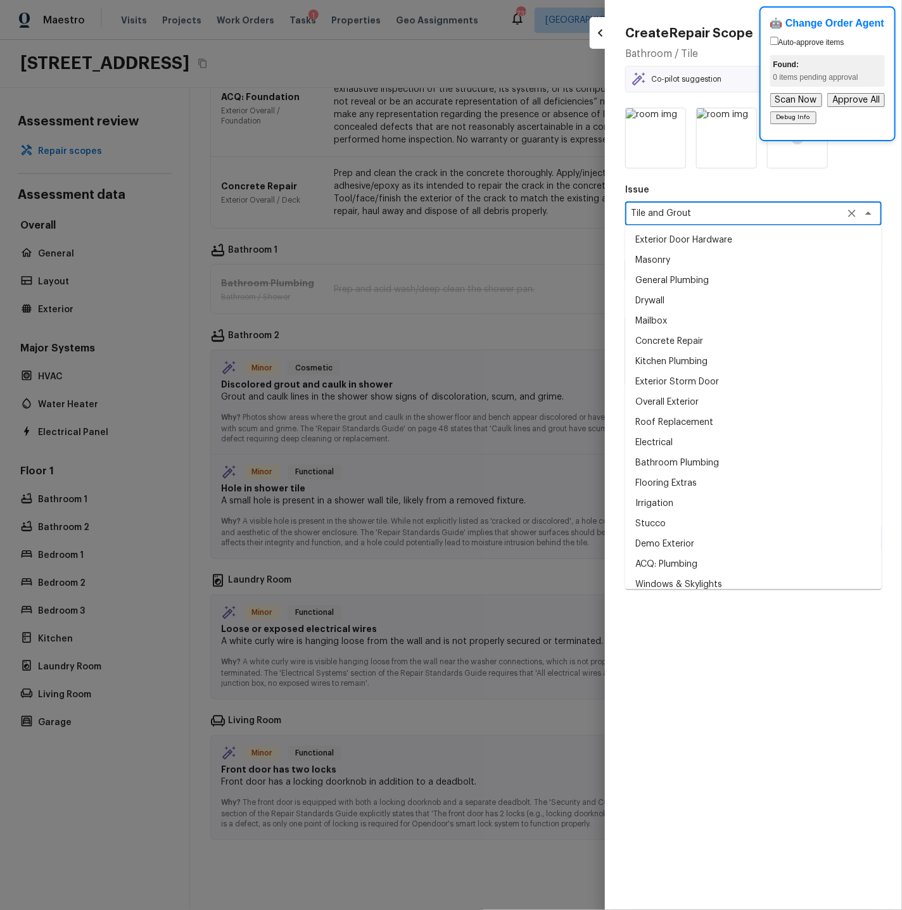
click at [698, 213] on textarea "Tile and Grout" at bounding box center [736, 213] width 210 height 13
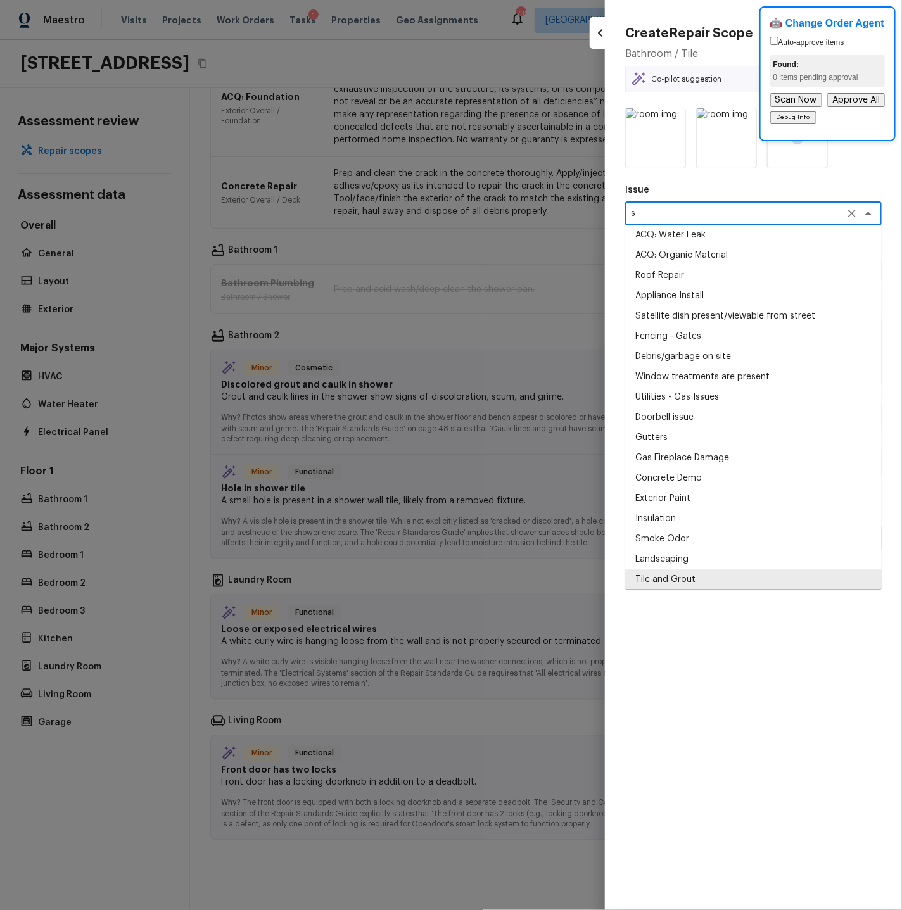
scroll to position [0, 0]
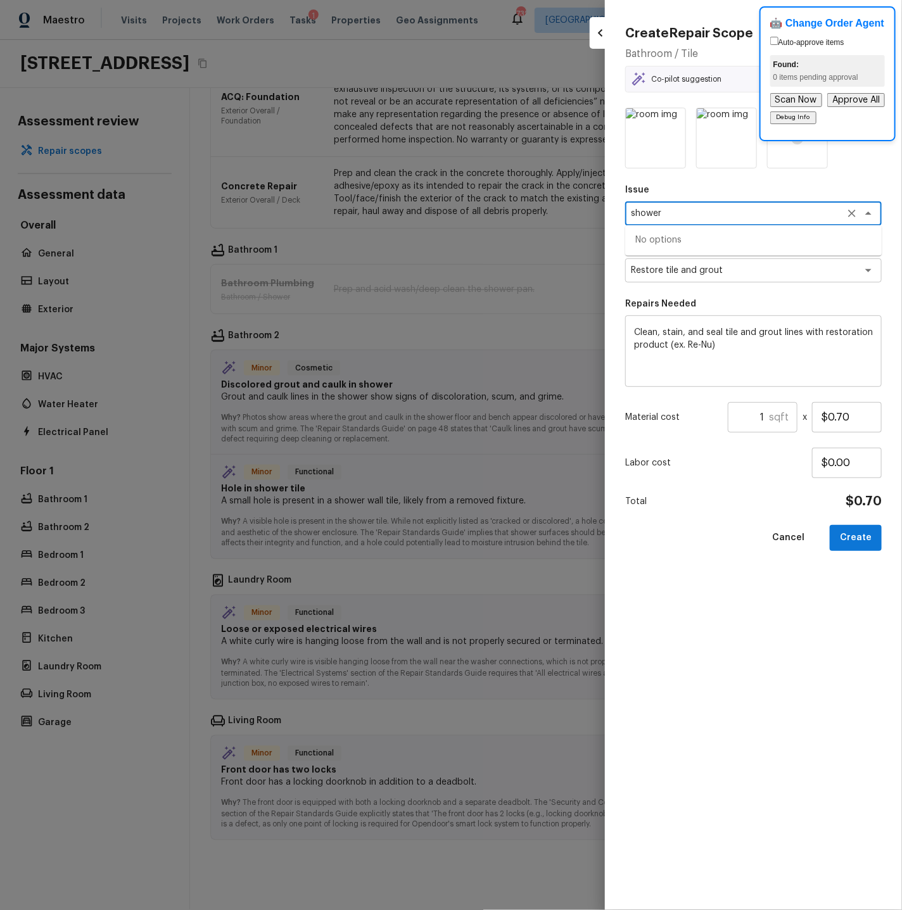
drag, startPoint x: 701, startPoint y: 211, endPoint x: 616, endPoint y: 211, distance: 84.8
click at [616, 211] on div "Create Repair Scope Bathroom / Tile Co-pilot suggestion Minor Cosmetic Discolor…" at bounding box center [753, 455] width 297 height 910
click at [719, 234] on div "No options" at bounding box center [753, 240] width 256 height 30
click at [691, 217] on textarea "tub" at bounding box center [736, 213] width 210 height 13
click at [811, 268] on icon "Clear" at bounding box center [851, 270] width 13 height 13
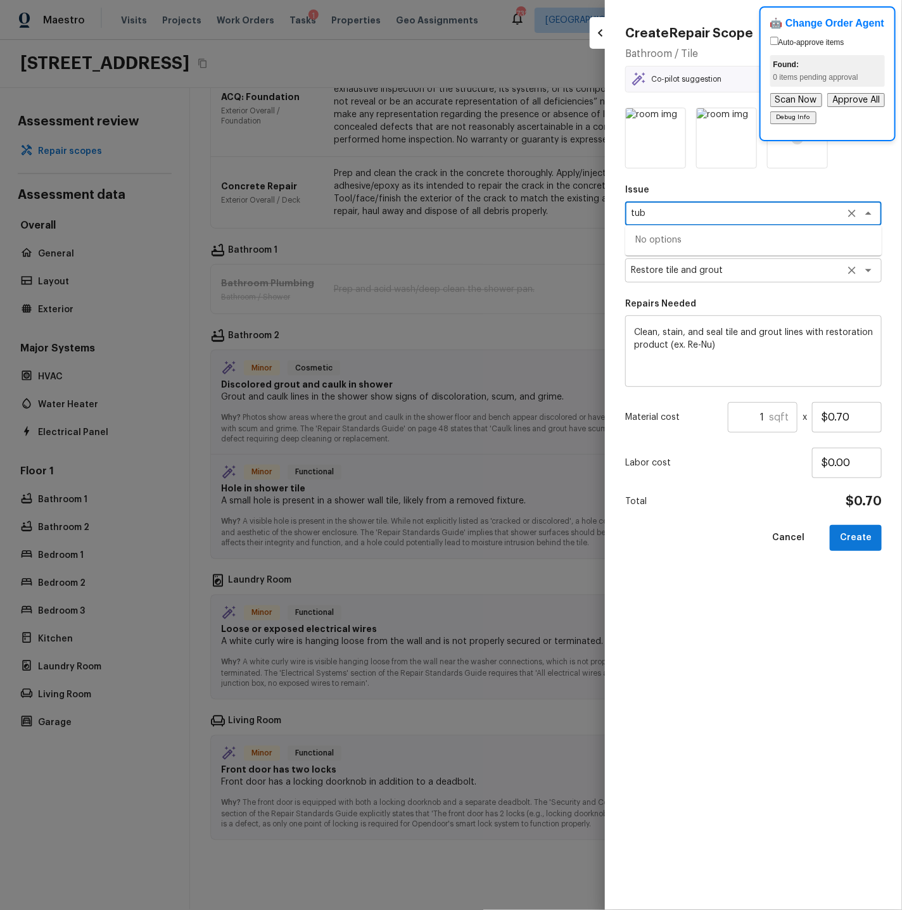
type textarea "Tile and Grout"
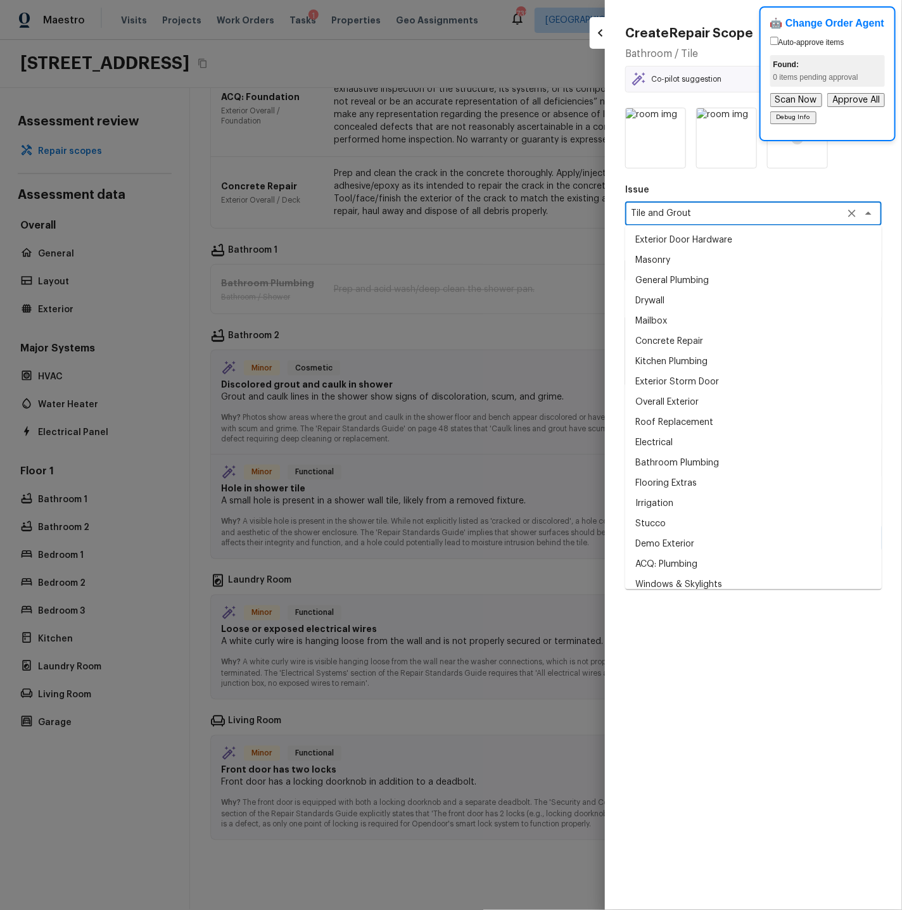
click at [673, 214] on textarea "Tile and Grout" at bounding box center [736, 213] width 210 height 13
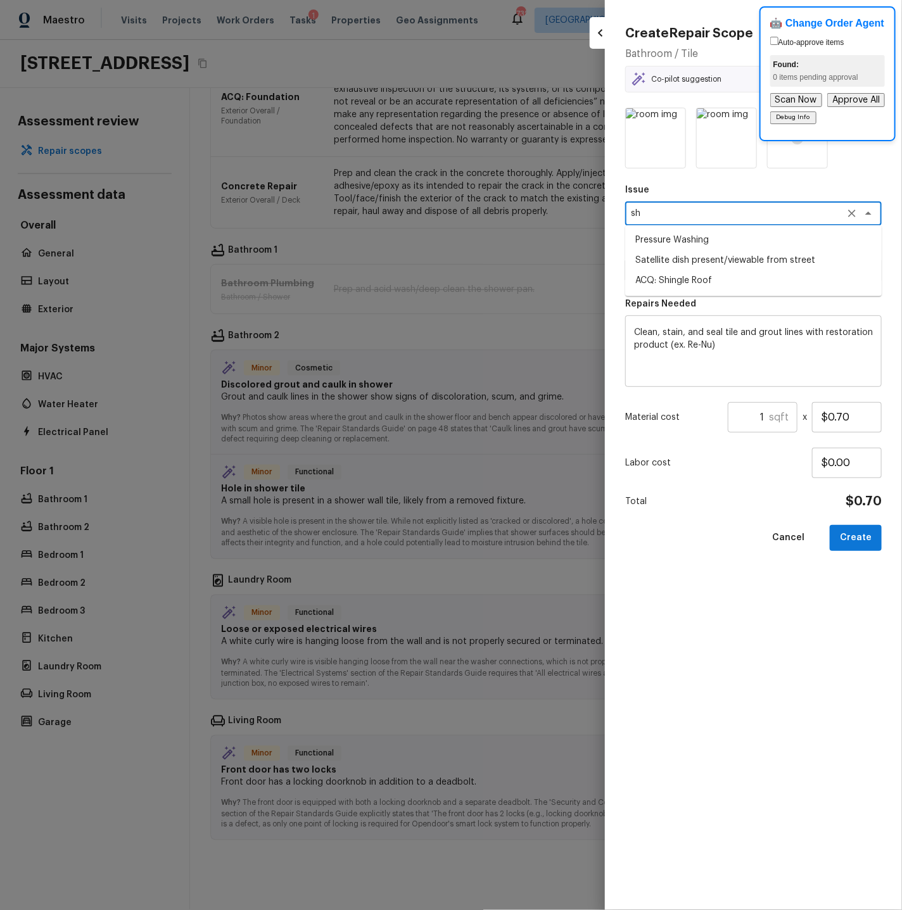
type textarea "s"
type textarea "t"
click at [661, 277] on li "Bathroom Plumbing" at bounding box center [753, 281] width 256 height 20
type textarea "Bathroom Plumbing"
click at [659, 271] on textarea at bounding box center [736, 270] width 210 height 13
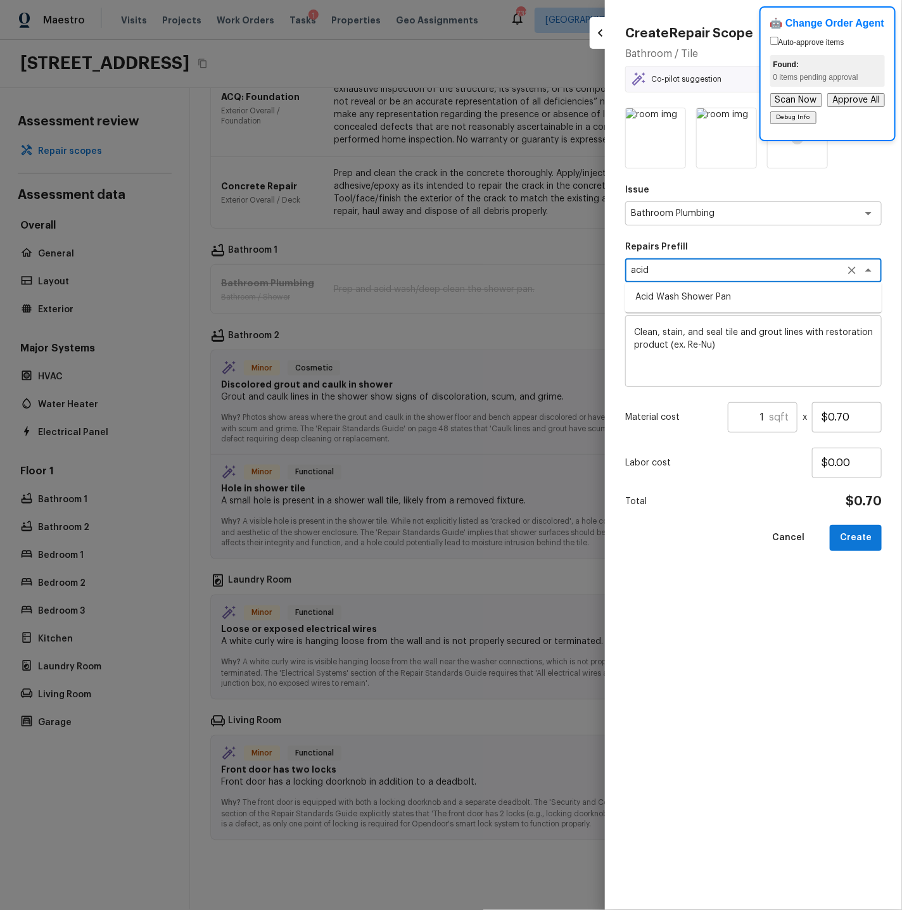
click at [671, 300] on li "Acid Wash Shower Pan" at bounding box center [753, 297] width 256 height 20
type textarea "Acid Wash Shower Pan"
type textarea "Prep and acid wash/deep clean the shower pan."
type input "$50.00"
type textarea "Acid Wash Shower Pan"
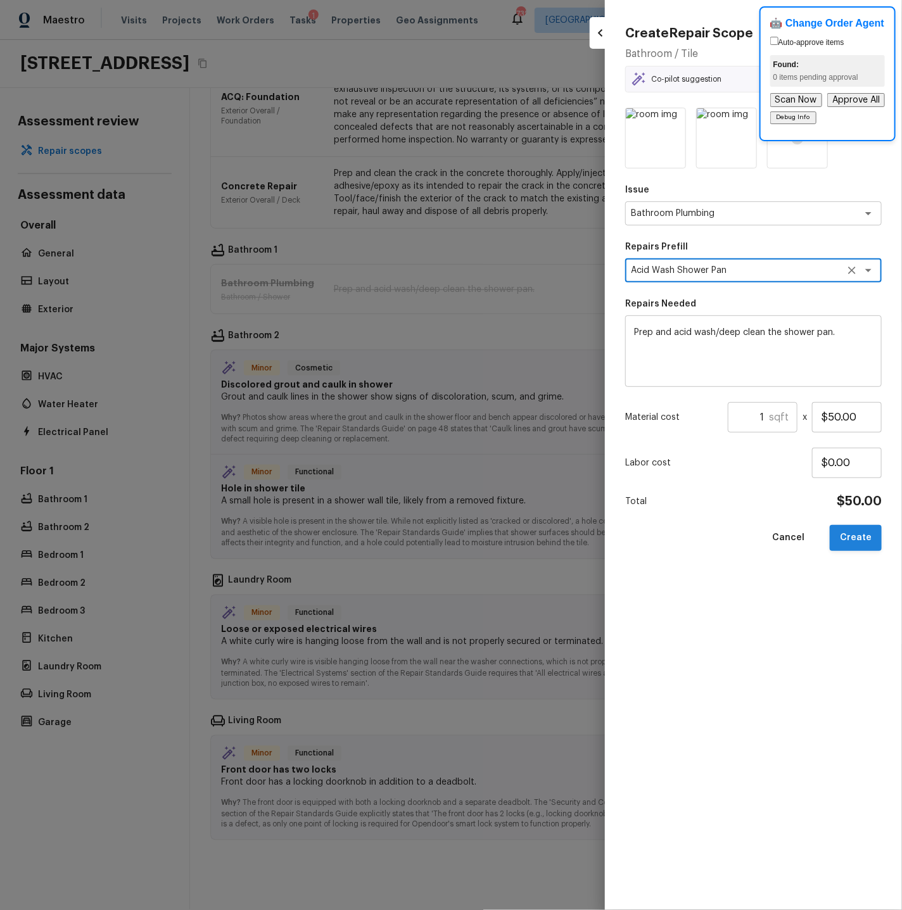
click at [811, 538] on button "Create" at bounding box center [855, 538] width 52 height 26
type textarea "Clean, stain, and seal tile and grout lines with restoration product (ex. Re-Nu)"
type input "$0.70"
type textarea "Tile and Grout"
type textarea "Restore tile and grout"
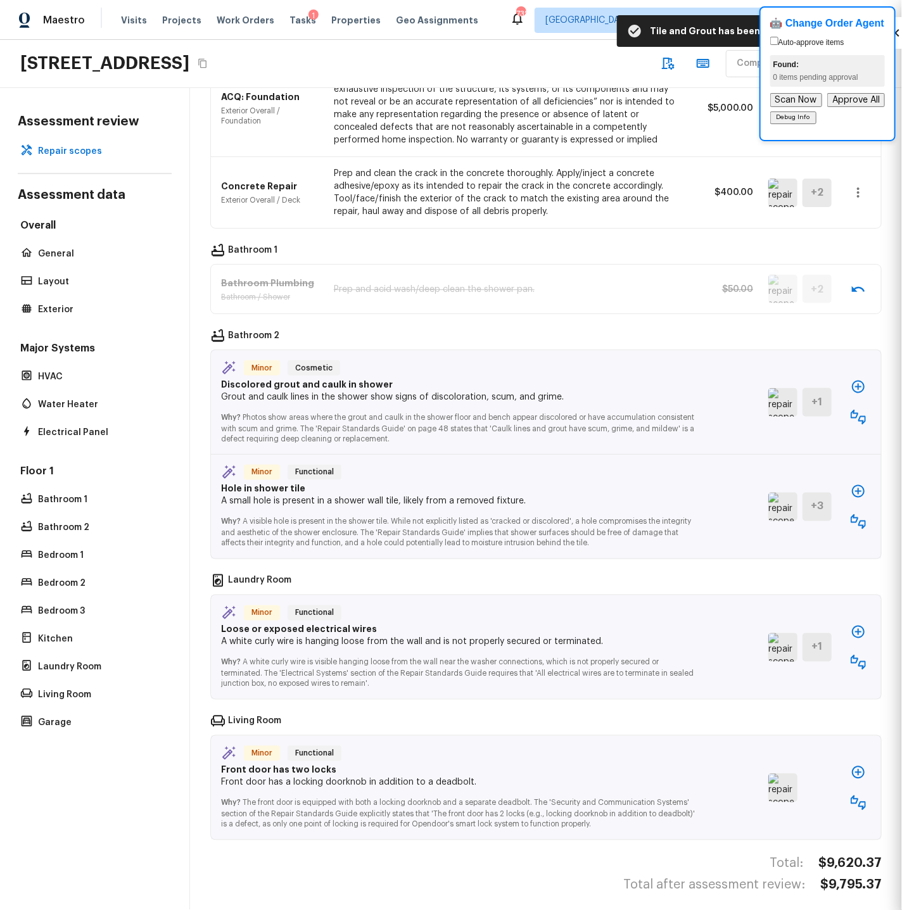
type input "$0.00"
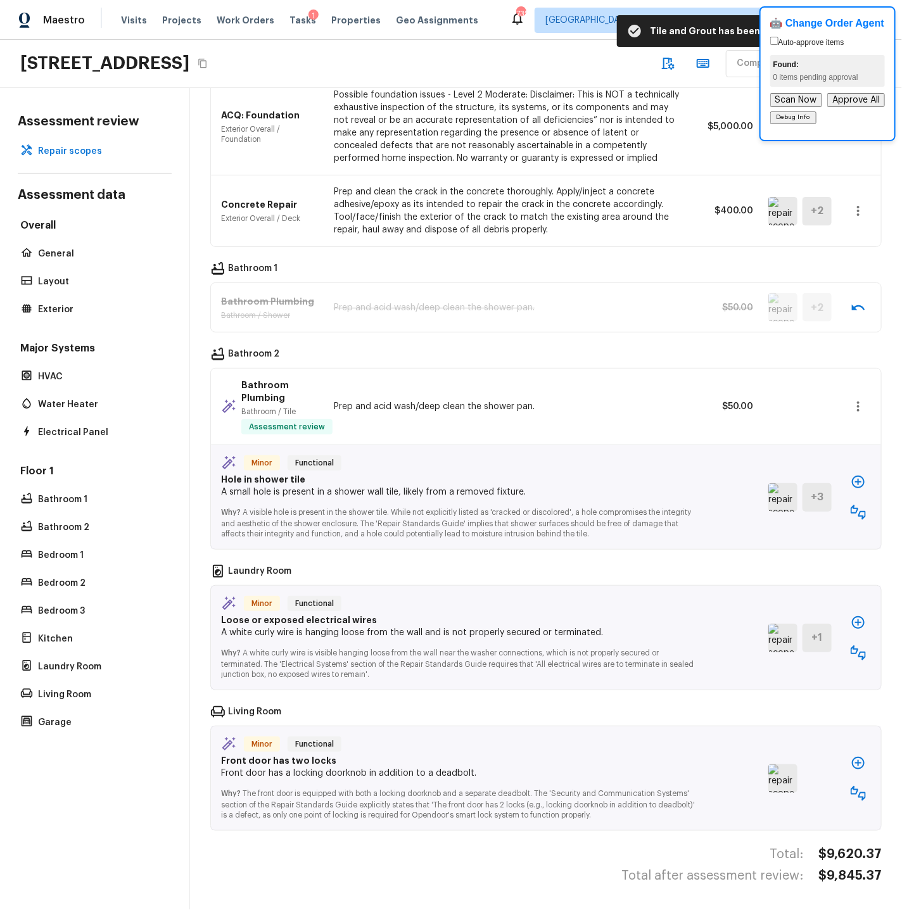
scroll to position [634, 0]
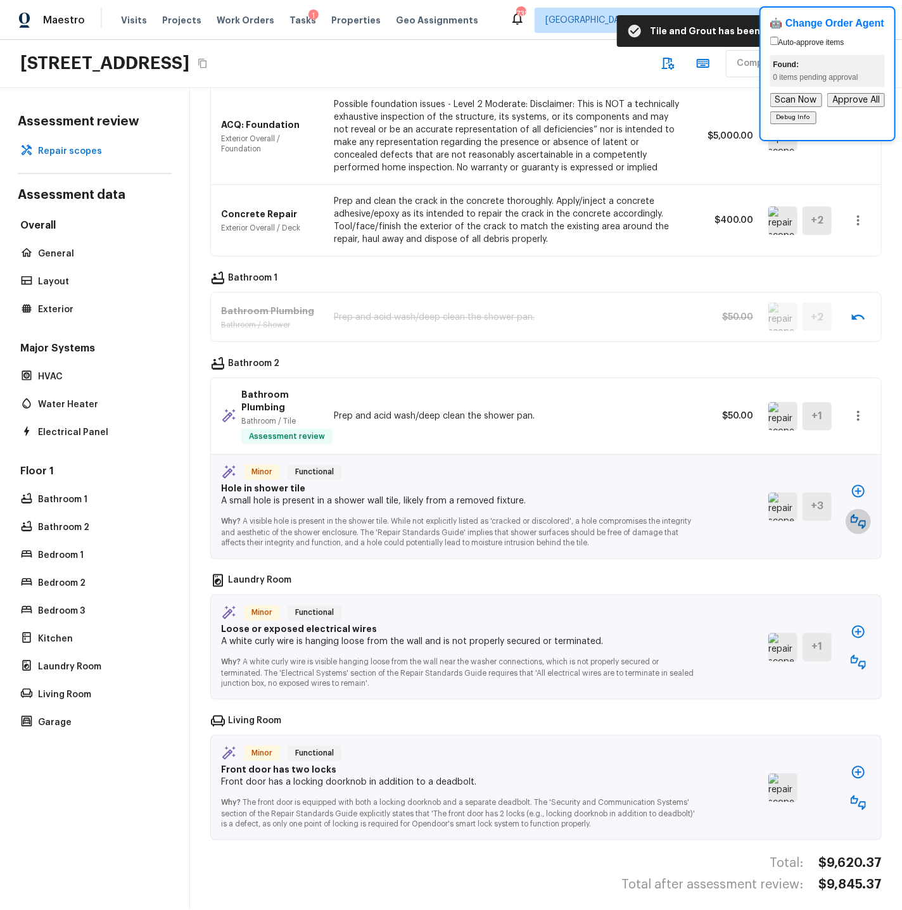
click at [811, 514] on icon "button" at bounding box center [857, 521] width 15 height 15
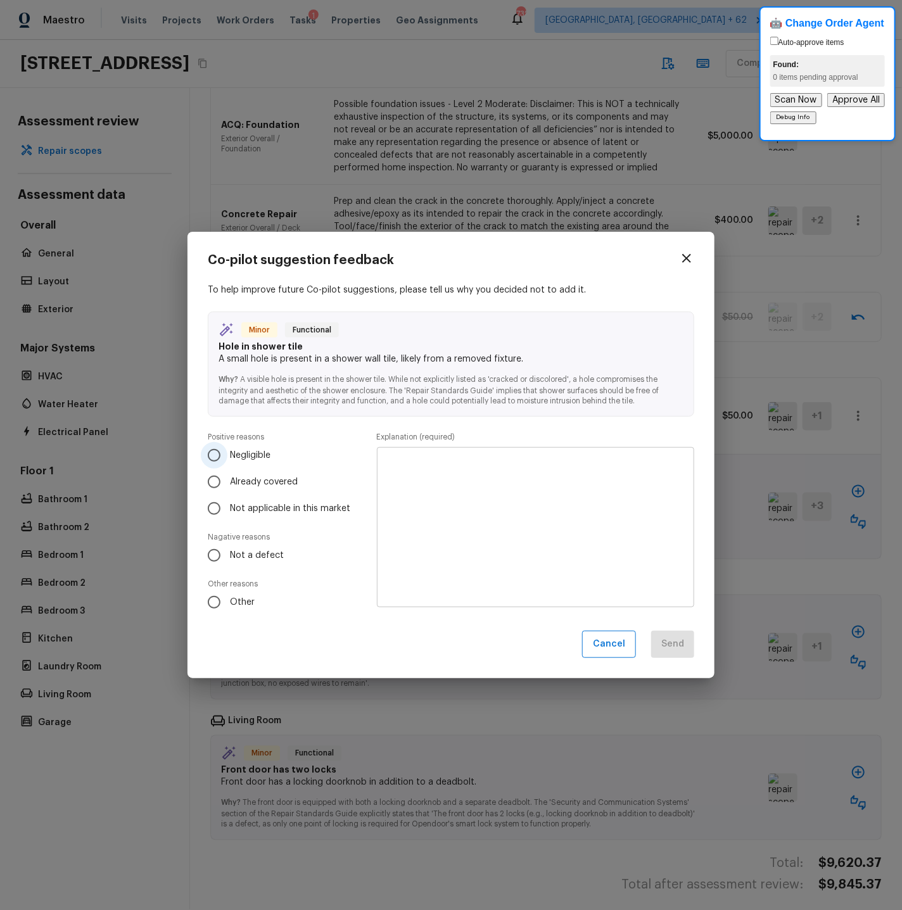
click at [249, 453] on span "Negligible" at bounding box center [250, 455] width 41 height 13
click at [227, 453] on input "Negligible" at bounding box center [214, 455] width 27 height 27
radio input "true"
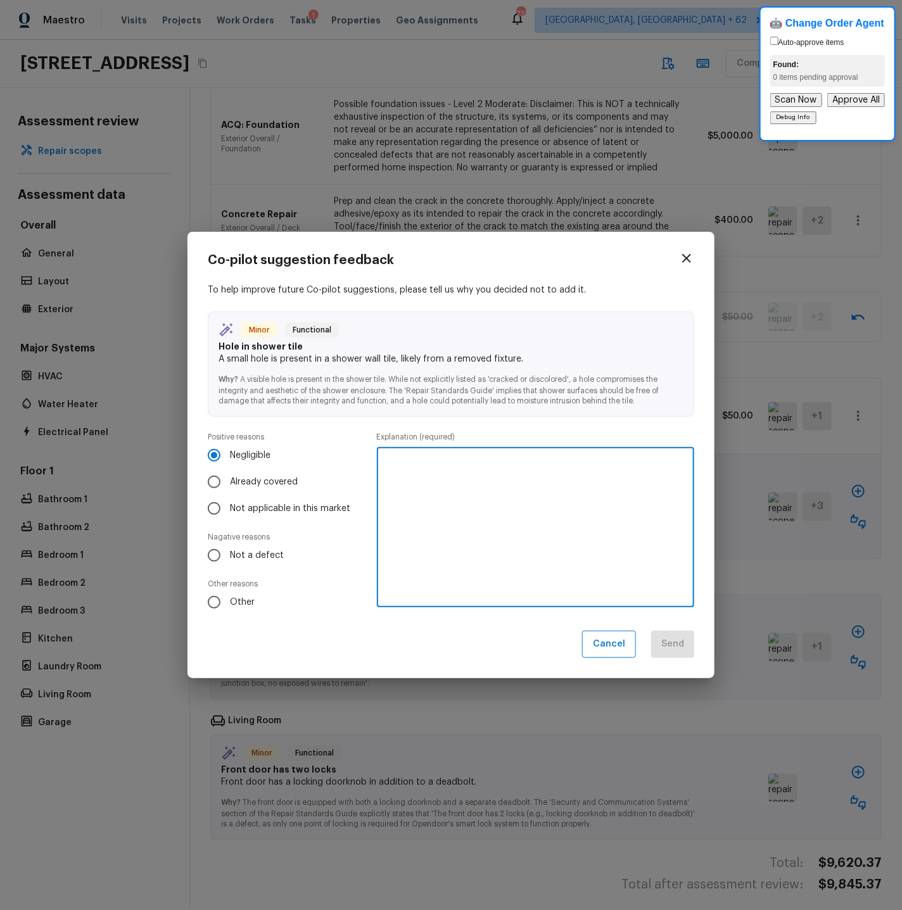
click at [398, 465] on textarea at bounding box center [535, 527] width 299 height 139
type textarea "Minor issue"
click at [672, 640] on button "Send" at bounding box center [672, 644] width 43 height 27
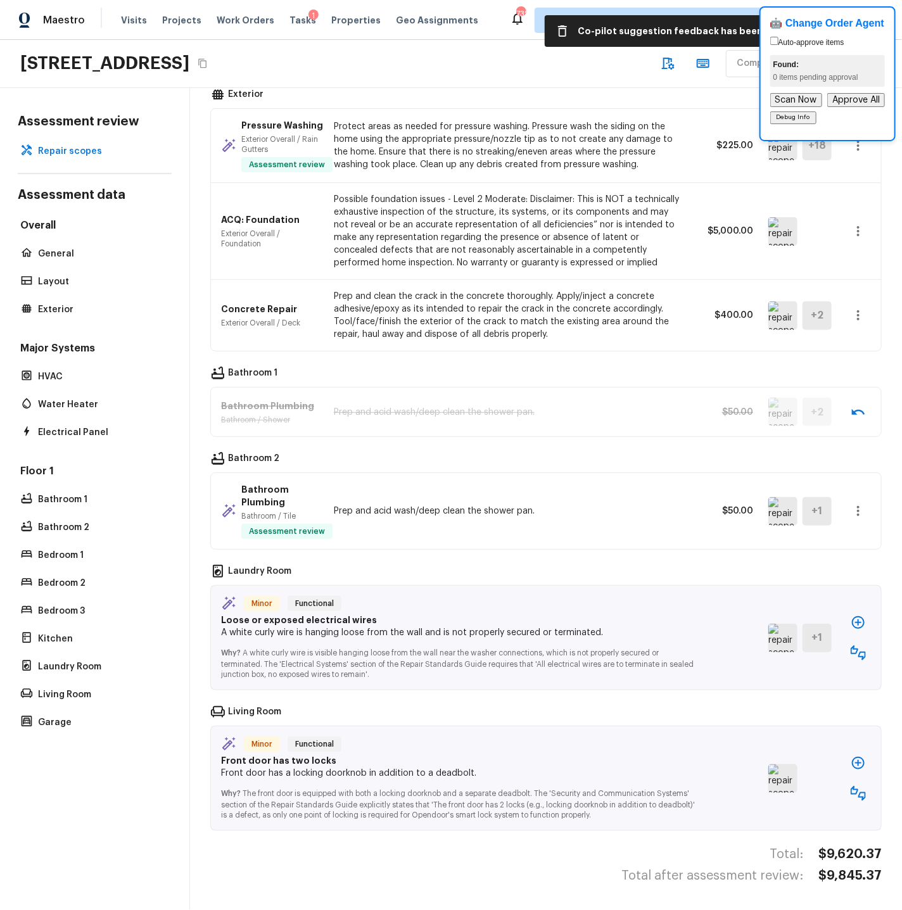
scroll to position [529, 0]
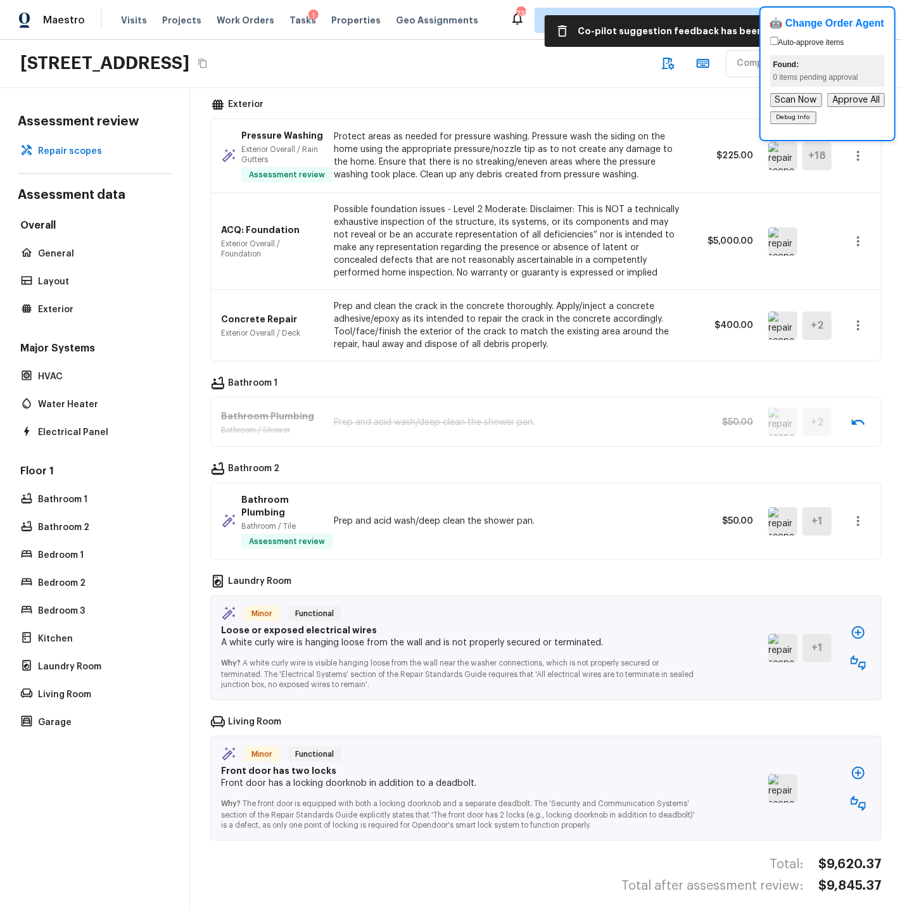
click at [790, 636] on img at bounding box center [782, 648] width 29 height 28
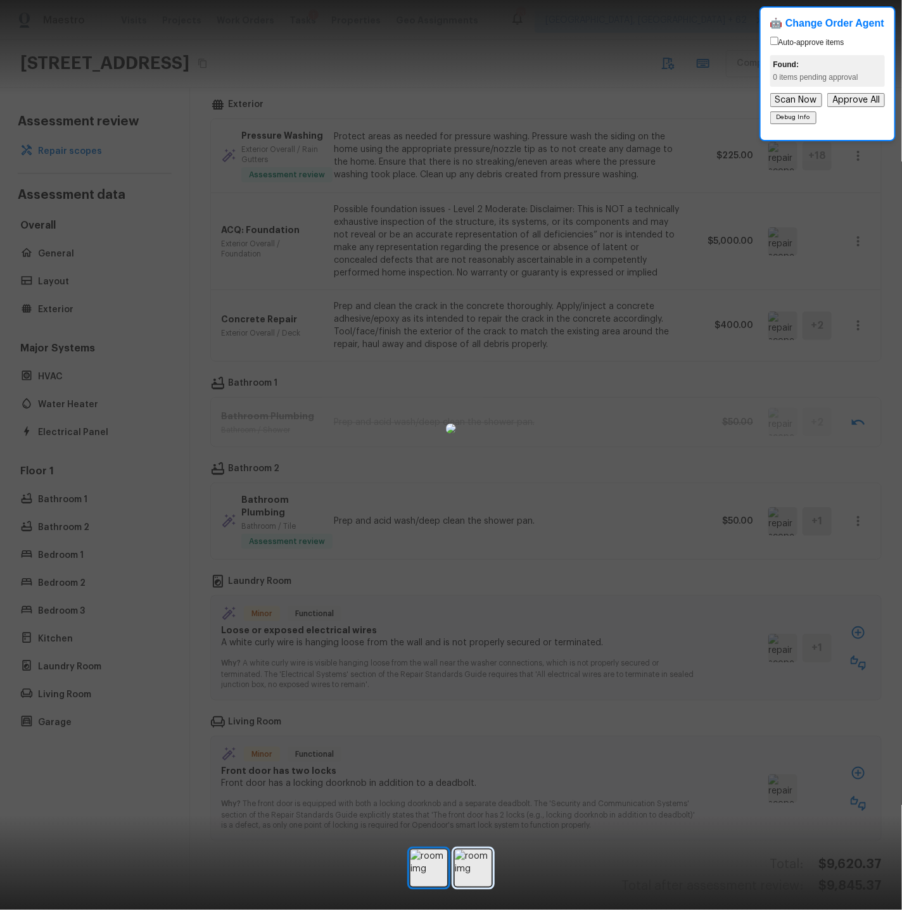
click at [474, 784] on img at bounding box center [473, 868] width 37 height 37
click at [811, 431] on div at bounding box center [451, 428] width 902 height 816
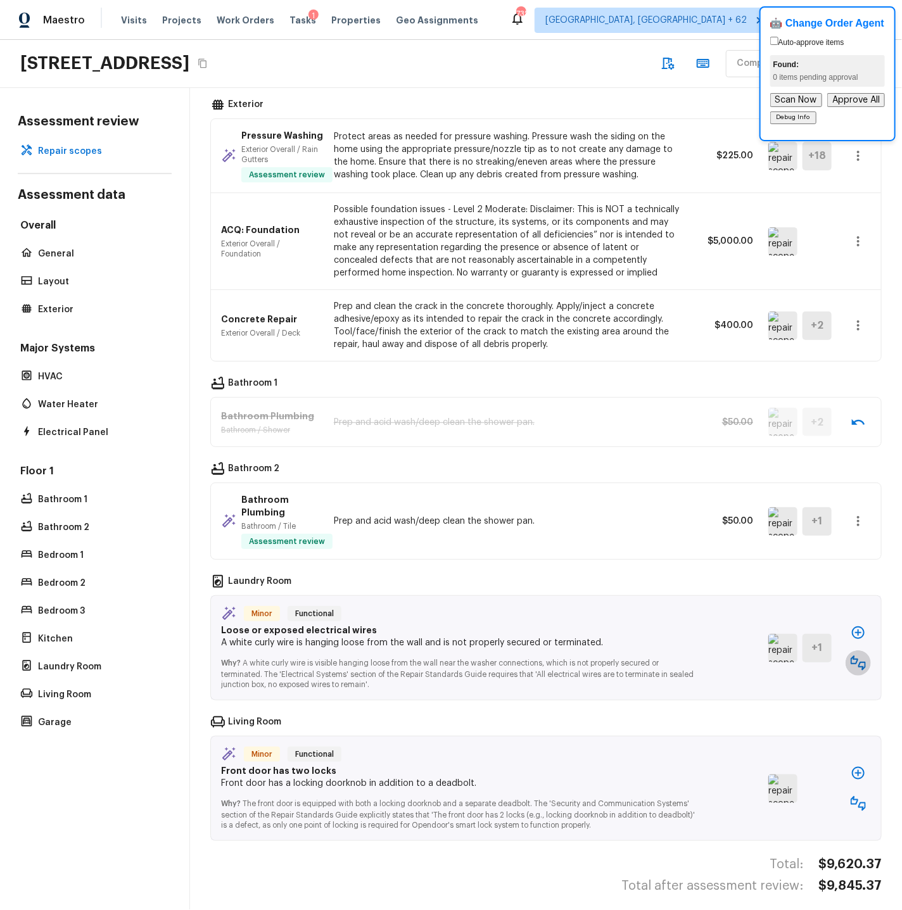
click at [811, 655] on icon "button" at bounding box center [857, 662] width 15 height 15
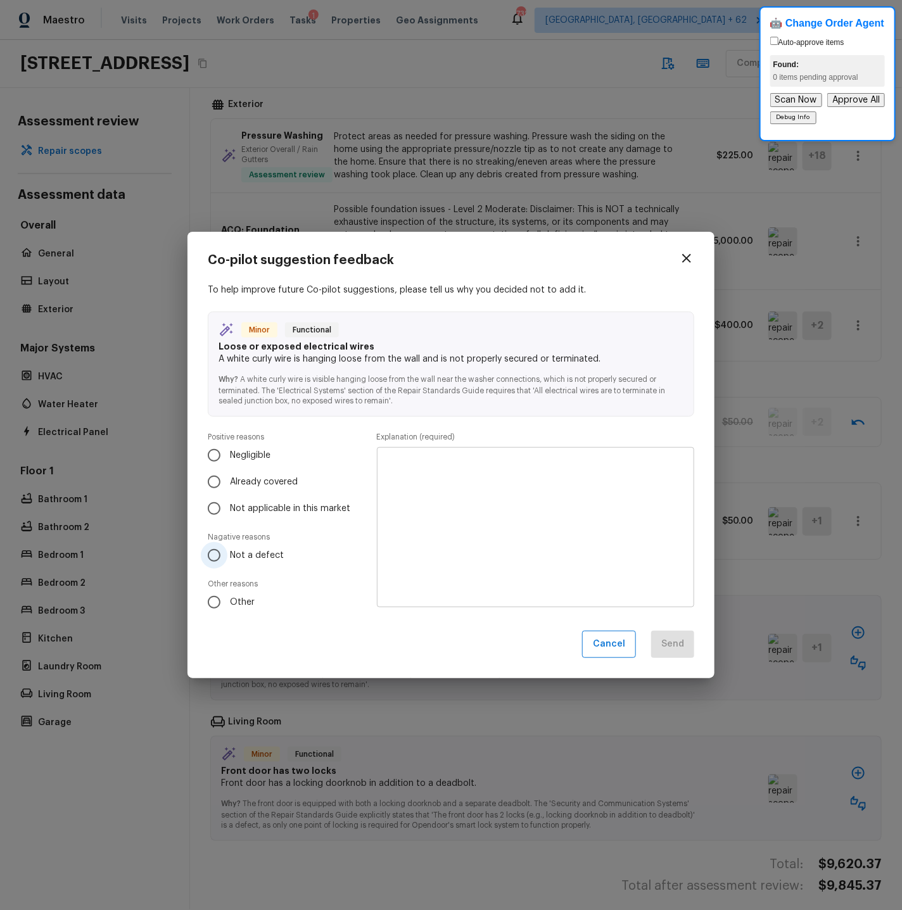
click at [234, 552] on span "Not a defect" at bounding box center [257, 555] width 54 height 13
click at [227, 552] on input "Not a defect" at bounding box center [214, 555] width 27 height 27
radio input "true"
click at [399, 476] on textarea at bounding box center [535, 527] width 299 height 139
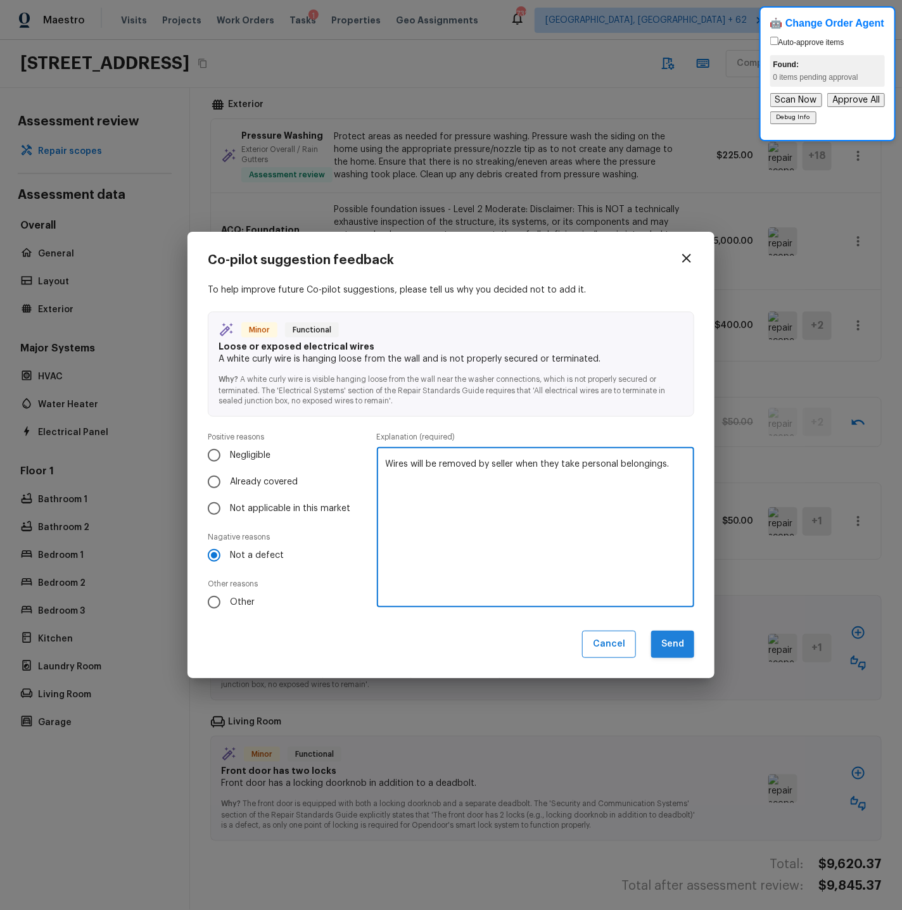
type textarea "Wires will be removed by seller when they take personal belongings."
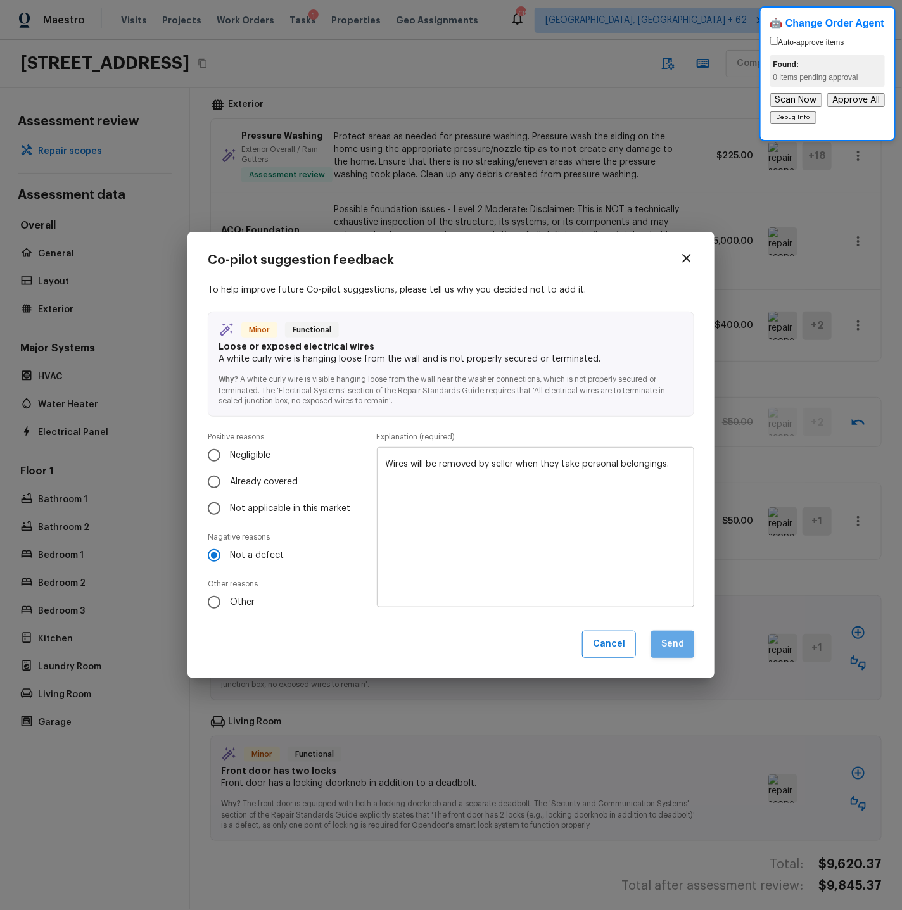
click at [678, 640] on button "Send" at bounding box center [672, 644] width 43 height 27
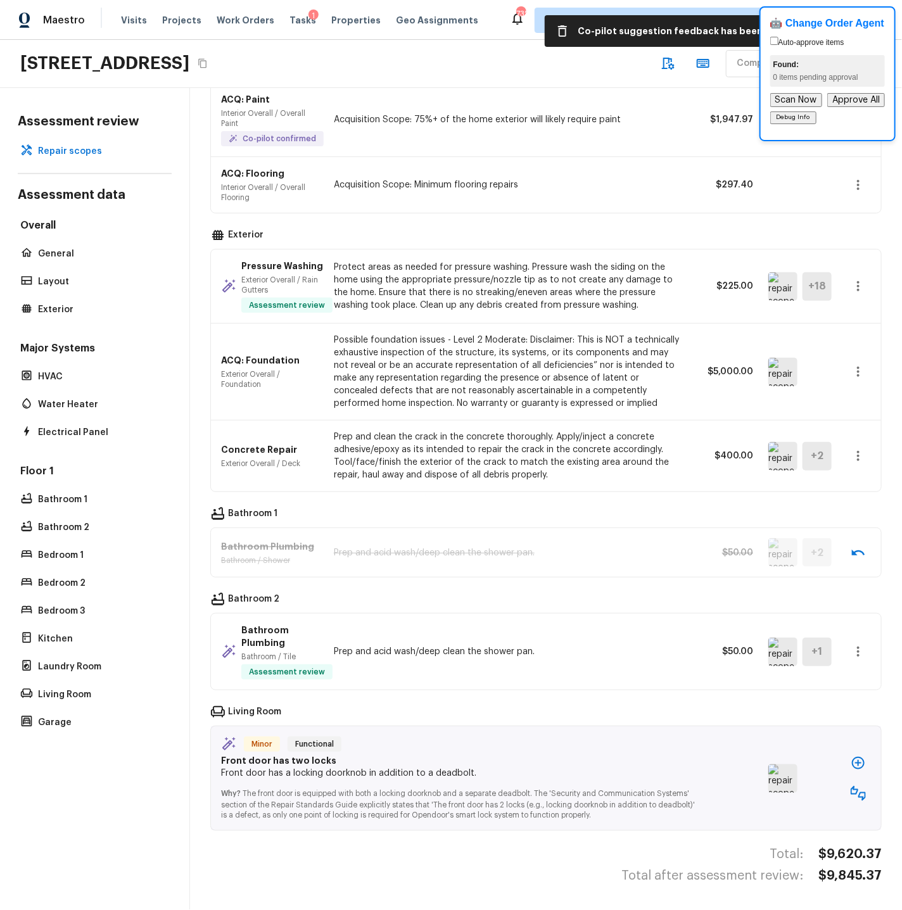
scroll to position [389, 0]
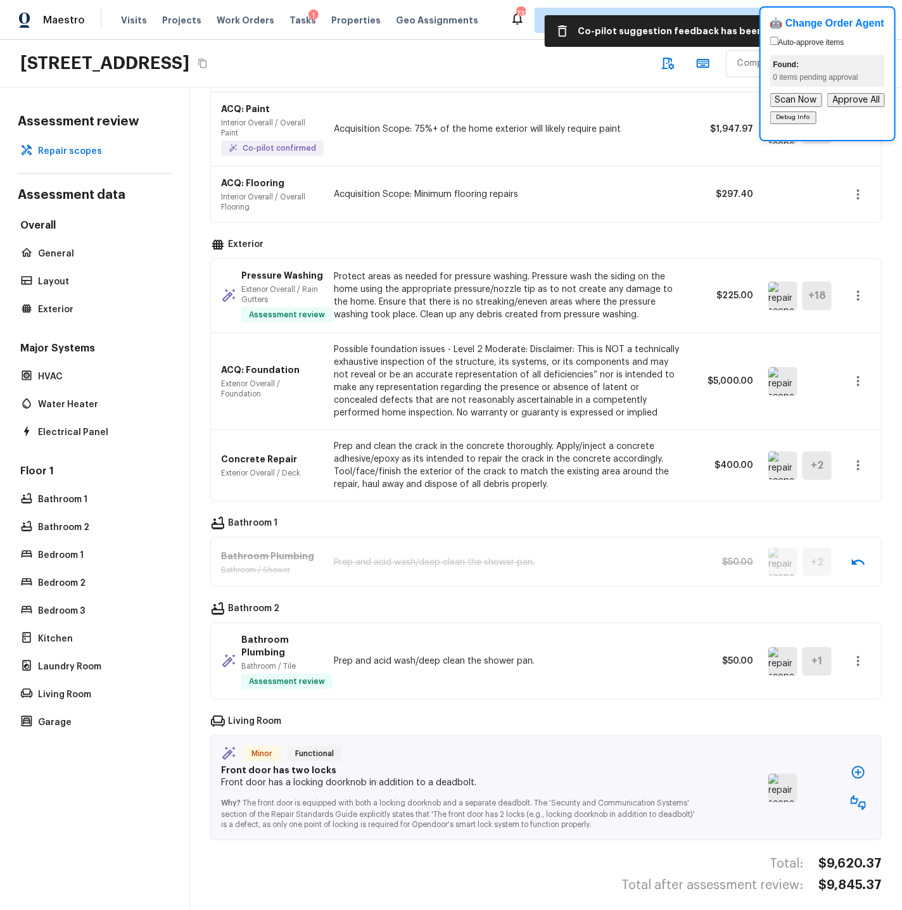
click at [811, 784] on icon "button" at bounding box center [857, 802] width 15 height 15
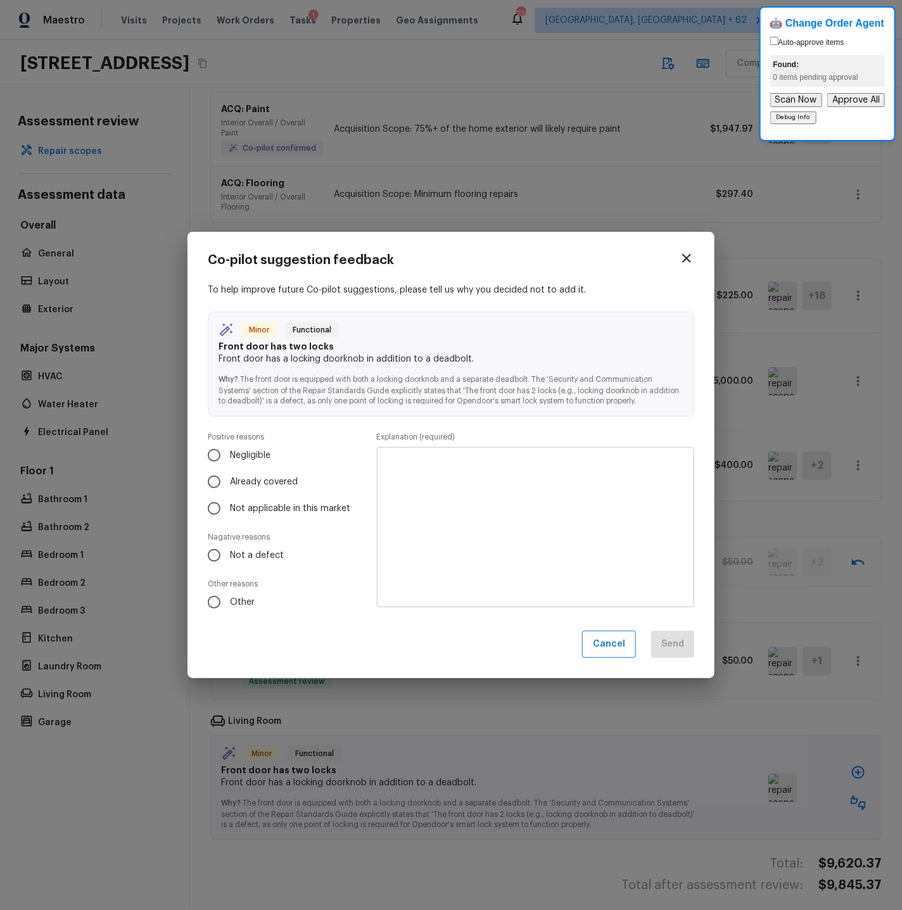
drag, startPoint x: 628, startPoint y: 737, endPoint x: 644, endPoint y: 738, distance: 15.9
click at [628, 737] on div "Co-pilot suggestion feedback To help improve future Co-pilot suggestions, pleas…" at bounding box center [451, 455] width 902 height 910
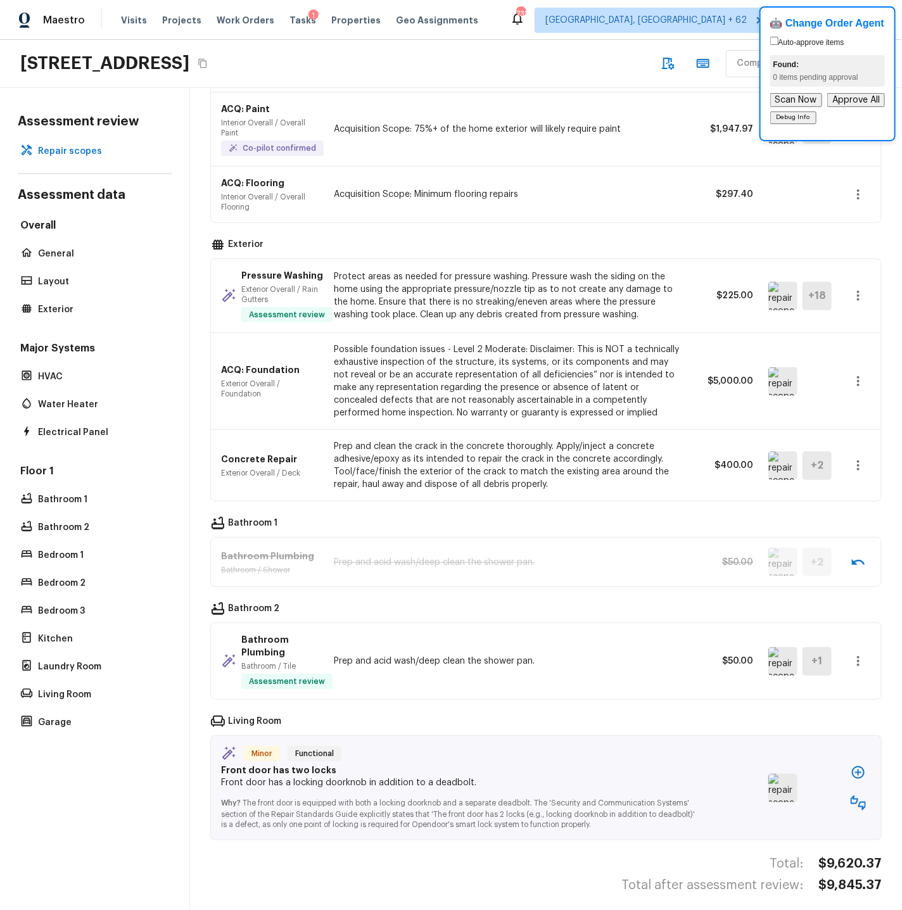
click at [791, 778] on img at bounding box center [782, 788] width 29 height 28
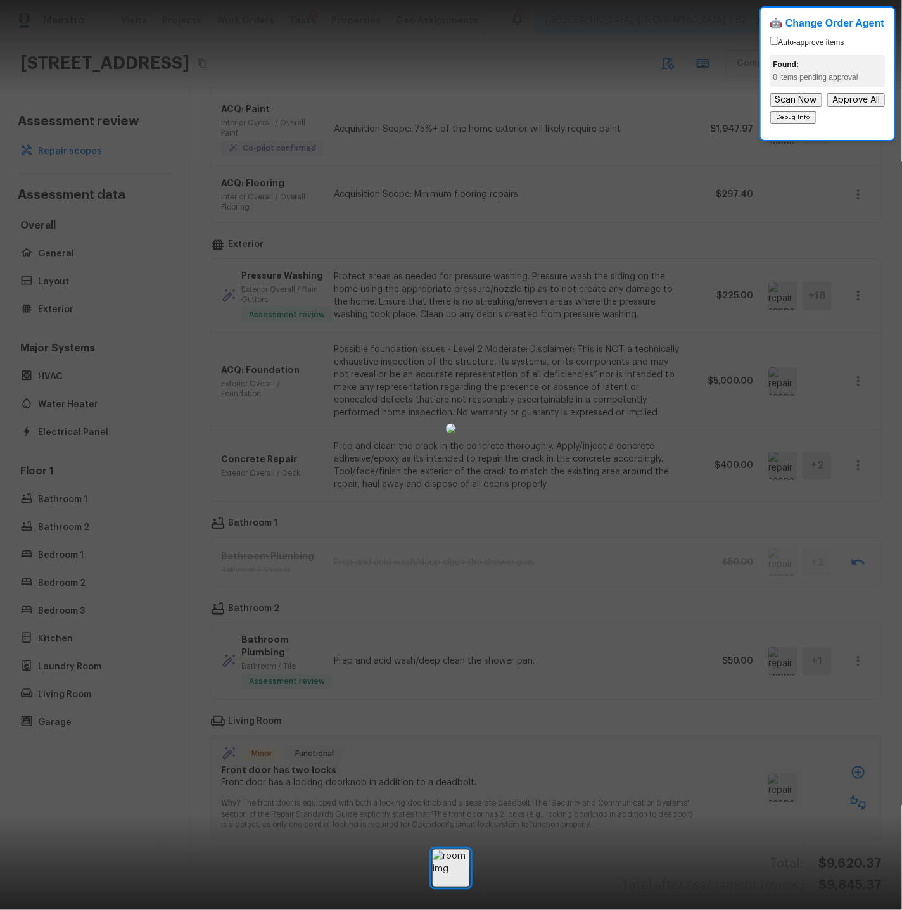
click at [811, 784] on div at bounding box center [451, 428] width 902 height 816
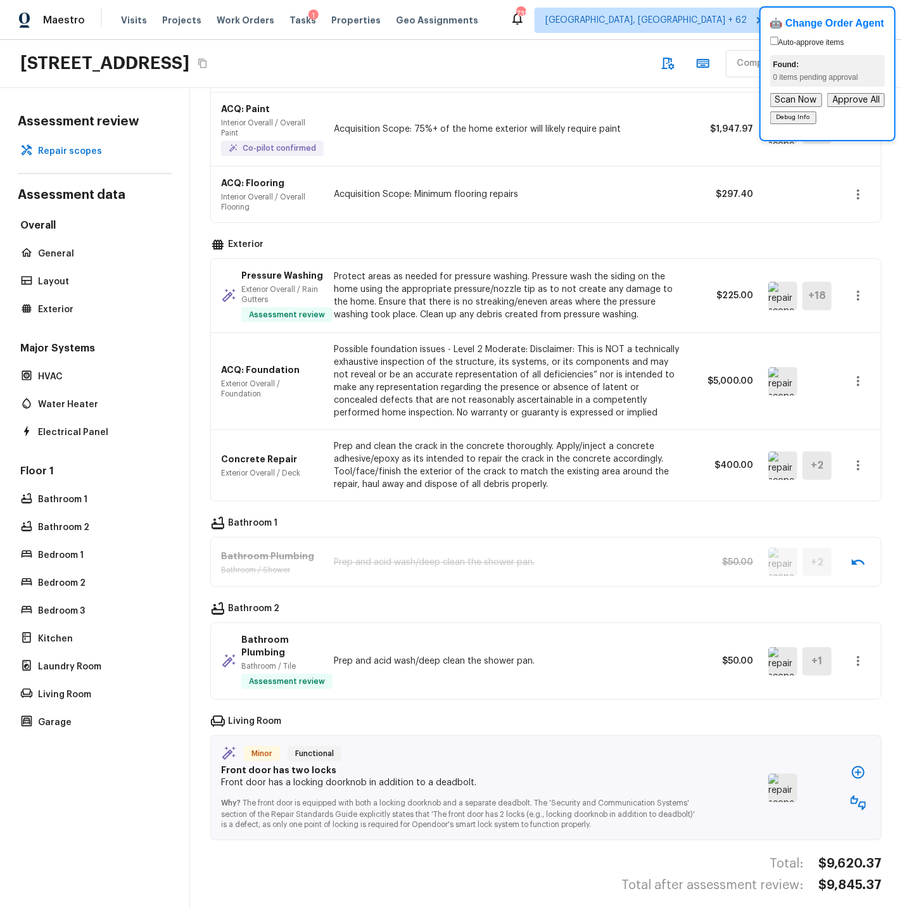
click at [811, 784] on icon "button" at bounding box center [857, 802] width 15 height 15
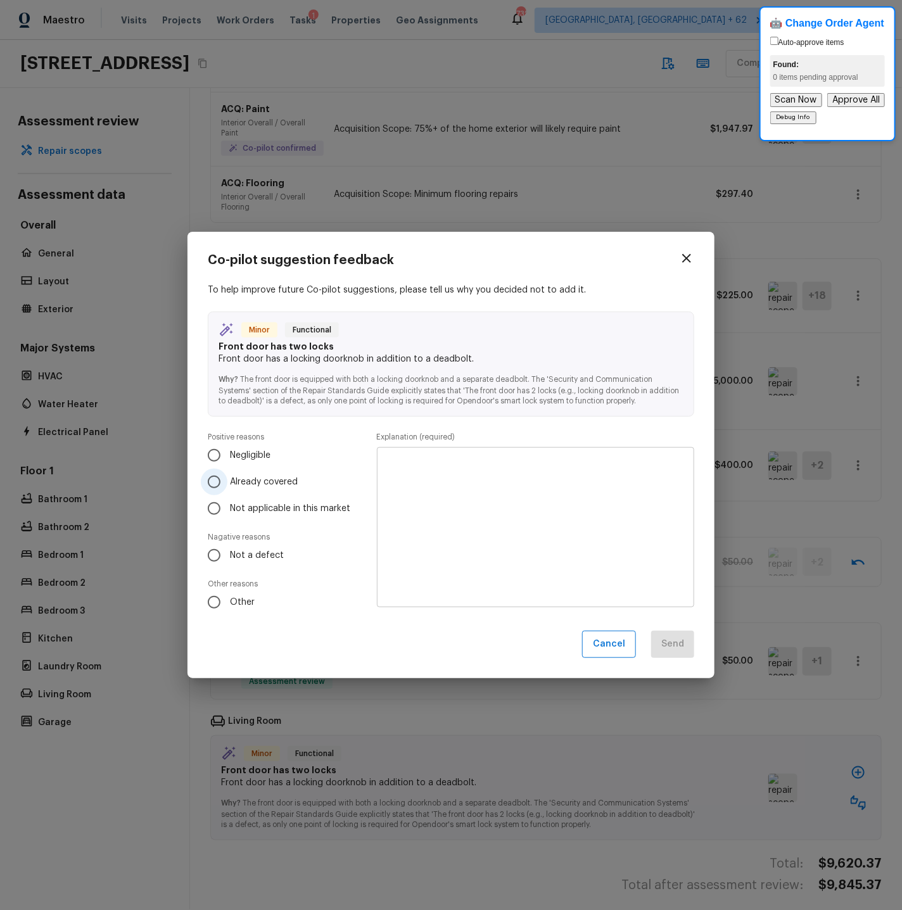
click at [235, 481] on span "Already covered" at bounding box center [264, 481] width 68 height 13
click at [227, 481] on input "Already covered" at bounding box center [214, 481] width 27 height 27
radio input "true"
click at [232, 551] on span "Not a defect" at bounding box center [257, 555] width 54 height 13
click at [227, 551] on input "Not a defect" at bounding box center [214, 555] width 27 height 27
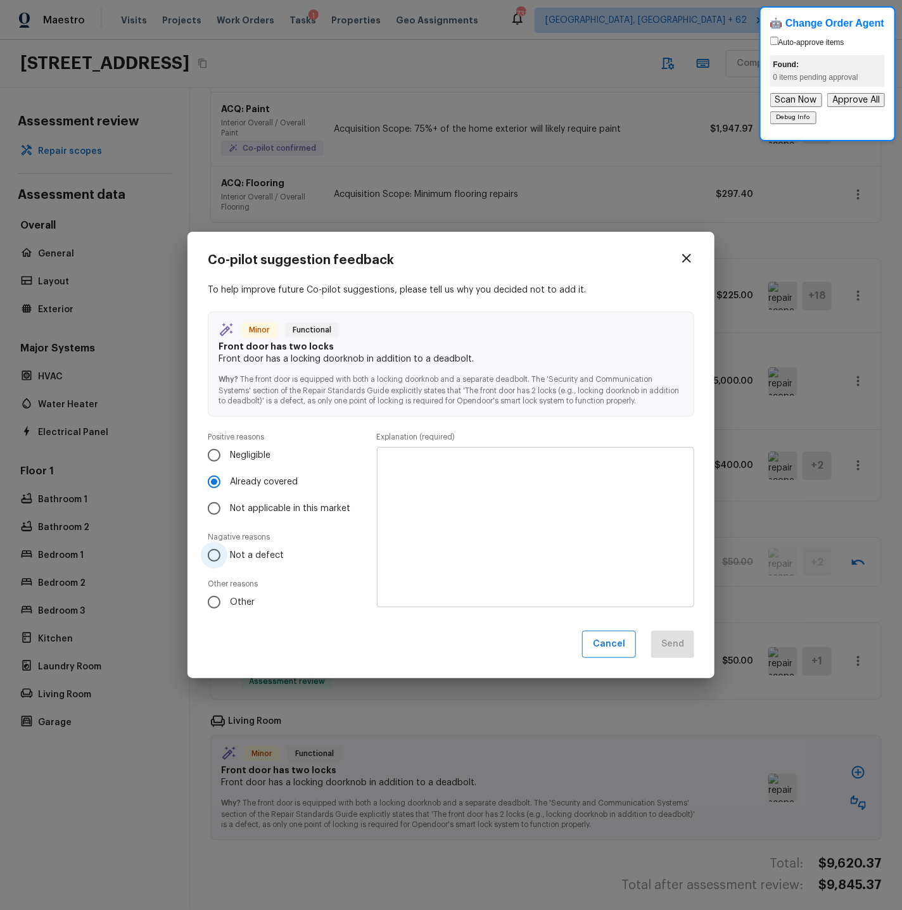
radio input "true"
radio input "false"
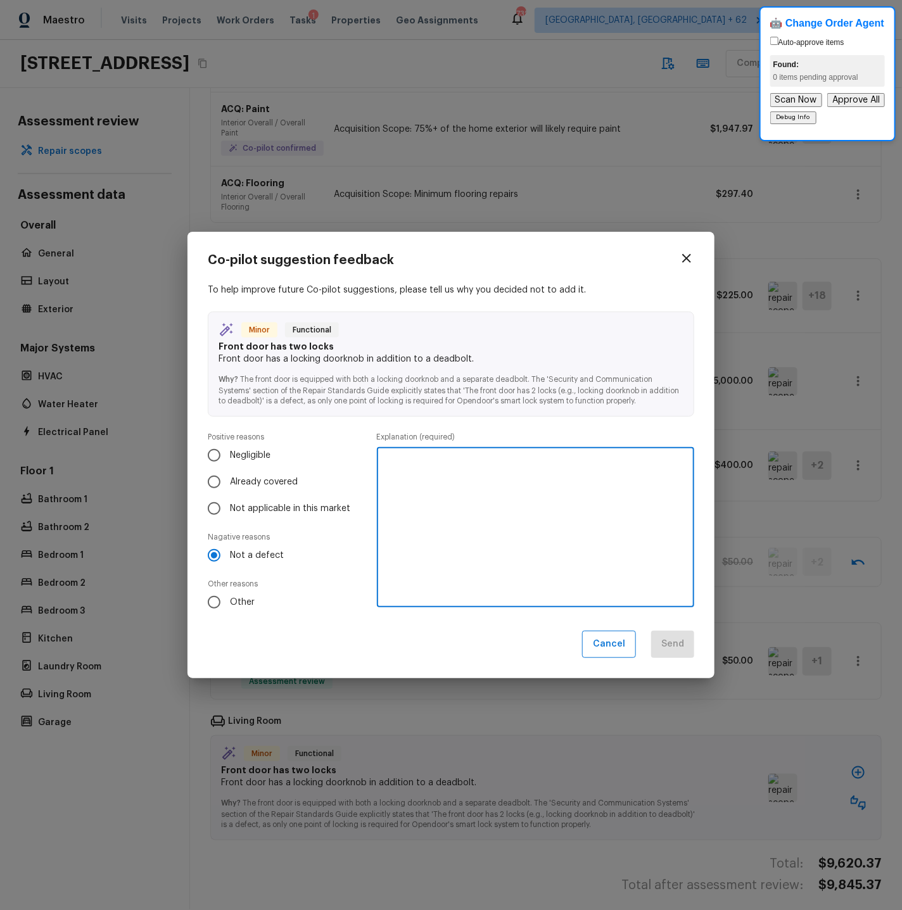
click at [402, 472] on textarea at bounding box center [535, 527] width 299 height 139
type textarea "Front door lever will be replaced with Setup visit for non-locking knob."
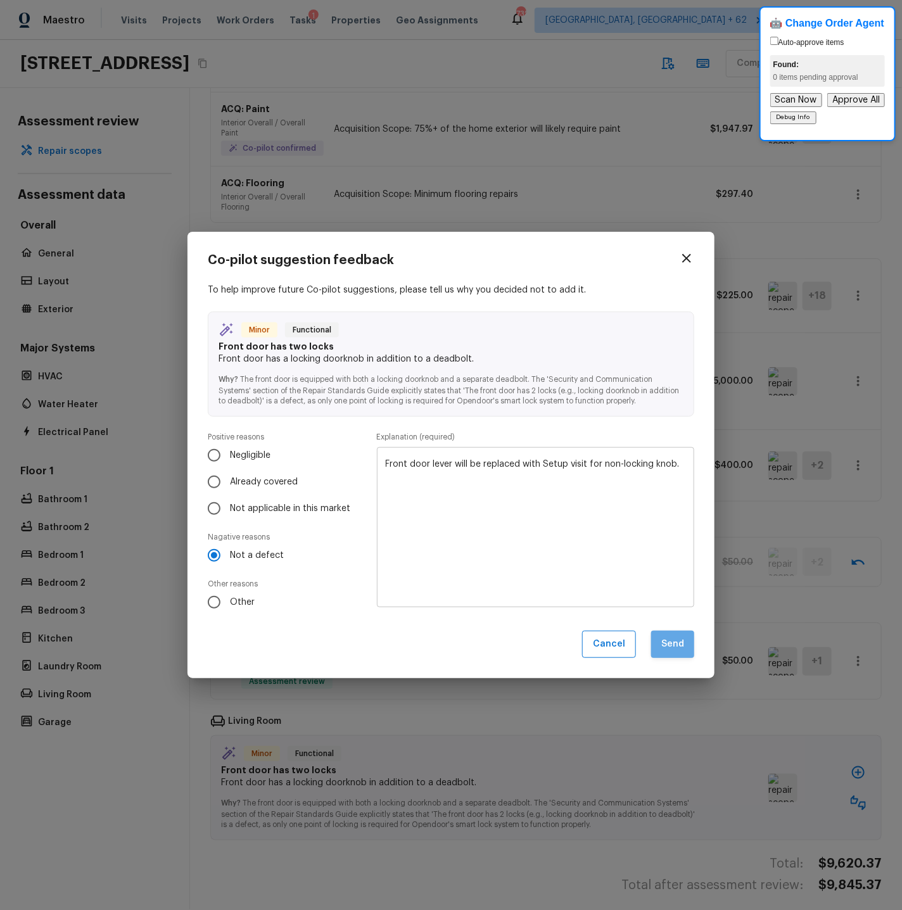
click at [675, 646] on button "Send" at bounding box center [672, 644] width 43 height 27
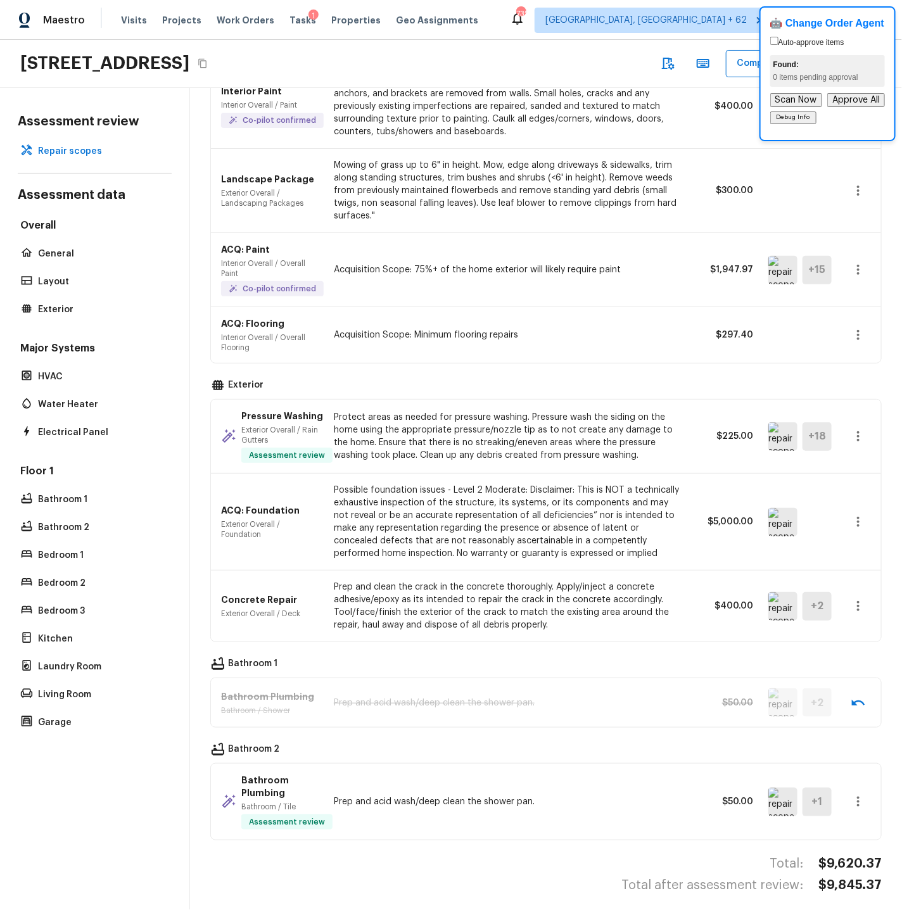
scroll to position [0, 0]
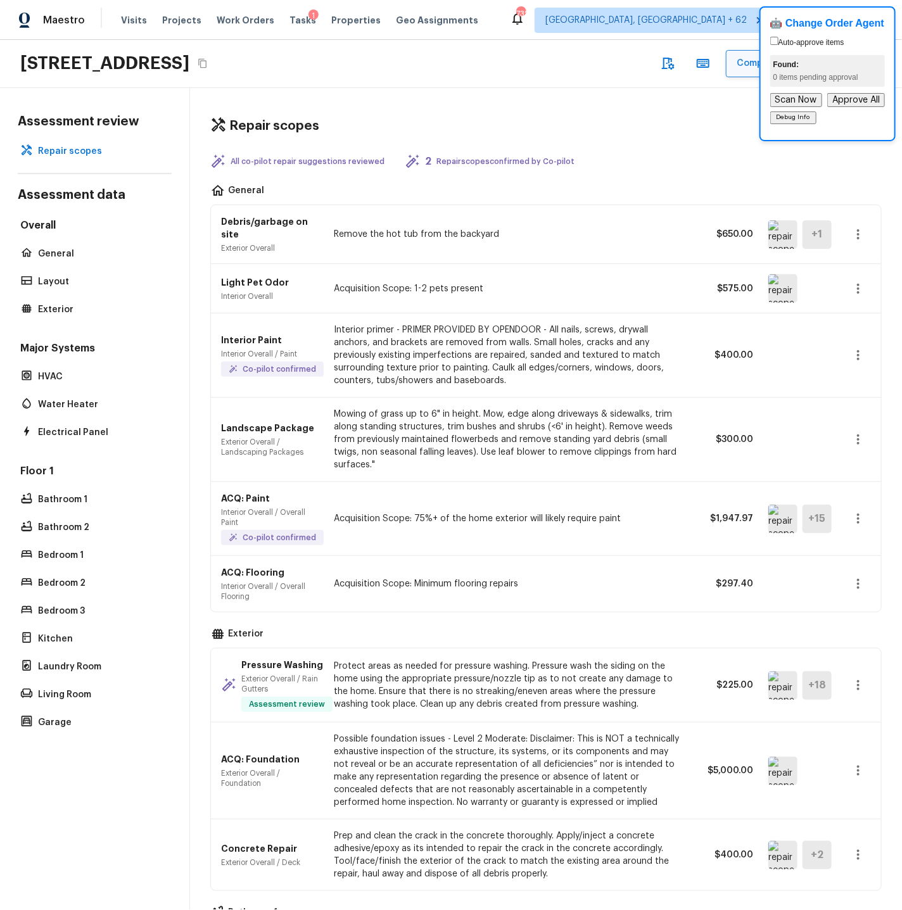
click at [750, 63] on button "Complete Assessment Review" at bounding box center [804, 63] width 156 height 27
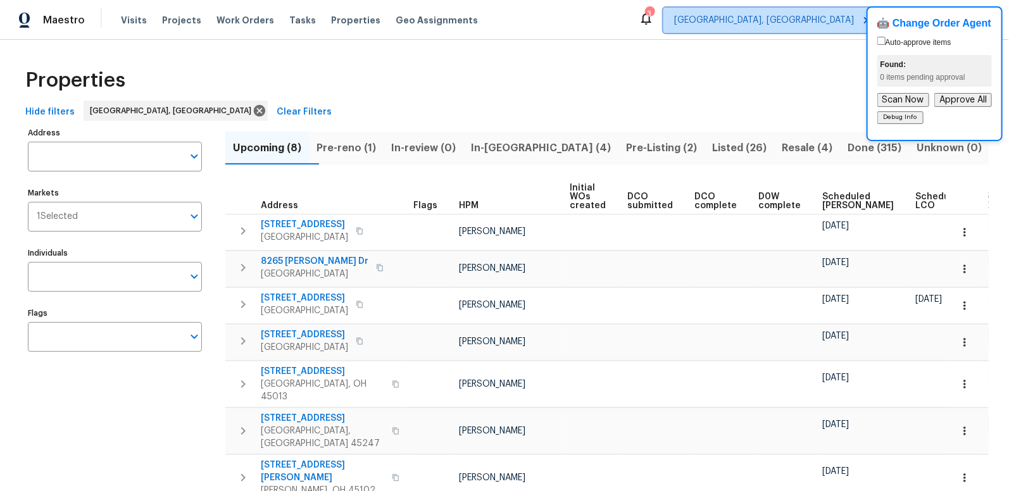
click at [805, 18] on span "Cincinnati, OH" at bounding box center [764, 20] width 180 height 13
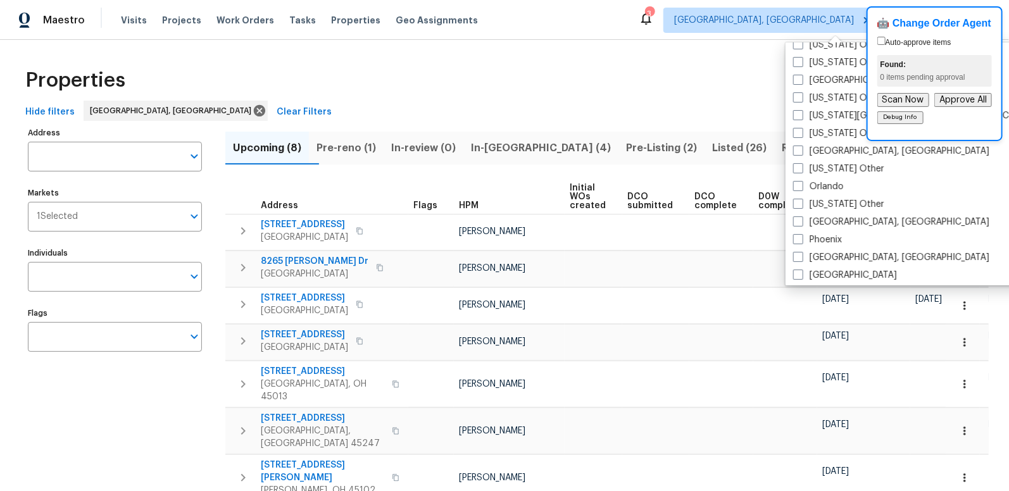
scroll to position [1324, 0]
click at [798, 184] on span at bounding box center [798, 185] width 10 height 10
click at [798, 184] on input "Orlando" at bounding box center [797, 183] width 8 height 8
checkbox input "true"
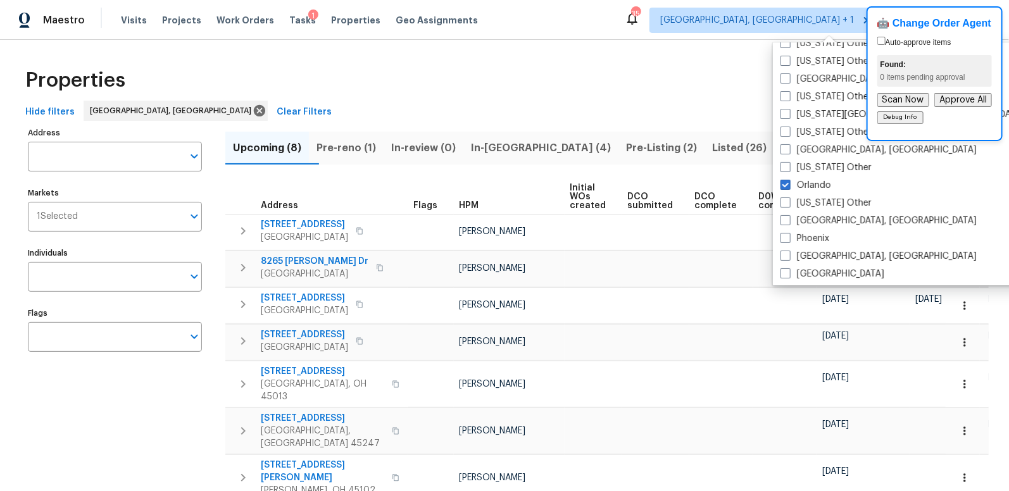
click at [637, 108] on div "Hide filters Cincinnati, OH Clear Filters" at bounding box center [504, 112] width 969 height 23
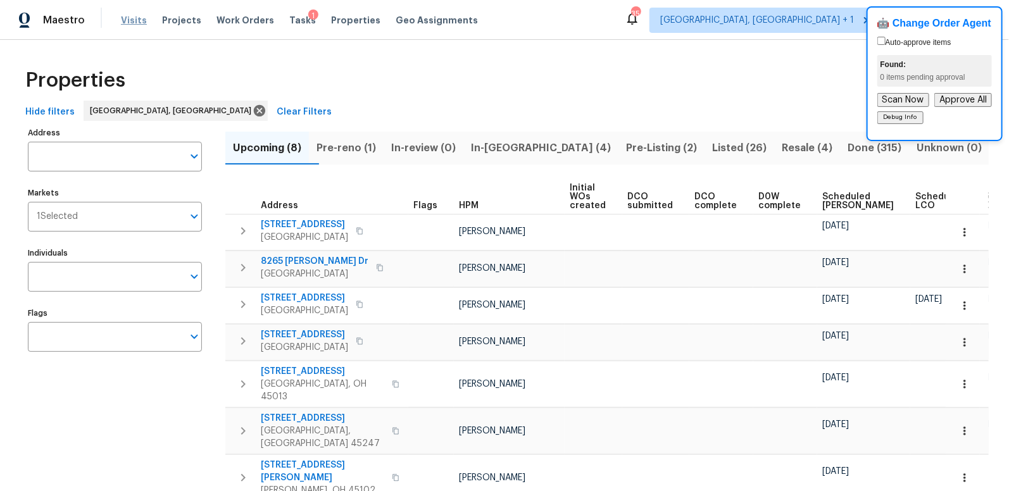
click at [134, 21] on span "Visits" at bounding box center [134, 20] width 26 height 13
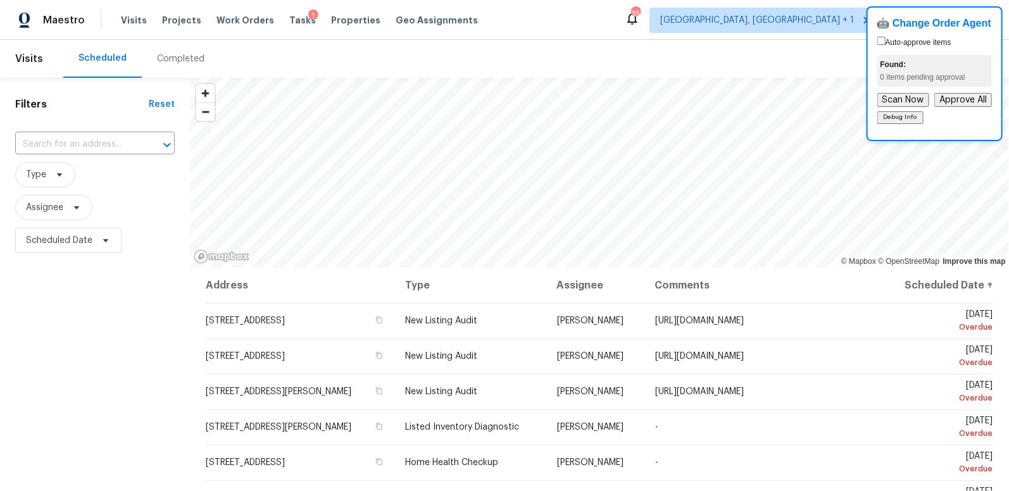
click at [173, 54] on div "Completed" at bounding box center [180, 59] width 47 height 13
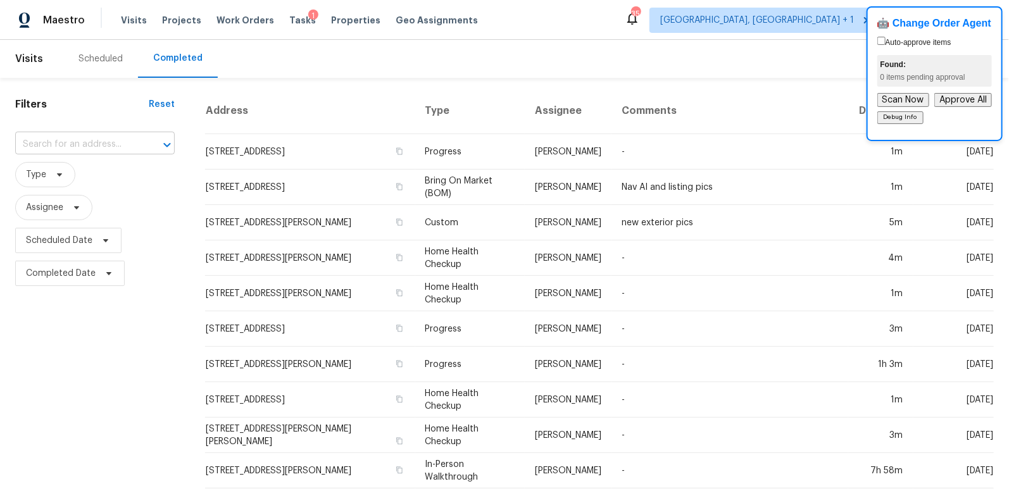
click at [56, 144] on input "text" at bounding box center [77, 145] width 124 height 20
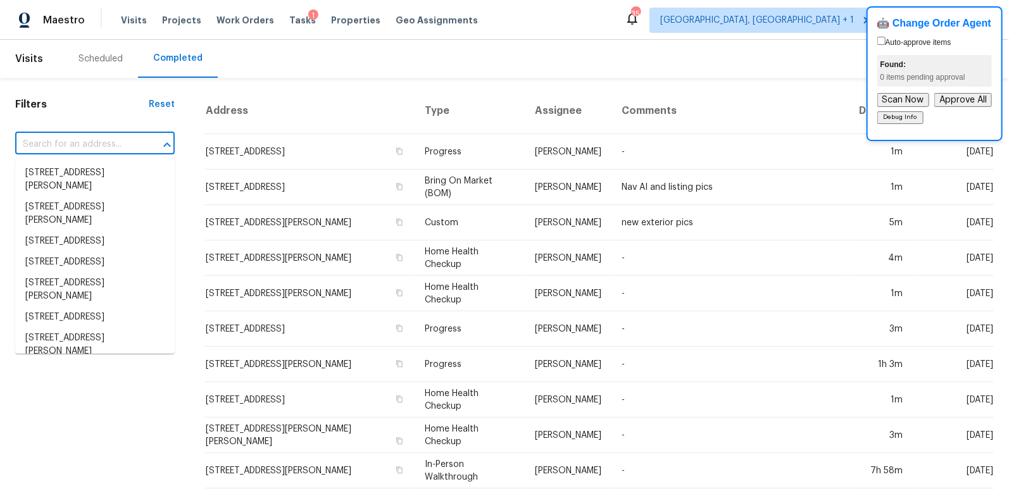
paste input "9849 SW 61st Ct, Ocala, FL 34476"
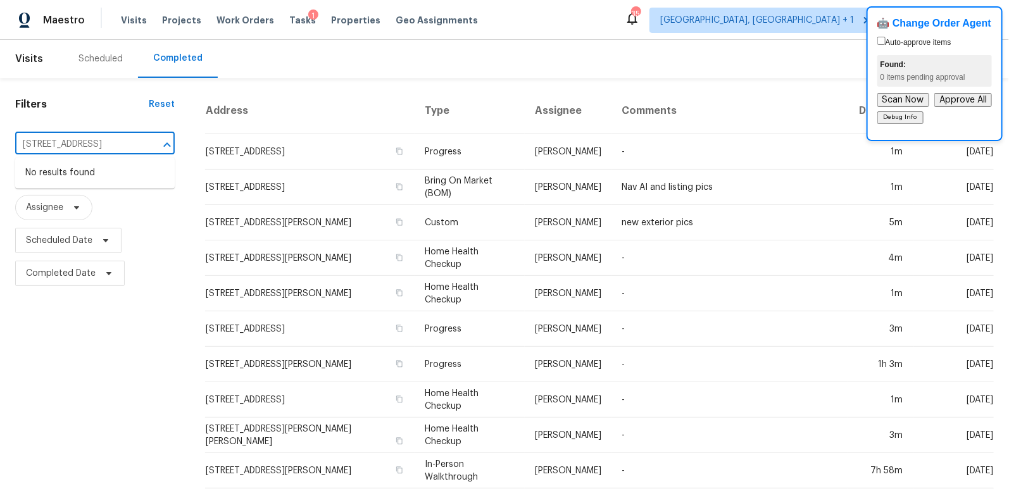
type input "9849 SW 61st Ct, Ocala, FL 34476"
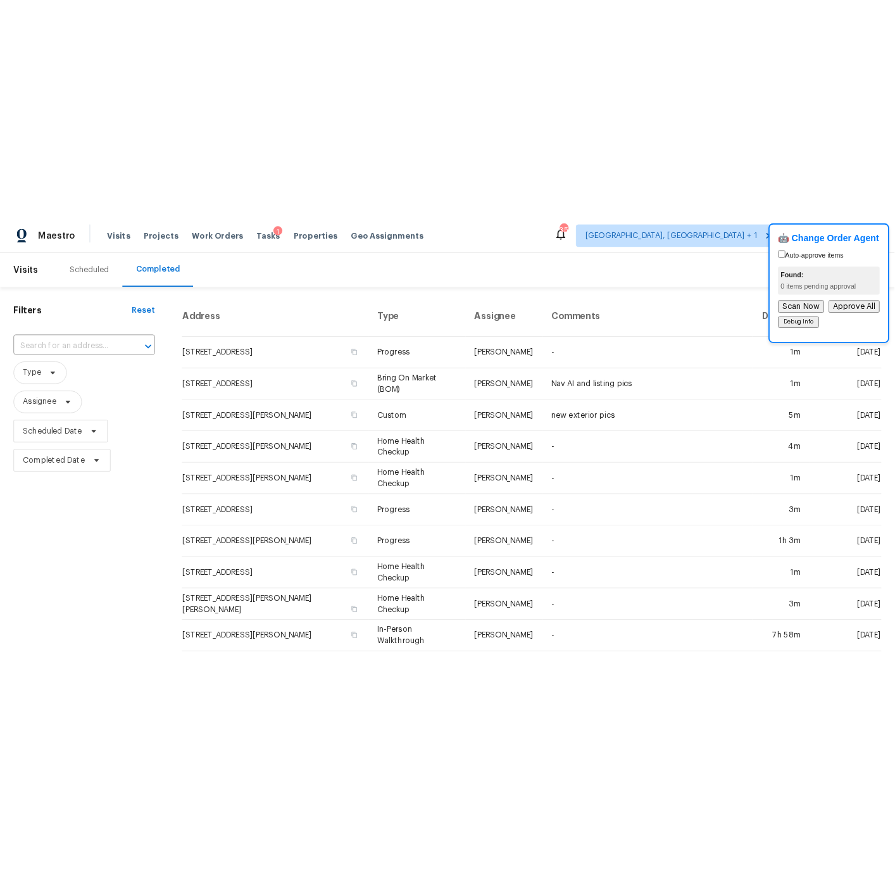
scroll to position [0, 0]
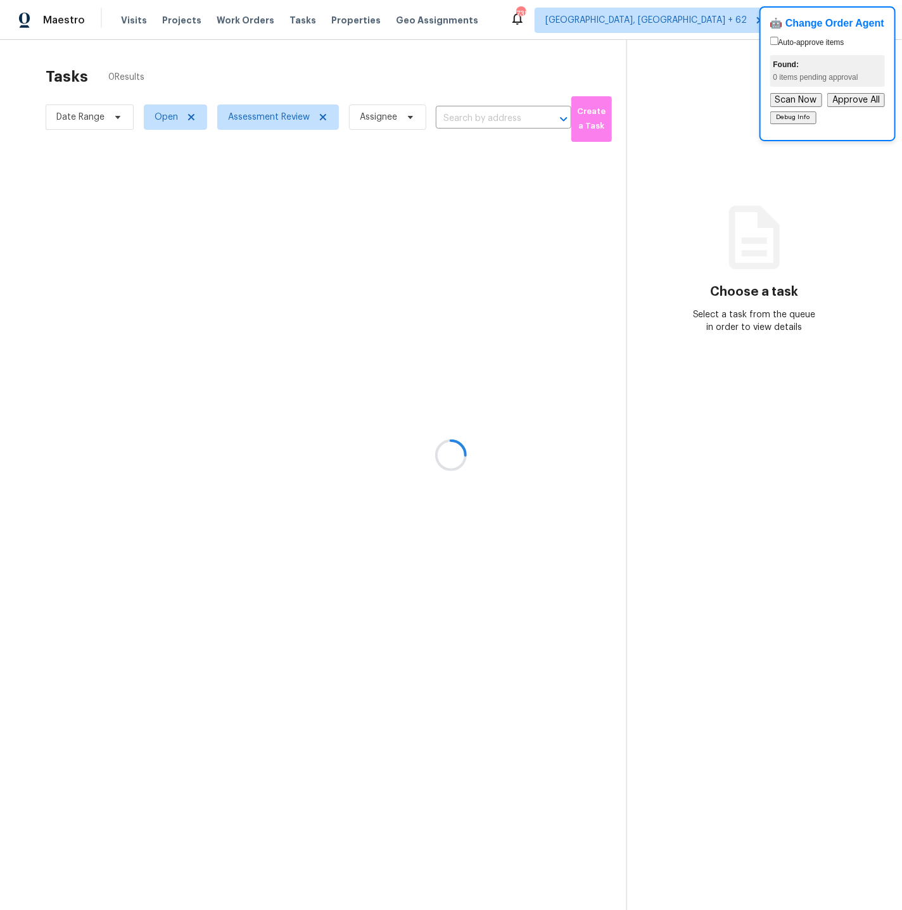
click at [63, 118] on div at bounding box center [451, 455] width 902 height 910
click at [82, 118] on span "Date Range" at bounding box center [80, 117] width 48 height 13
click at [87, 160] on input "text" at bounding box center [115, 160] width 125 height 25
select select "9"
select select "2025"
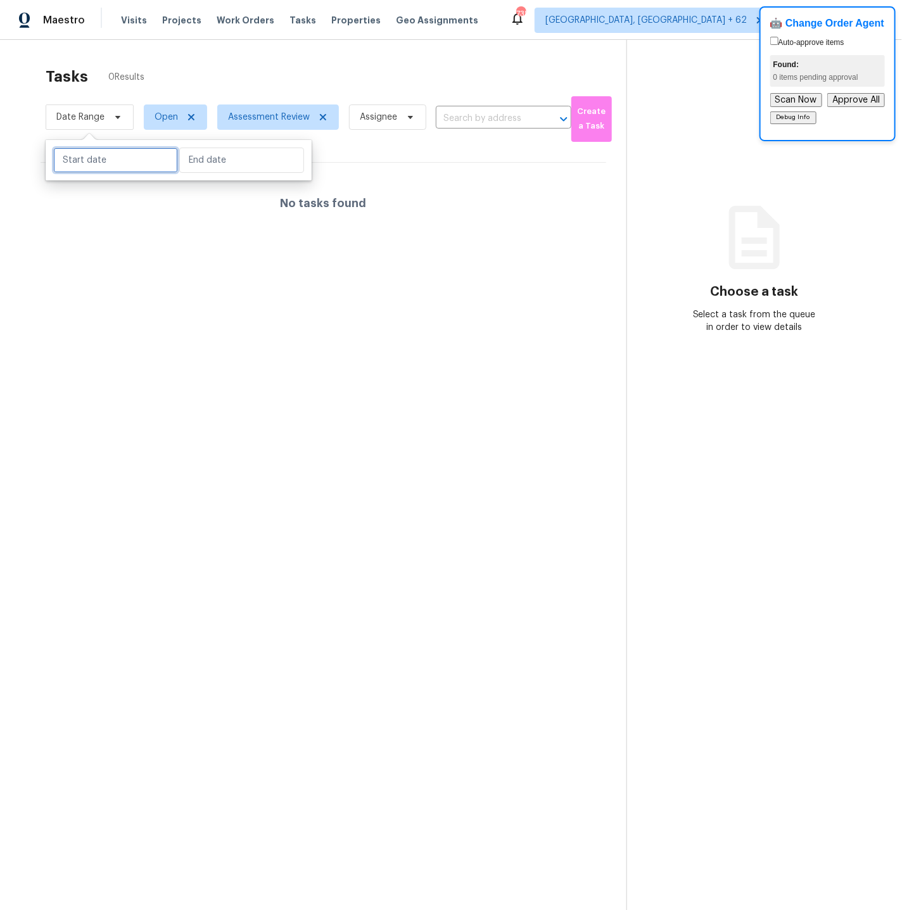
select select "10"
select select "2025"
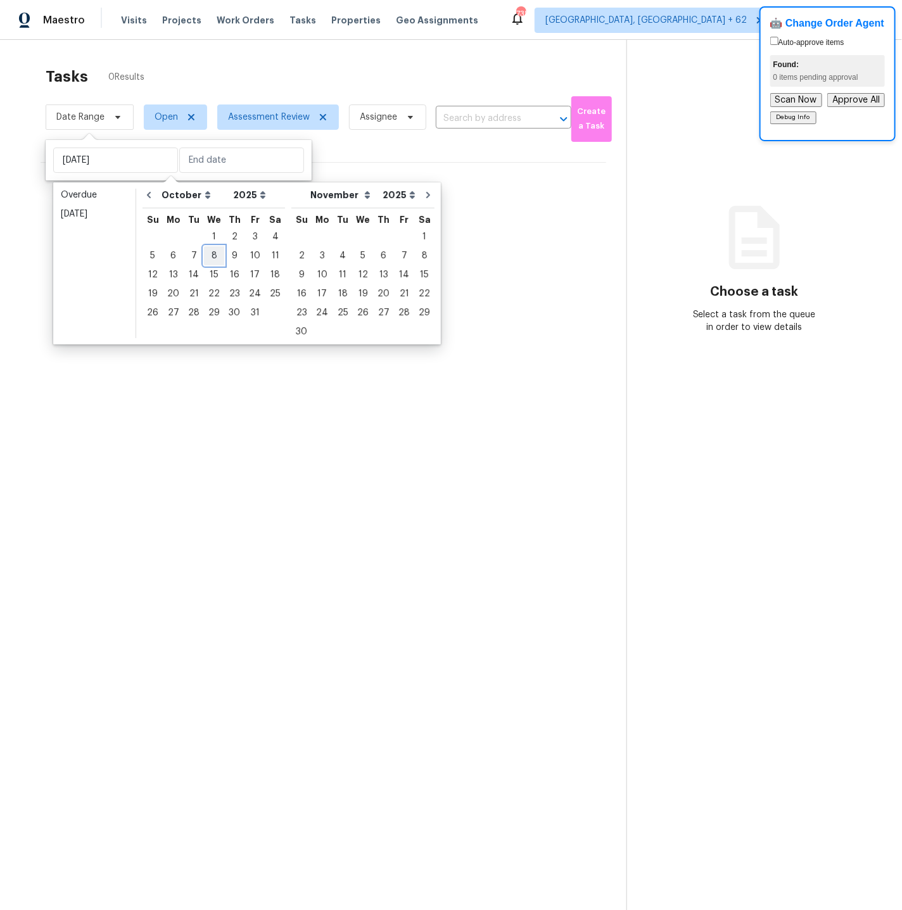
click at [210, 253] on div "8" at bounding box center [214, 256] width 20 height 18
type input "Wed, Oct 08"
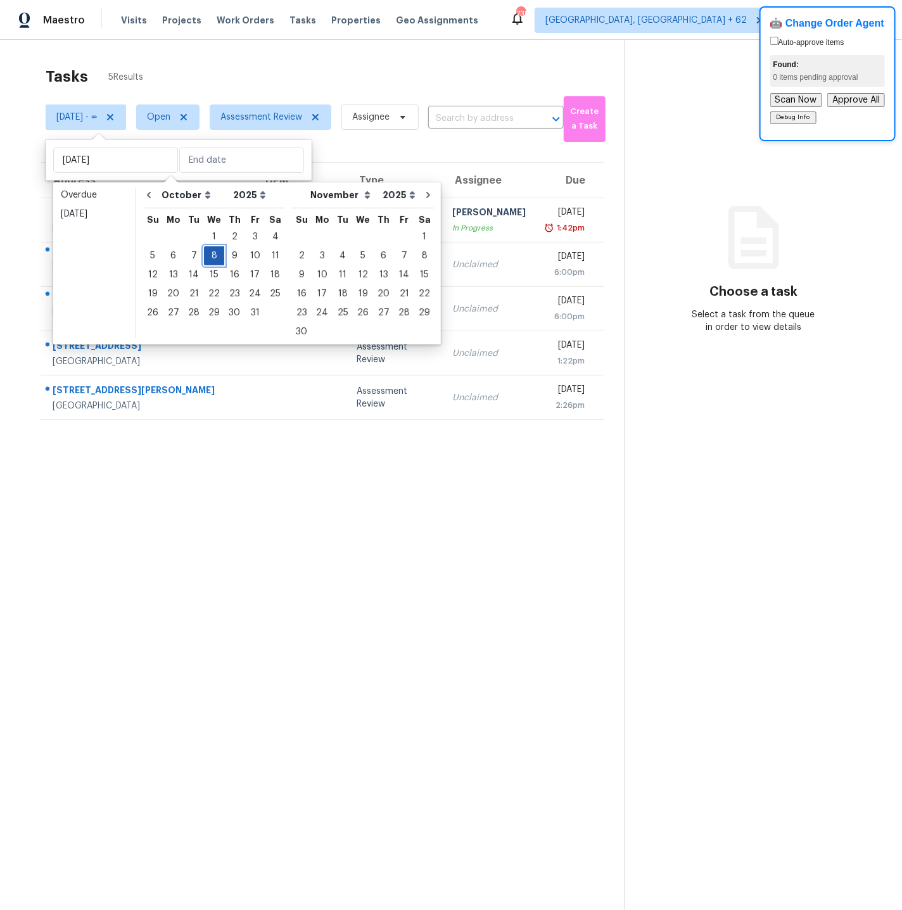
click at [210, 253] on div "8" at bounding box center [214, 256] width 20 height 18
type input "Wed, Oct 08"
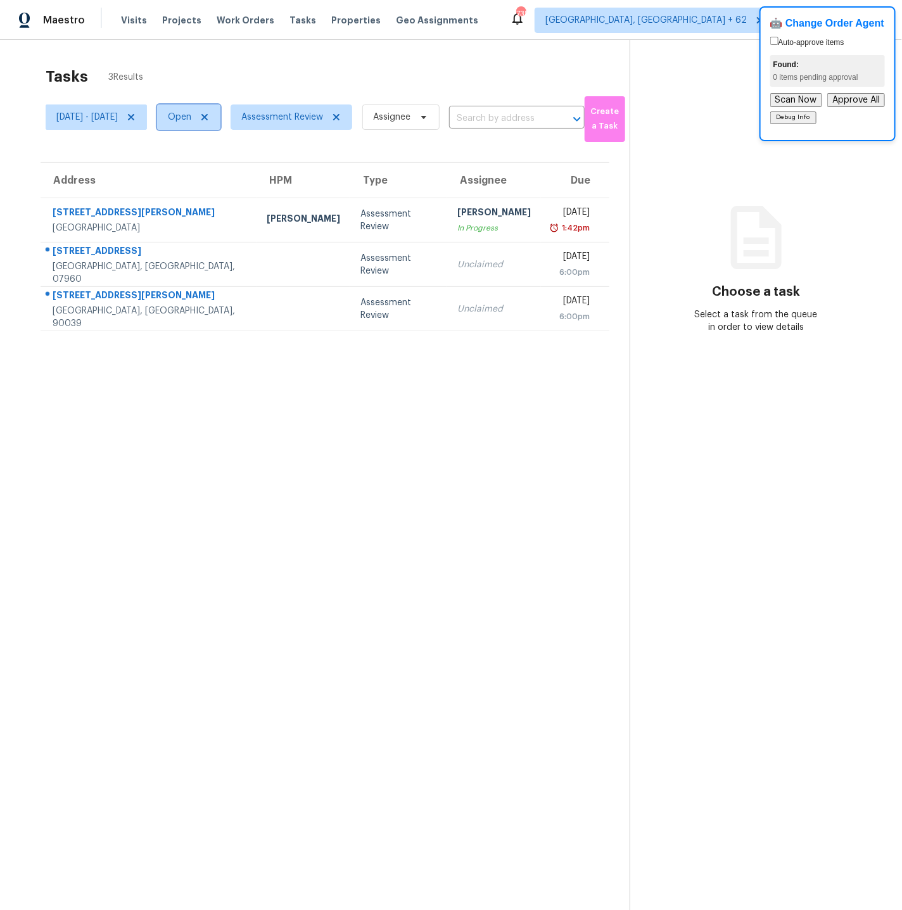
click at [191, 117] on span "Open" at bounding box center [179, 117] width 23 height 13
click at [236, 167] on label "Closed" at bounding box center [239, 171] width 46 height 13
click at [224, 167] on input "Closed" at bounding box center [220, 169] width 8 height 8
checkbox input "true"
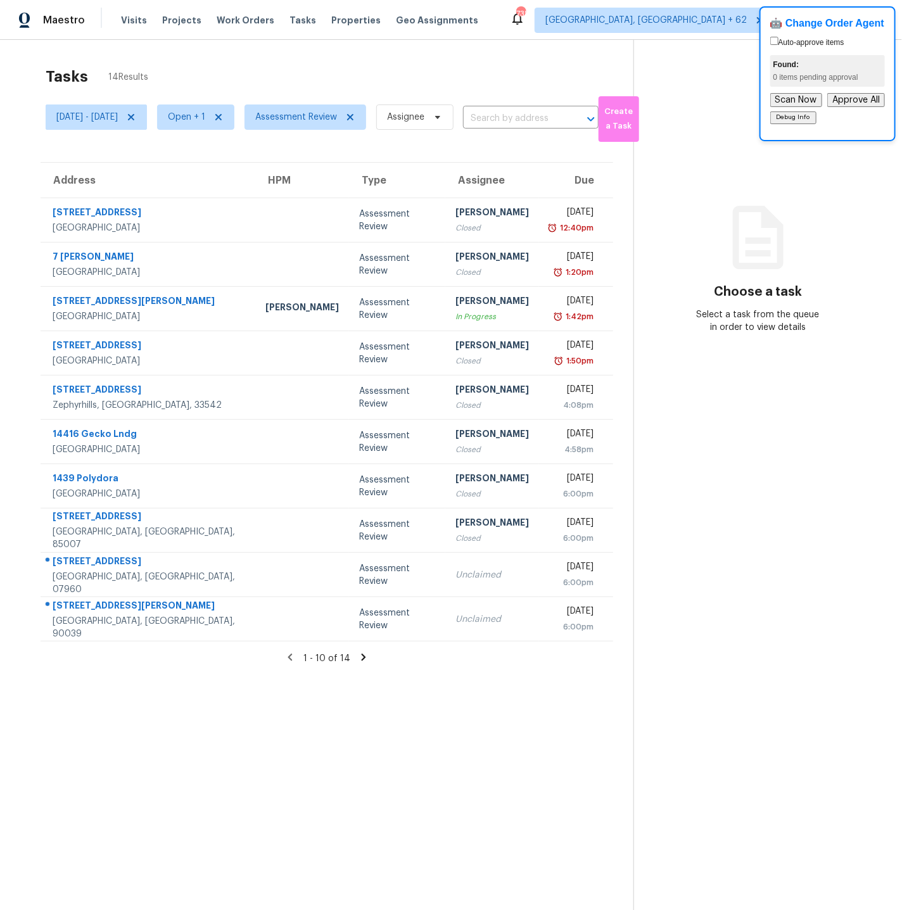
click at [366, 656] on icon at bounding box center [363, 657] width 4 height 7
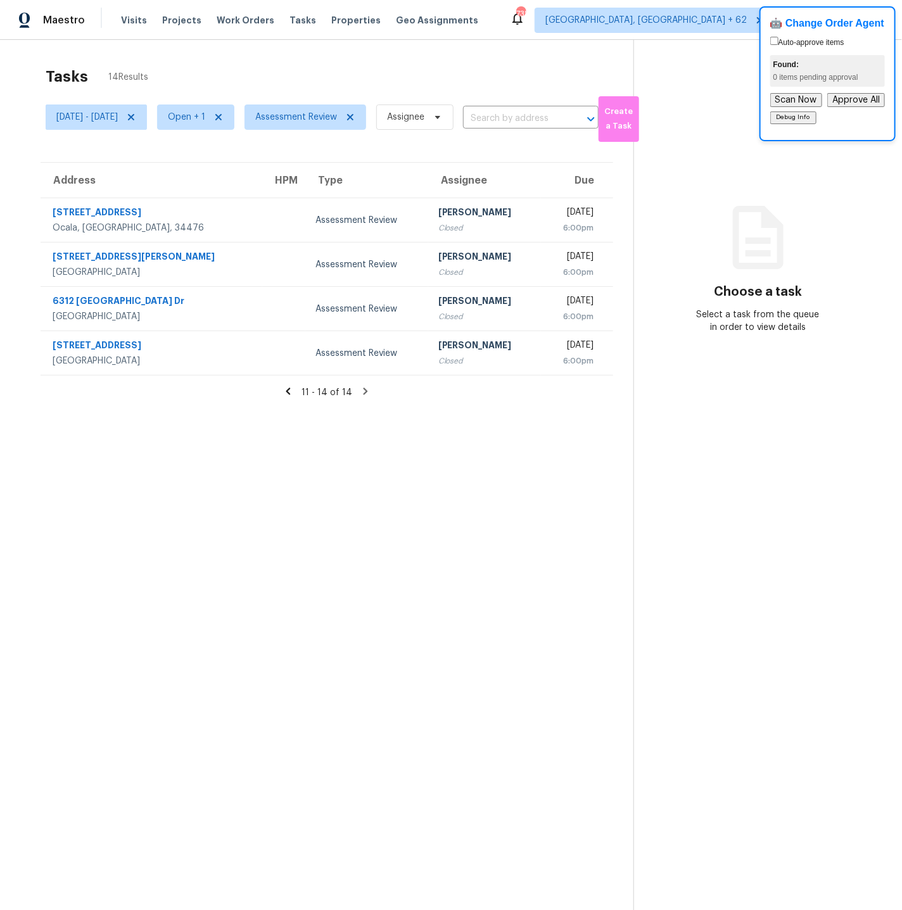
click at [294, 388] on icon at bounding box center [287, 391] width 11 height 11
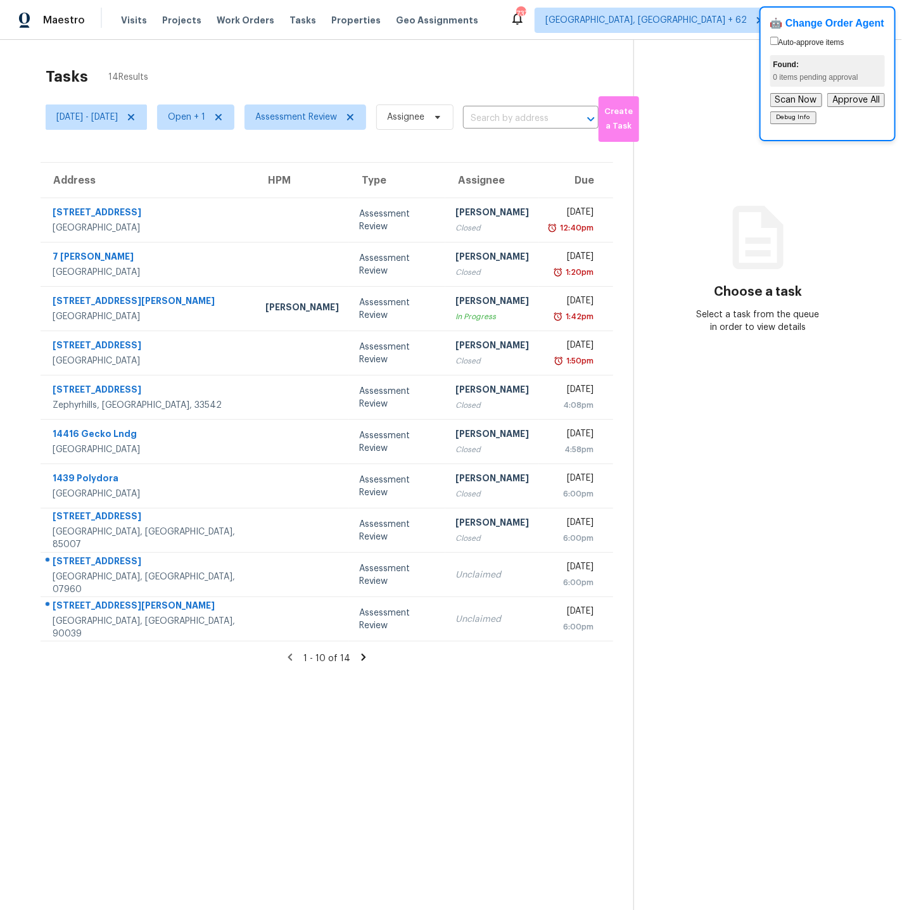
click at [817, 184] on section "Choose a task Select a task from the queue in order to view details" at bounding box center [757, 495] width 248 height 910
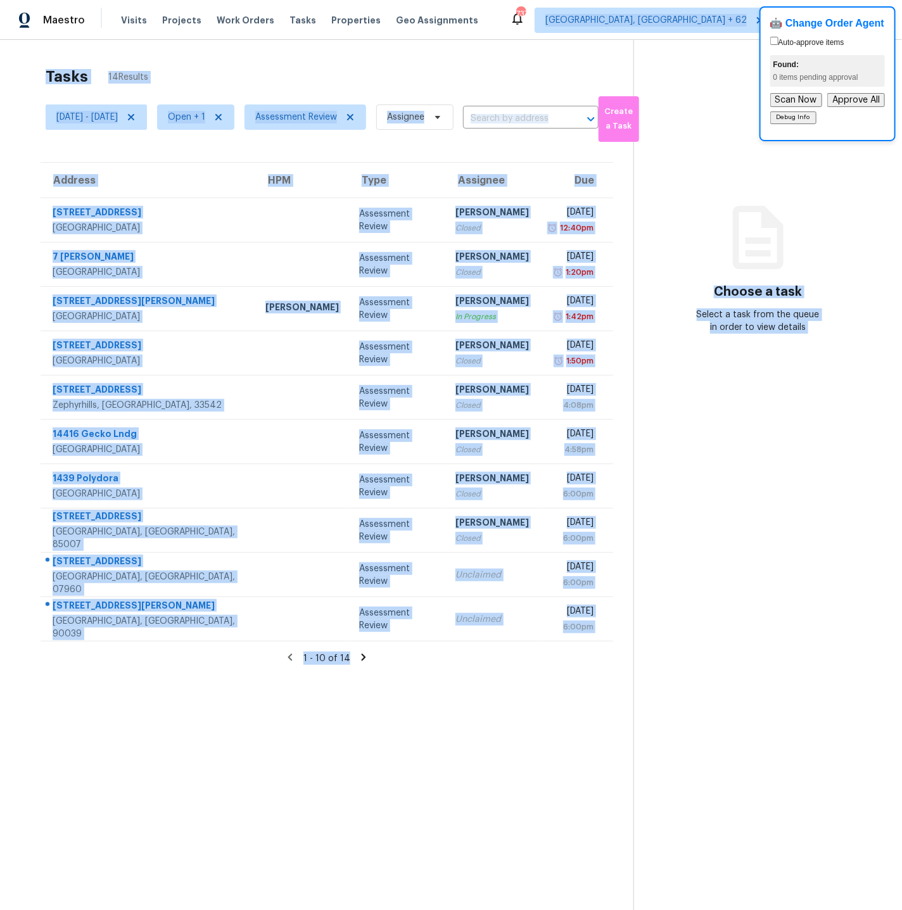
drag, startPoint x: 816, startPoint y: 9, endPoint x: 738, endPoint y: 9, distance: 78.5
click at [738, 9] on body "Maestro Visits Projects Work Orders Tasks Properties Geo Assignments 737 Cincin…" at bounding box center [451, 455] width 902 height 910
click at [743, 151] on section "Choose a task Select a task from the queue in order to view details" at bounding box center [757, 495] width 248 height 910
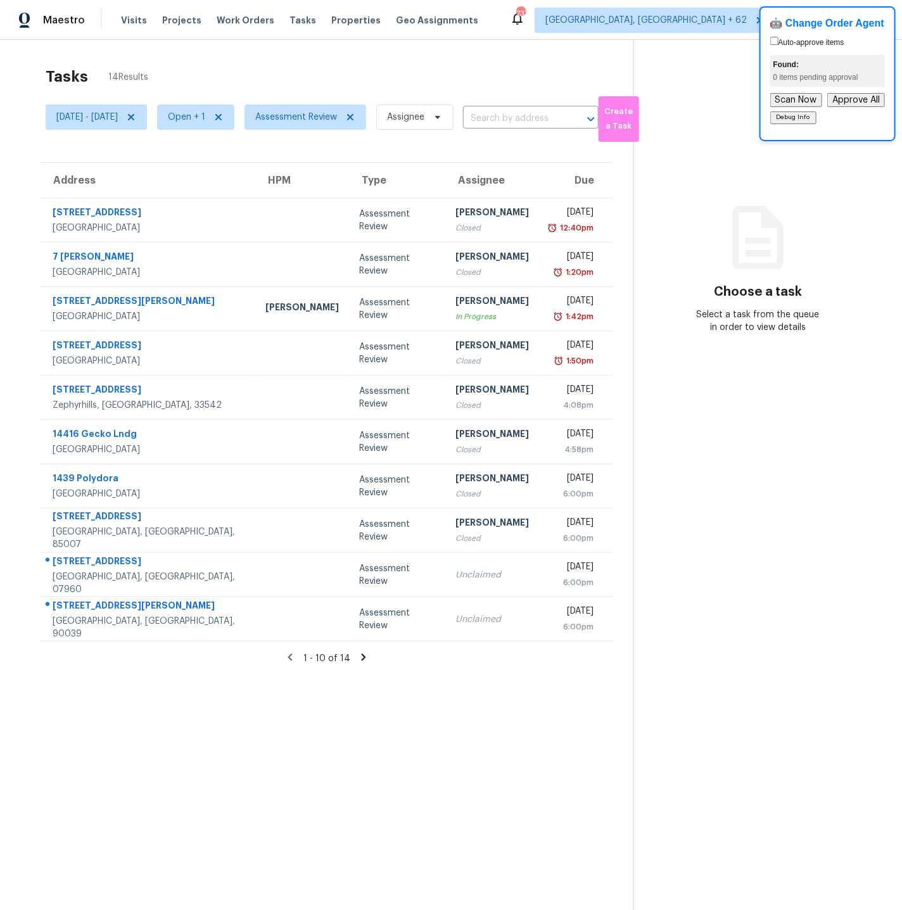
click at [734, 121] on section "Choose a task Select a task from the queue in order to view details" at bounding box center [757, 495] width 248 height 910
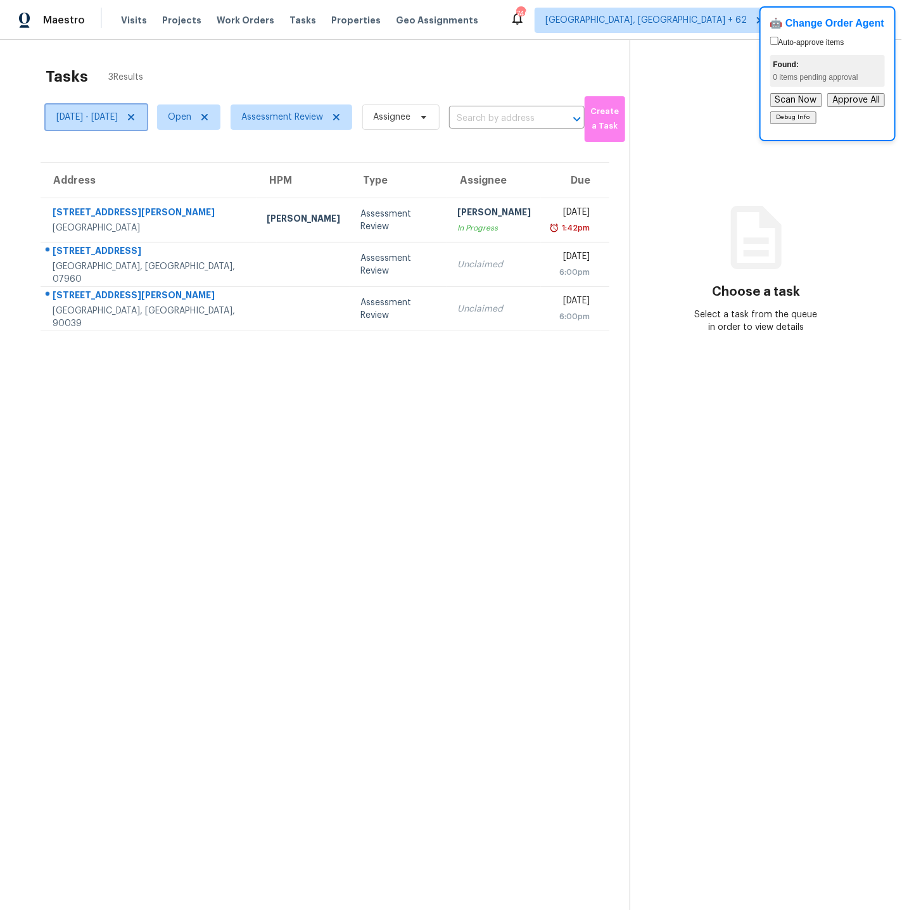
click at [134, 115] on icon at bounding box center [131, 117] width 6 height 6
